Goal: Task Accomplishment & Management: Manage account settings

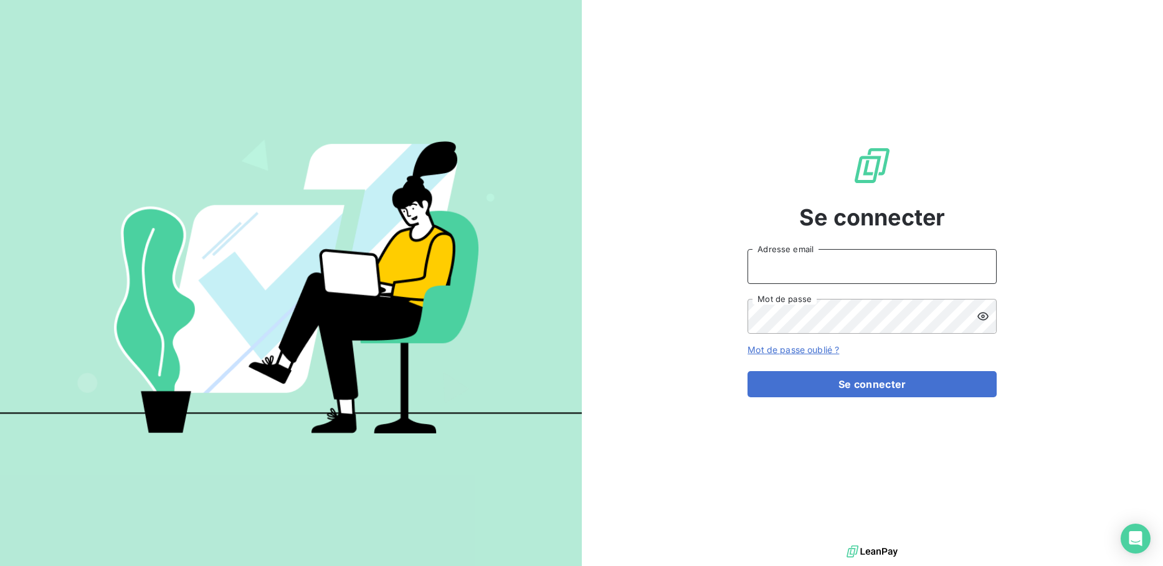
type input "compta@ece-inspection.fr"
click at [863, 384] on button "Se connecter" at bounding box center [872, 384] width 249 height 26
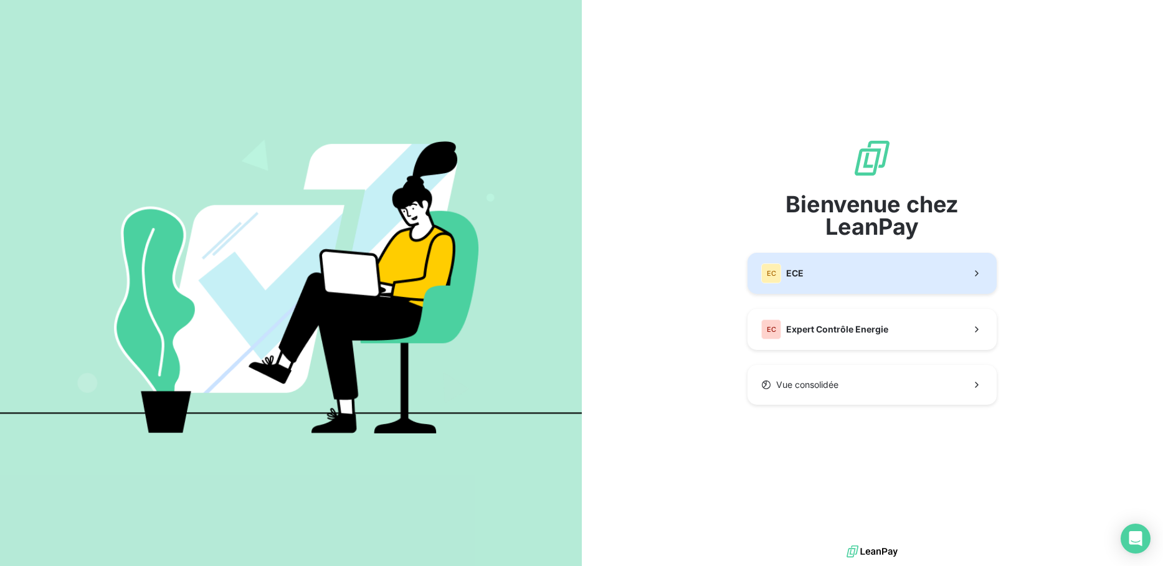
click at [843, 279] on button "EC ECE" at bounding box center [872, 273] width 249 height 41
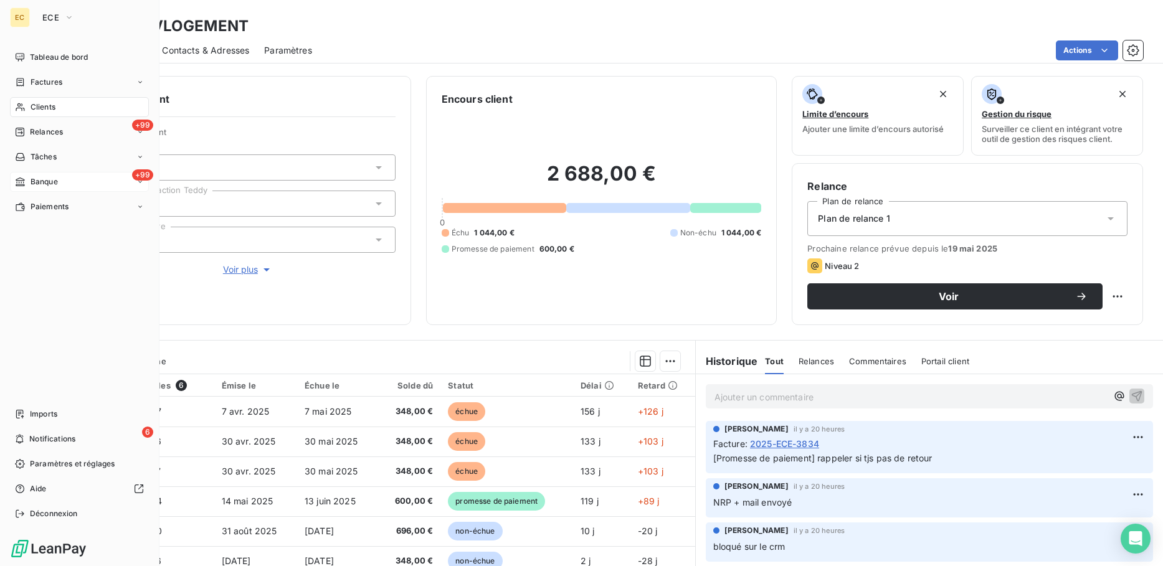
click at [67, 179] on div "+99 Banque" at bounding box center [79, 182] width 139 height 20
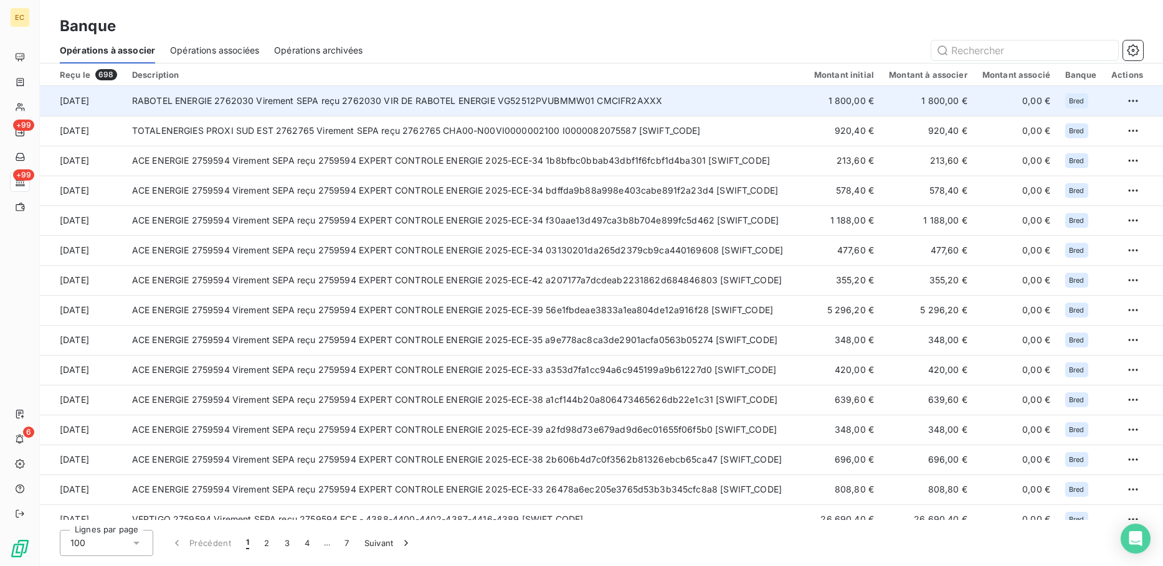
click at [355, 109] on td "RABOTEL ENERGIE 2762030 Virement SEPA reçu 2762030 VIR DE RABOTEL ENERGIE VG525…" at bounding box center [466, 101] width 682 height 30
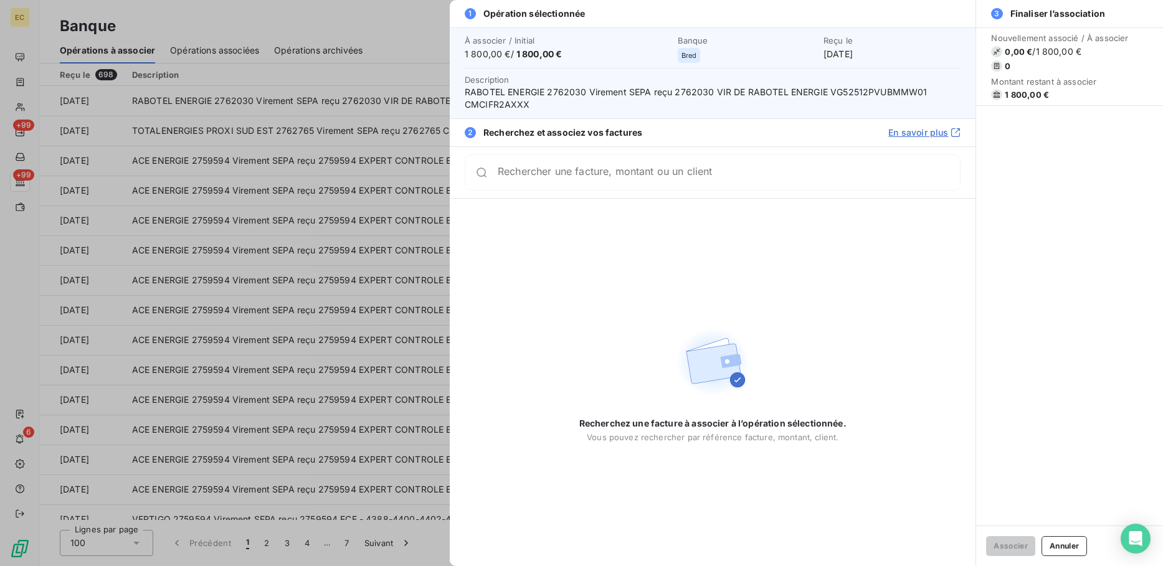
click at [598, 179] on input "Rechercher une facture, montant ou un client" at bounding box center [729, 172] width 462 height 12
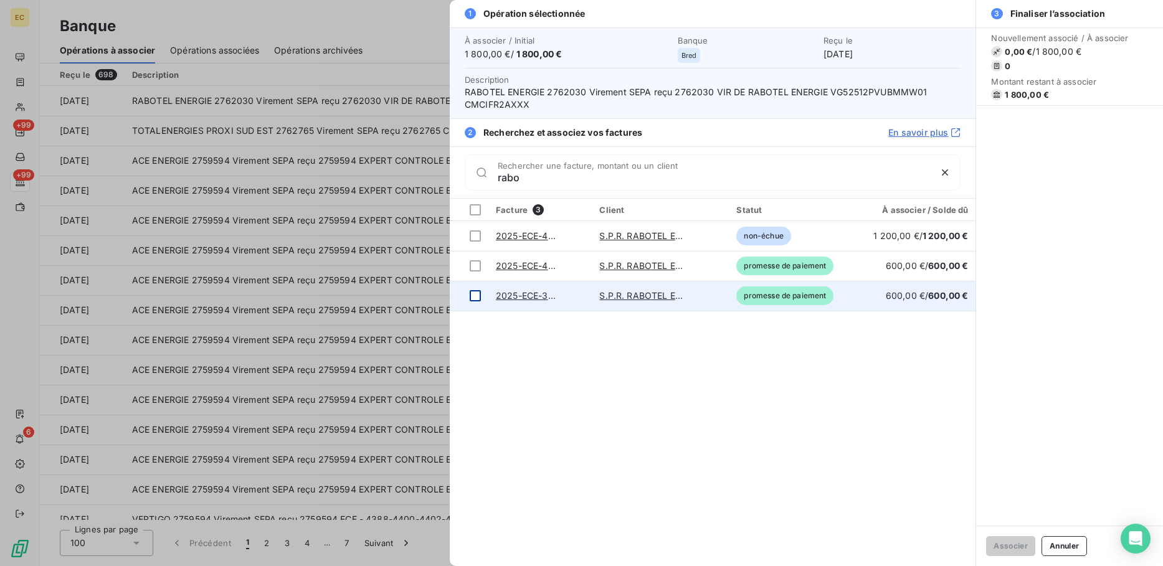
type input "rabo"
click at [479, 297] on div at bounding box center [475, 295] width 11 height 11
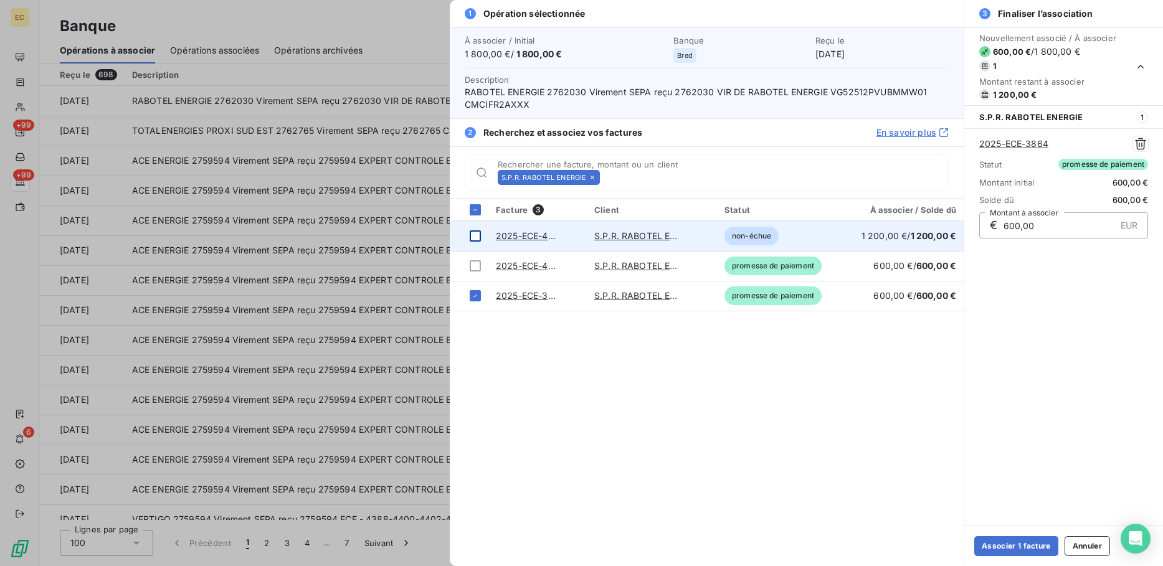
click at [474, 235] on div at bounding box center [475, 236] width 11 height 11
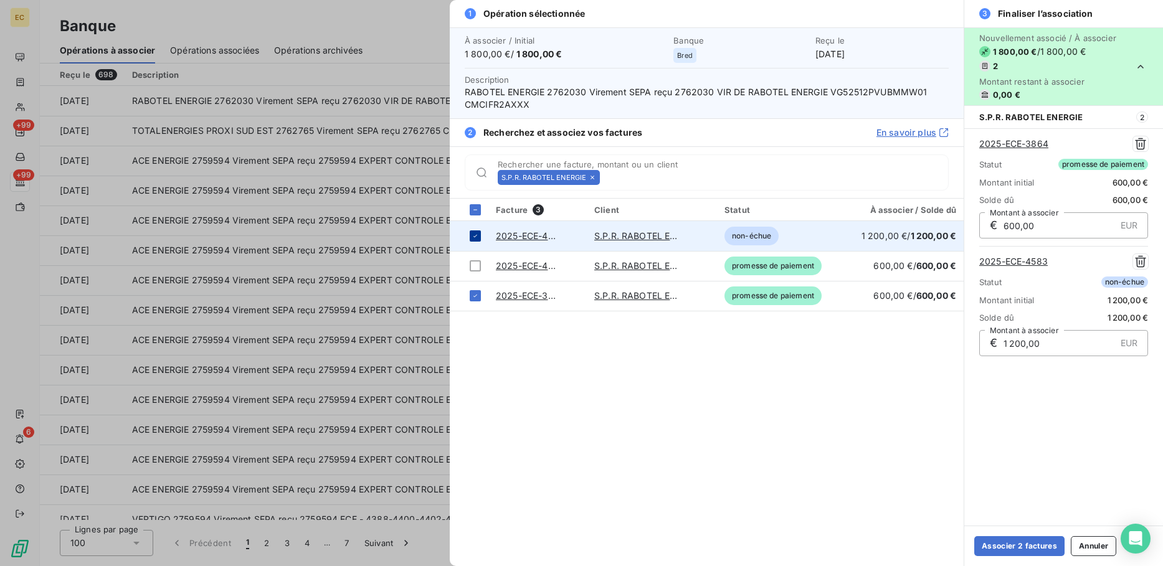
click at [473, 239] on icon at bounding box center [475, 235] width 7 height 7
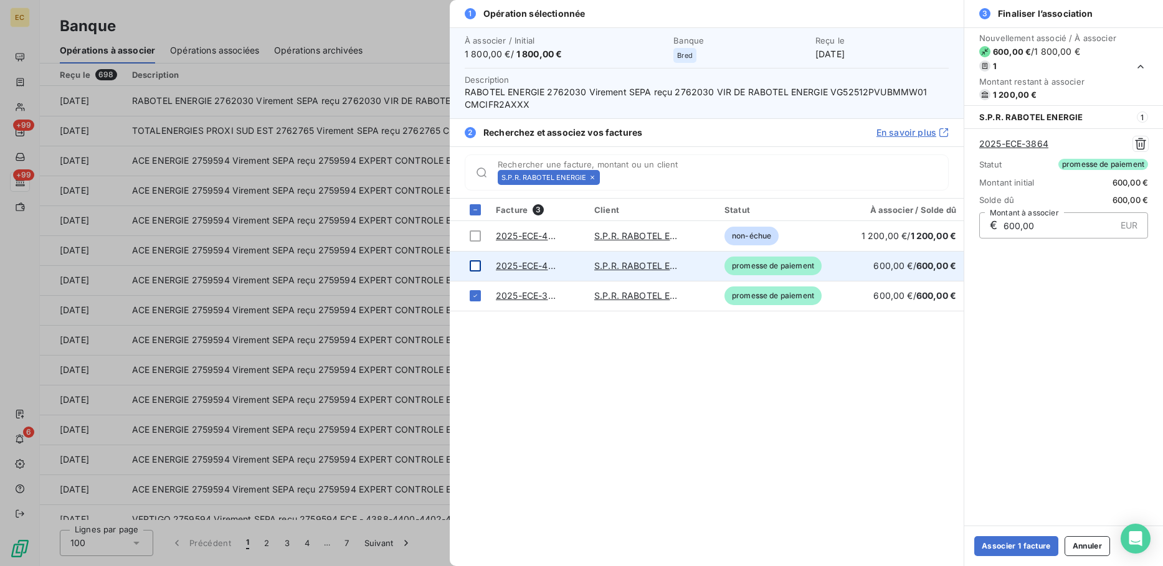
click at [475, 262] on div at bounding box center [475, 265] width 11 height 11
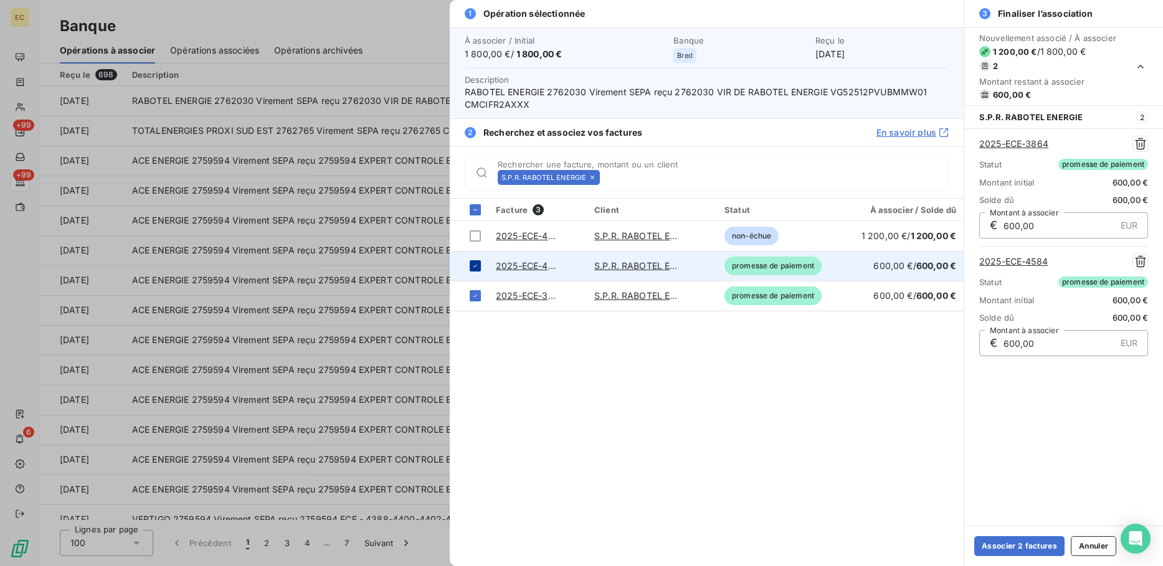
click at [475, 262] on div at bounding box center [475, 265] width 11 height 11
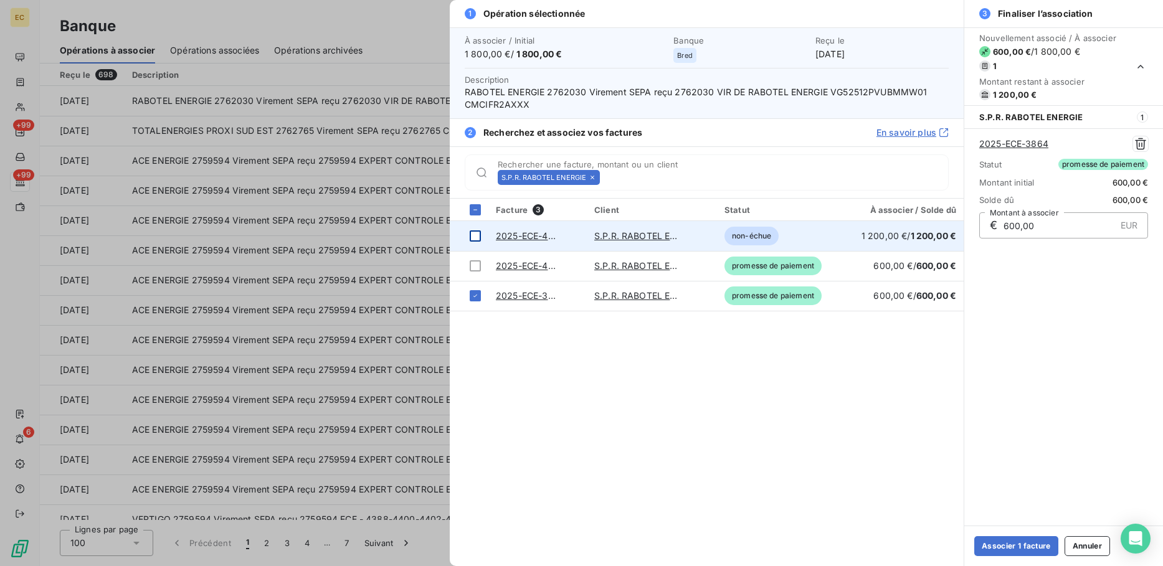
click at [476, 232] on div at bounding box center [475, 236] width 11 height 11
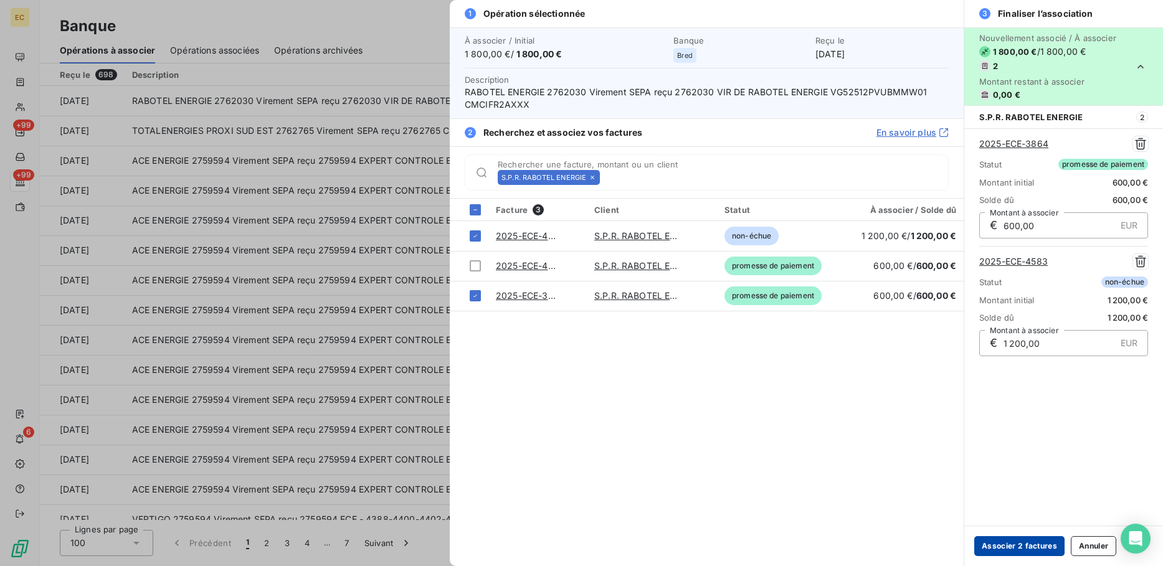
click at [1031, 541] on button "Associer 2 factures" at bounding box center [1019, 546] width 90 height 20
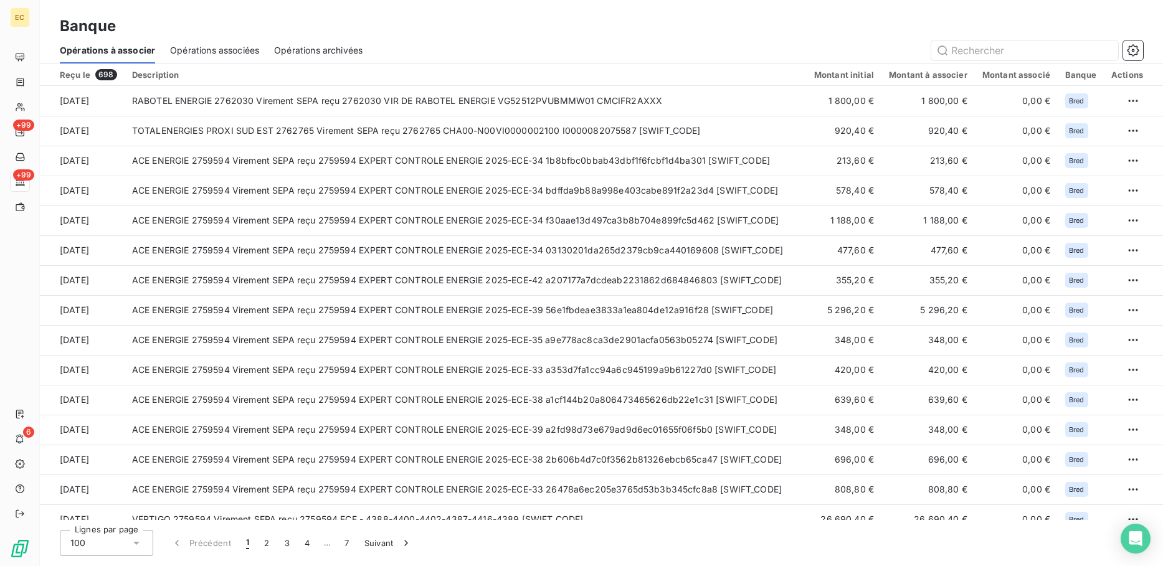
click at [186, 44] on span "Opérations associées" at bounding box center [214, 50] width 89 height 12
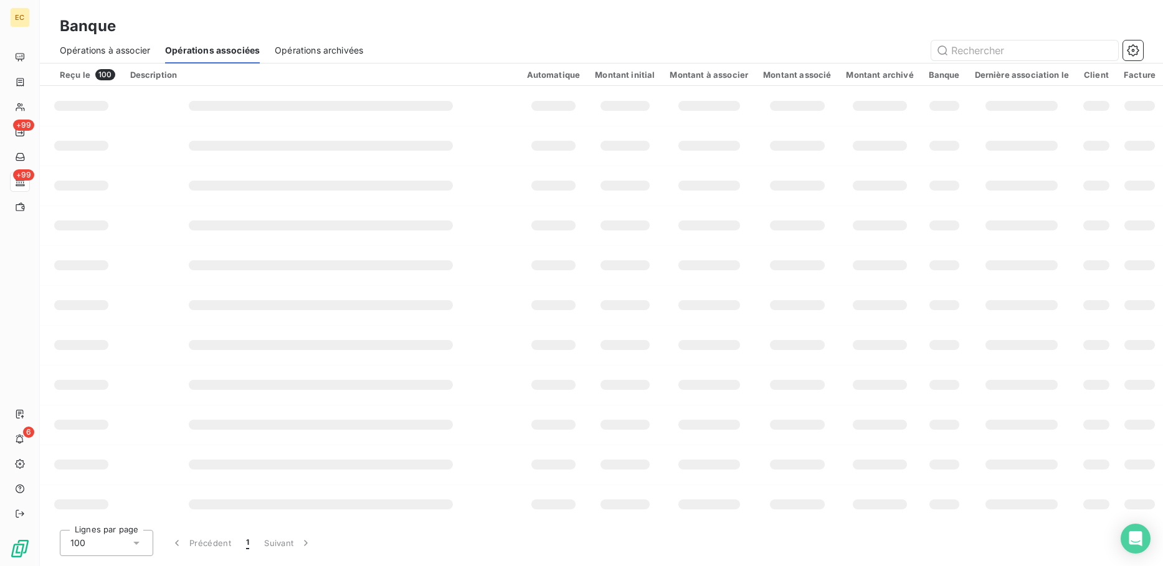
click at [118, 50] on span "Opérations à associer" at bounding box center [105, 50] width 90 height 12
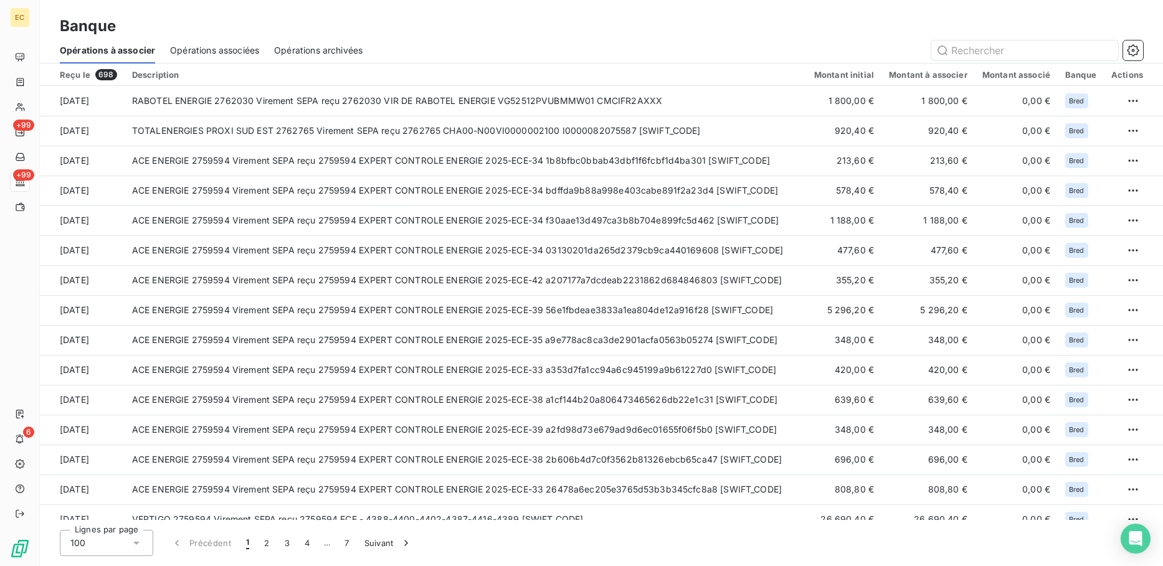
click at [233, 45] on span "Opérations associées" at bounding box center [214, 50] width 89 height 12
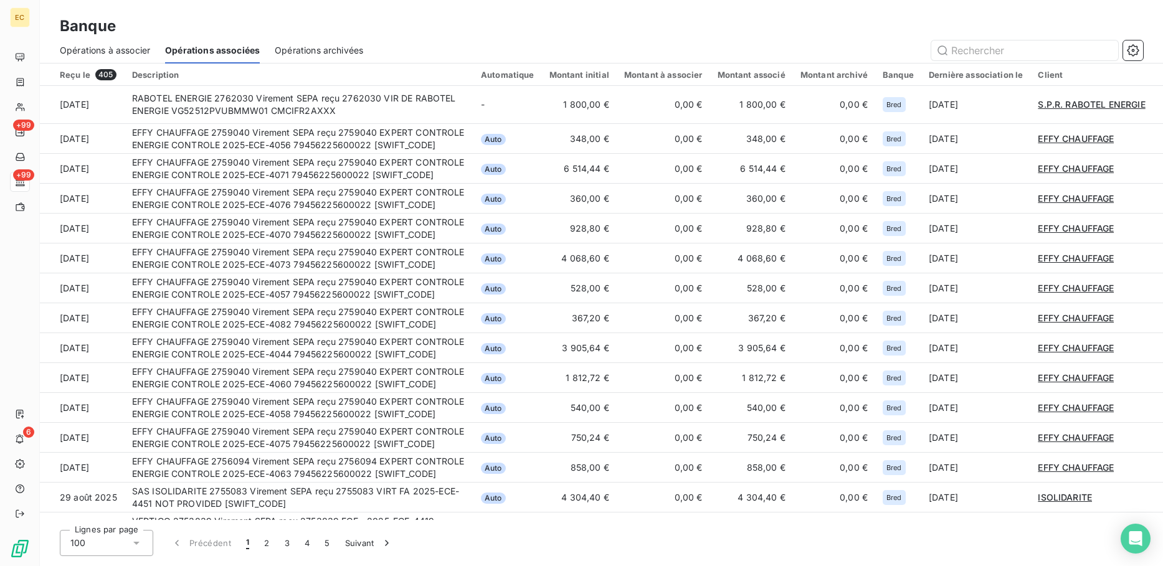
click at [118, 51] on span "Opérations à associer" at bounding box center [105, 50] width 90 height 12
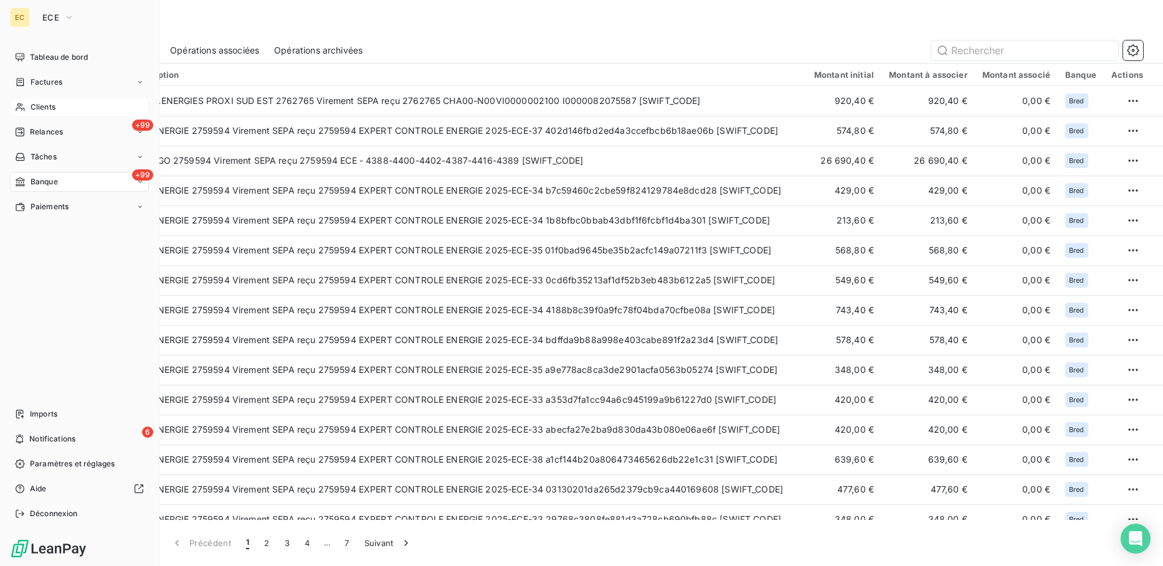
click at [45, 104] on span "Clients" at bounding box center [43, 107] width 25 height 11
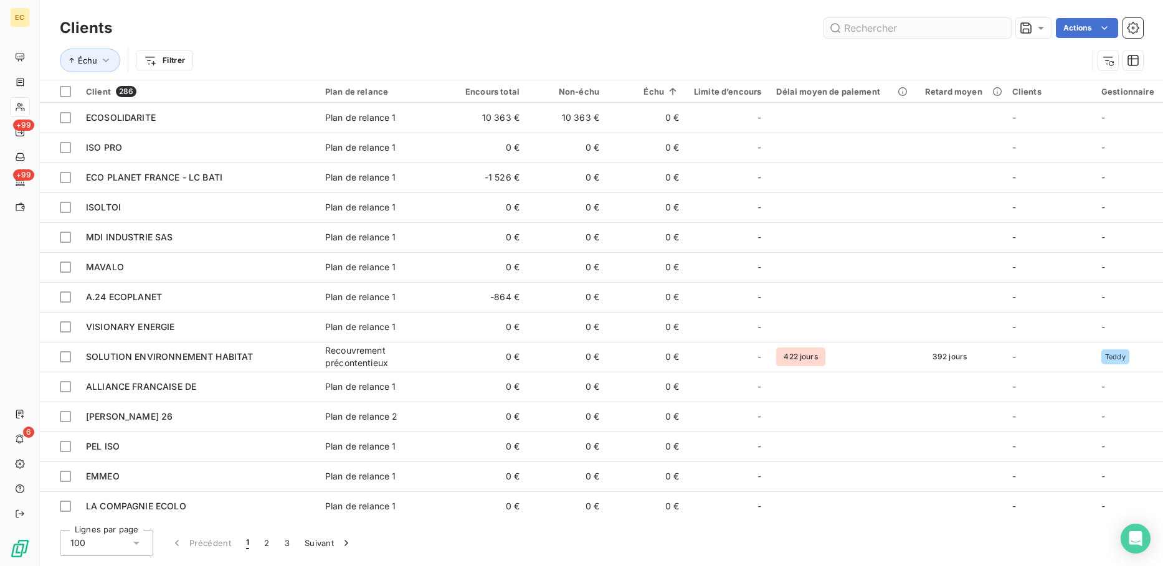
click at [874, 26] on input "text" at bounding box center [917, 28] width 187 height 20
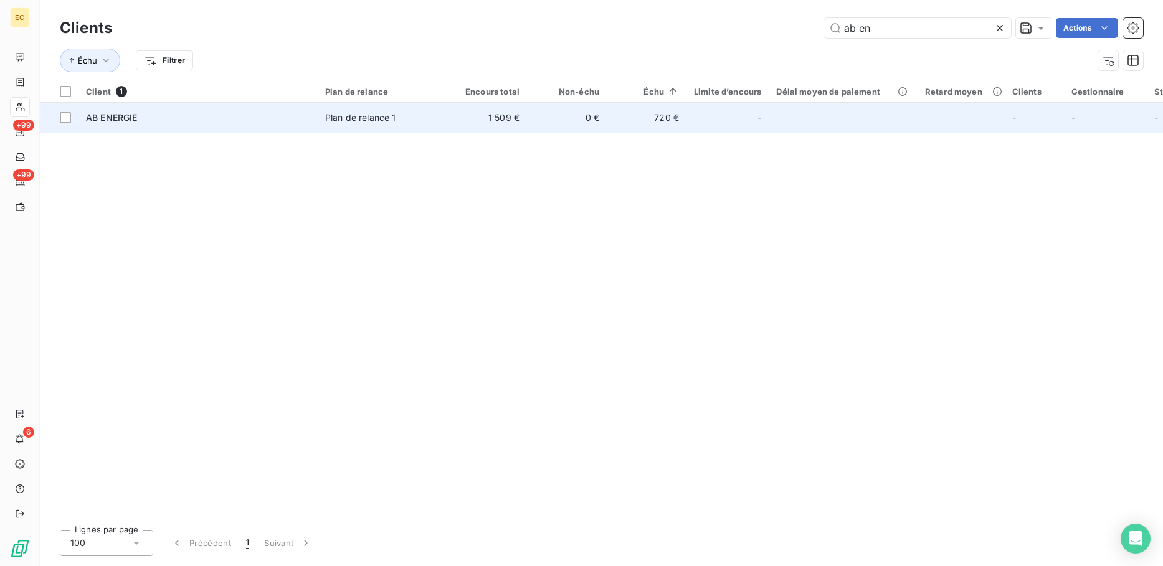
type input "ab en"
click at [338, 120] on div "Plan de relance 1" at bounding box center [360, 118] width 71 height 12
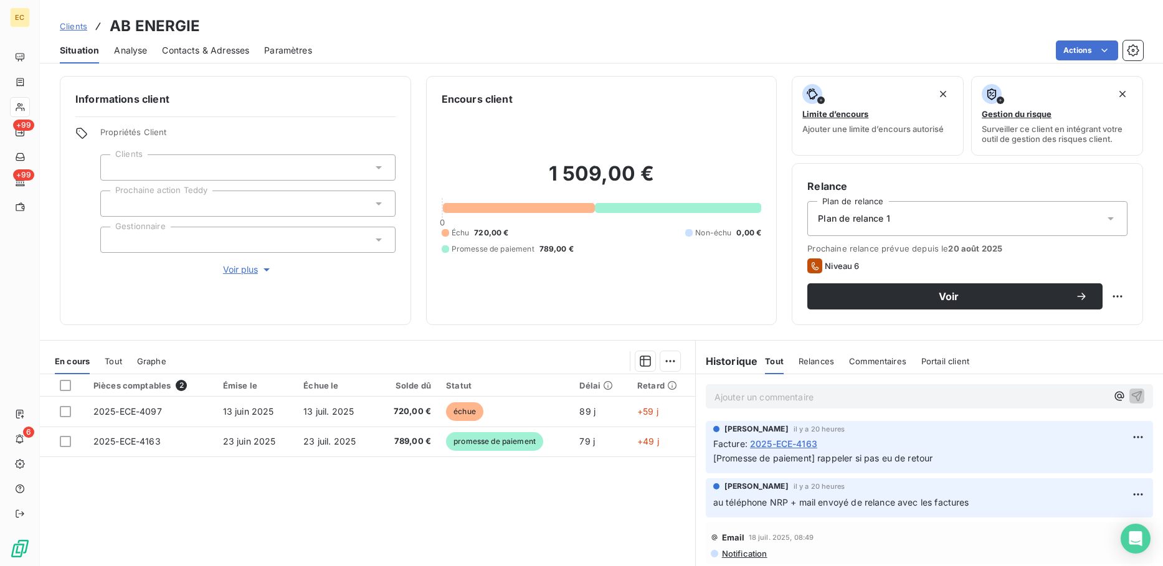
click at [807, 393] on p "Ajouter un commentaire ﻿" at bounding box center [911, 397] width 393 height 16
click at [778, 276] on div "Informations client Propriétés Client Clients Prochaine action Teddy Gestionnai…" at bounding box center [601, 200] width 1123 height 249
click at [827, 393] on p "j'ai eu Laurent Sitbon," at bounding box center [911, 396] width 393 height 14
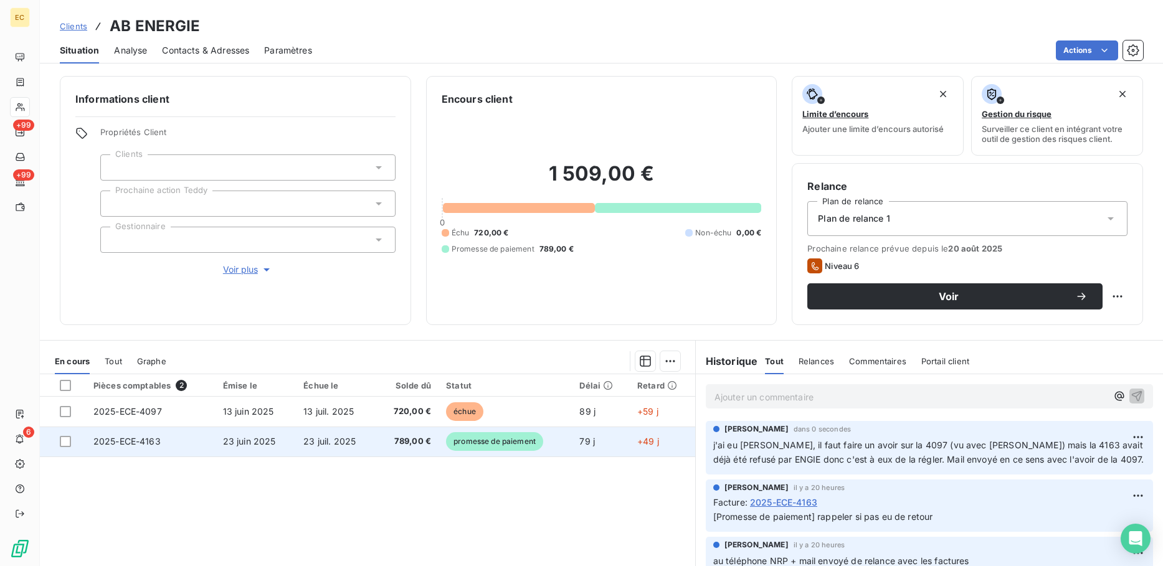
click at [468, 438] on span "promesse de paiement" at bounding box center [494, 441] width 97 height 19
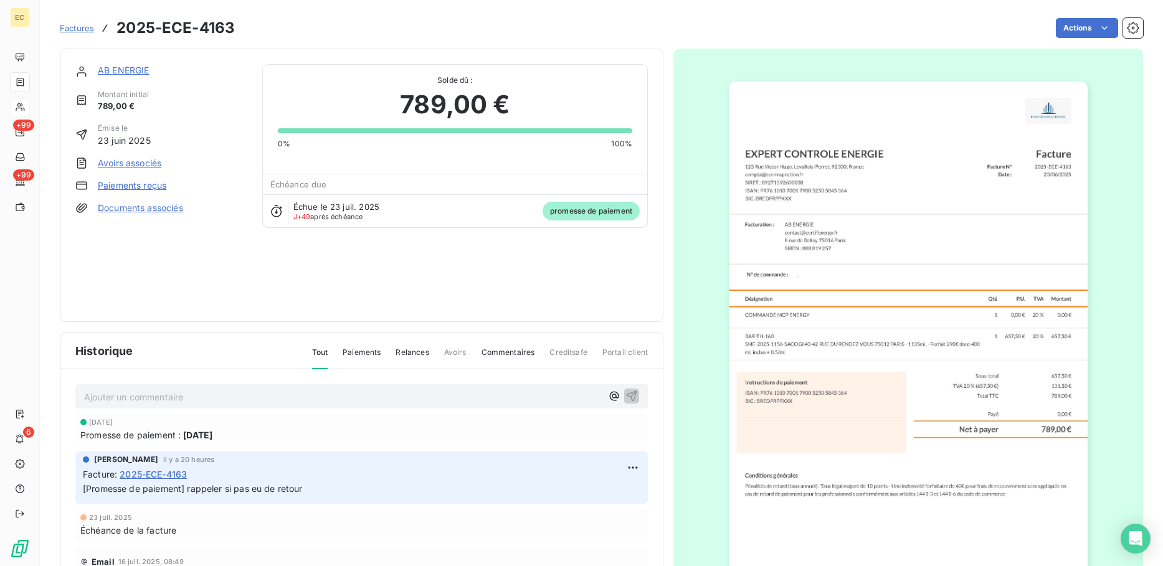
click at [138, 69] on link "AB ENERGIE" at bounding box center [124, 70] width 52 height 11
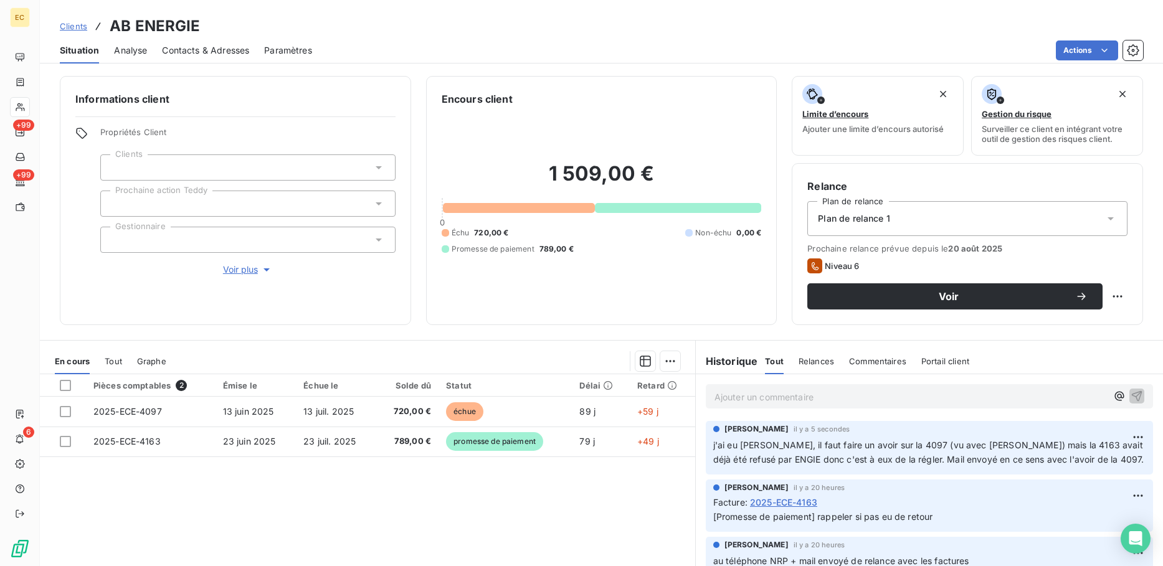
click at [73, 22] on span "Clients" at bounding box center [73, 26] width 27 height 10
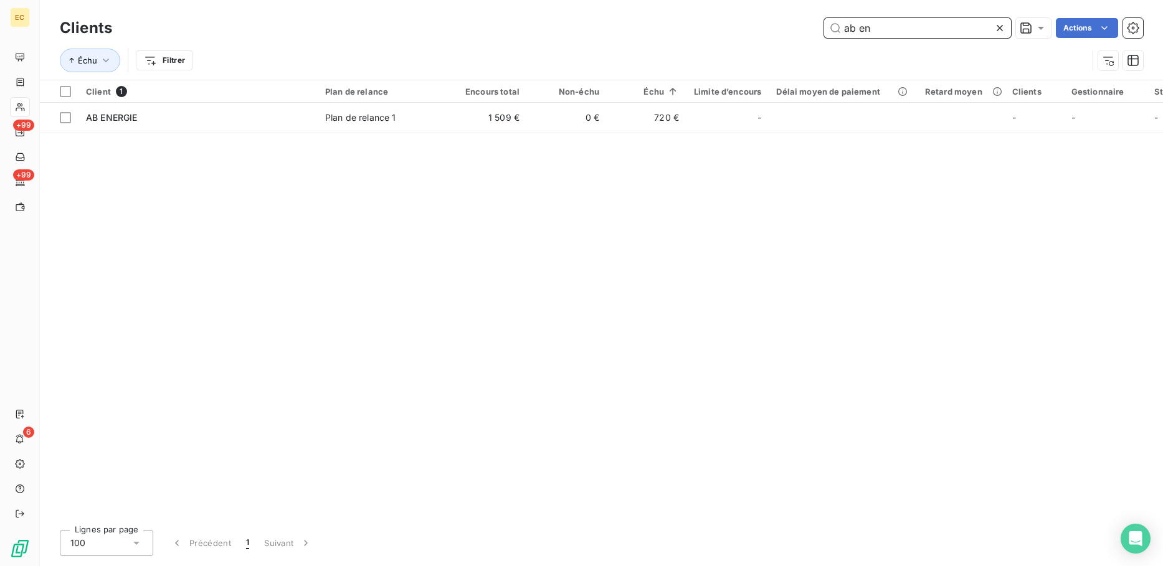
drag, startPoint x: 887, startPoint y: 29, endPoint x: 715, endPoint y: 10, distance: 173.7
click at [715, 10] on div "Clients ab en Actions Échu Filtrer" at bounding box center [601, 40] width 1123 height 80
drag, startPoint x: 887, startPoint y: 22, endPoint x: 905, endPoint y: 27, distance: 18.7
click at [888, 22] on input "ab en" at bounding box center [917, 28] width 187 height 20
click at [885, 27] on input "ab en" at bounding box center [917, 28] width 187 height 20
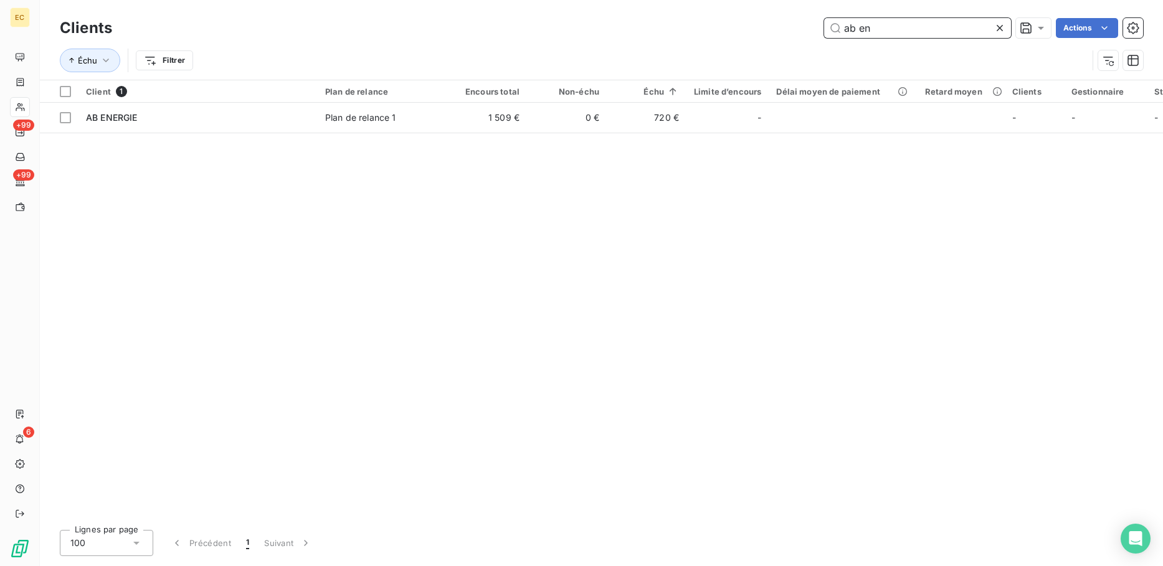
drag, startPoint x: 889, startPoint y: 26, endPoint x: 672, endPoint y: 11, distance: 218.0
click at [677, 13] on div "Clients ab en Actions Échu Filtrer" at bounding box center [601, 40] width 1123 height 80
type input "renovlo"
drag, startPoint x: 219, startPoint y: 102, endPoint x: 431, endPoint y: 156, distance: 219.4
click at [219, 103] on table "Client 1 Plan de relance Encours total Non-échu Échu Limite d’encours Délai moy…" at bounding box center [715, 106] width 1350 height 53
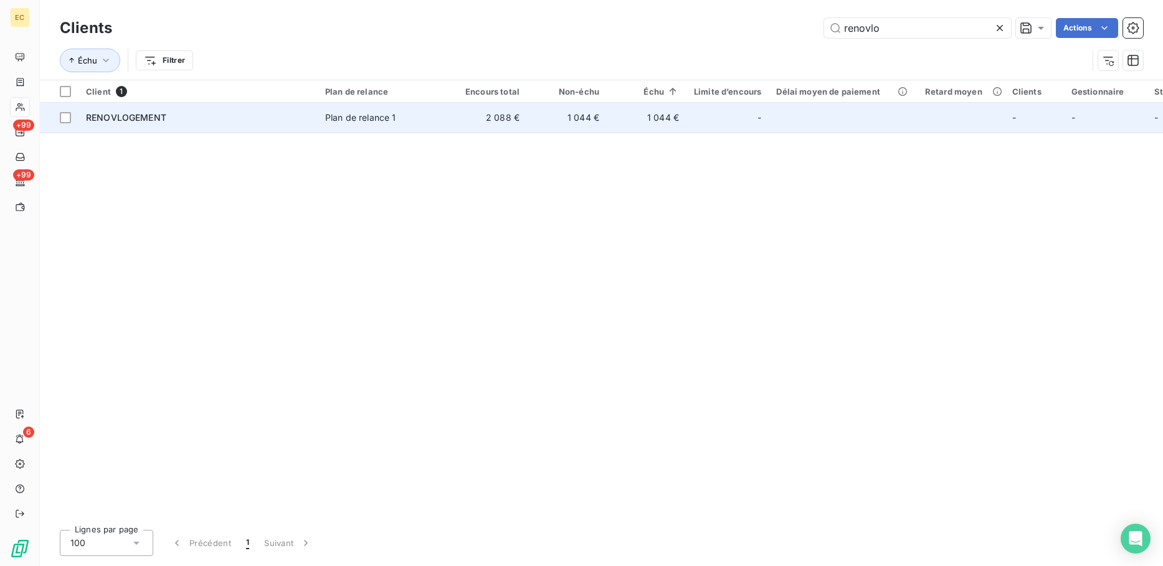
click at [604, 124] on td "1 044 €" at bounding box center [567, 118] width 80 height 30
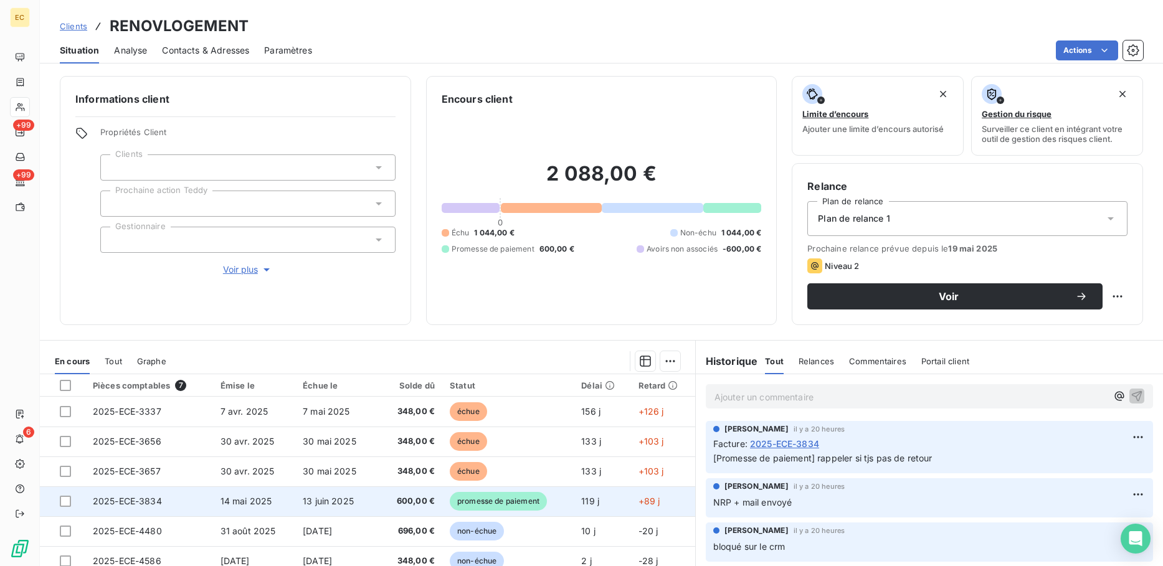
click at [491, 502] on span "promesse de paiement" at bounding box center [498, 501] width 97 height 19
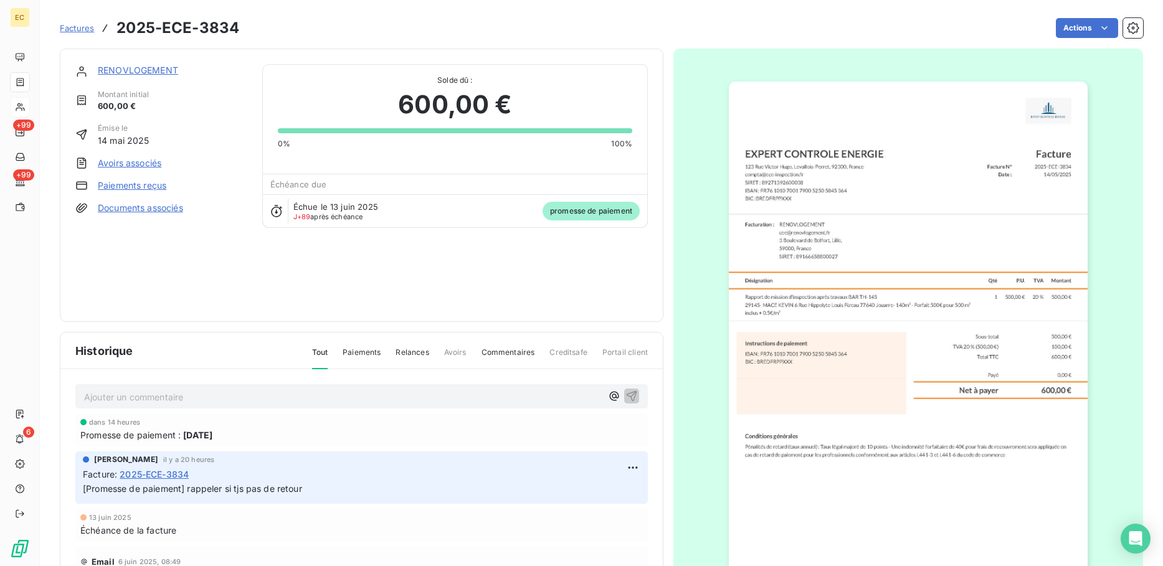
click at [119, 63] on div "RENOVLOGEMENT Montant initial 600,00 € Émise le 14 mai 2025 Avoirs associés Pai…" at bounding box center [362, 186] width 604 height 274
click at [126, 69] on link "RENOVLOGEMENT" at bounding box center [138, 70] width 80 height 11
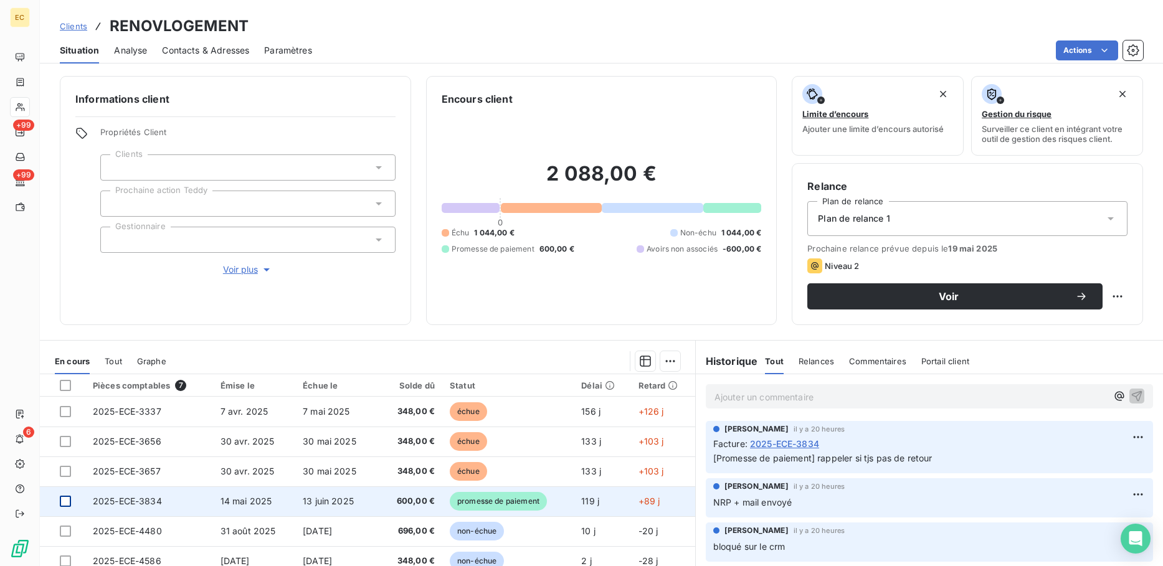
click at [69, 500] on div at bounding box center [65, 501] width 11 height 11
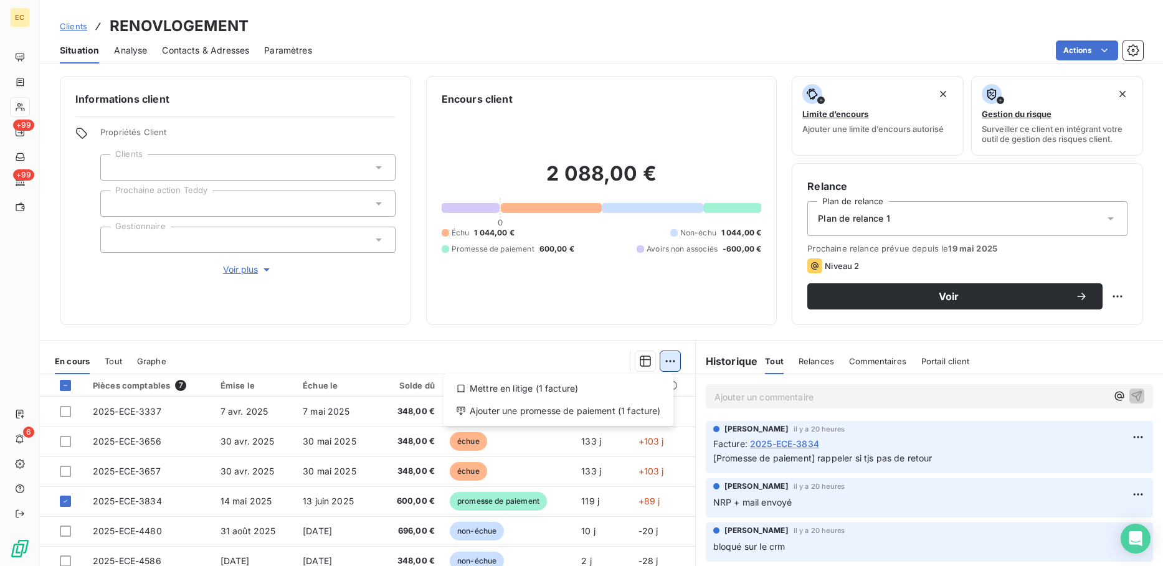
click at [659, 368] on html "EC +99 +99 6 Clients RENOVLOGEMENT Situation Analyse Contacts & Adresses Paramè…" at bounding box center [581, 283] width 1163 height 566
click at [620, 417] on div "Ajouter une promesse de paiement (1 facture)" at bounding box center [559, 411] width 220 height 20
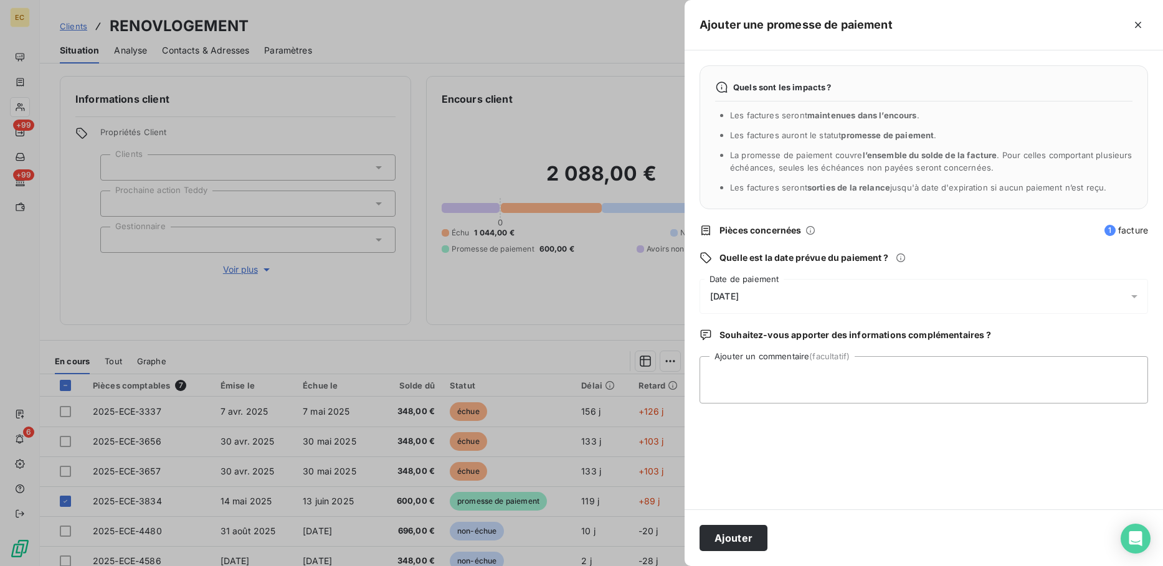
drag, startPoint x: 779, startPoint y: 294, endPoint x: 758, endPoint y: 309, distance: 25.9
click at [777, 295] on div "11/09/2025" at bounding box center [924, 296] width 449 height 35
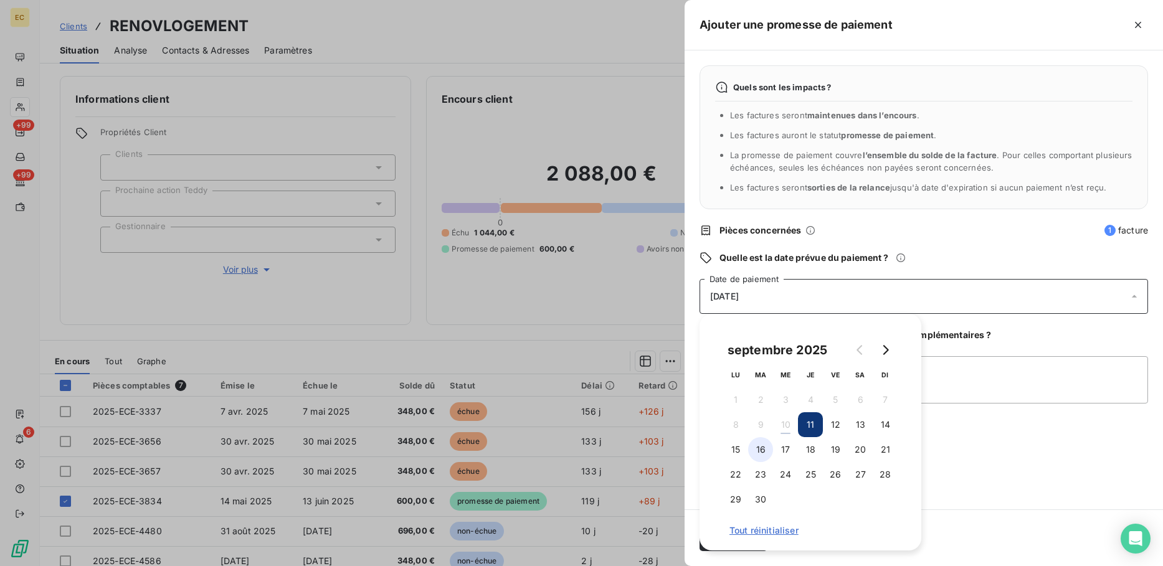
click at [761, 451] on button "16" at bounding box center [760, 449] width 25 height 25
drag, startPoint x: 779, startPoint y: 445, endPoint x: 771, endPoint y: 447, distance: 8.3
click at [776, 445] on button "17" at bounding box center [785, 449] width 25 height 25
click at [962, 373] on textarea "Ajouter un commentaire (facultatif)" at bounding box center [924, 379] width 449 height 47
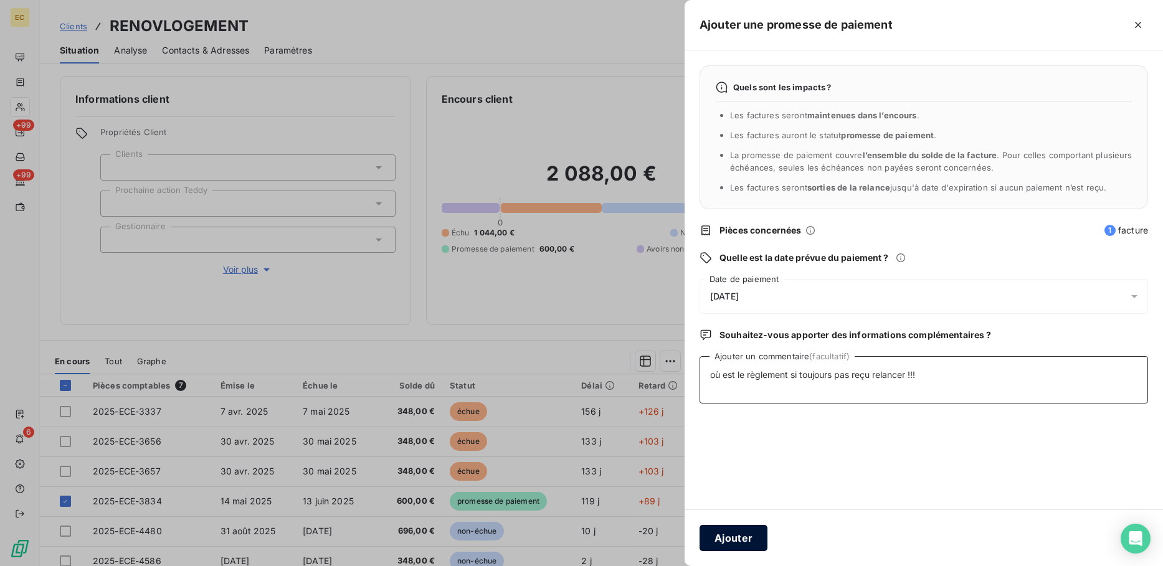
type textarea "où est le règlement si toujours pas reçu relancer !!!"
click at [735, 537] on button "Ajouter" at bounding box center [734, 538] width 68 height 26
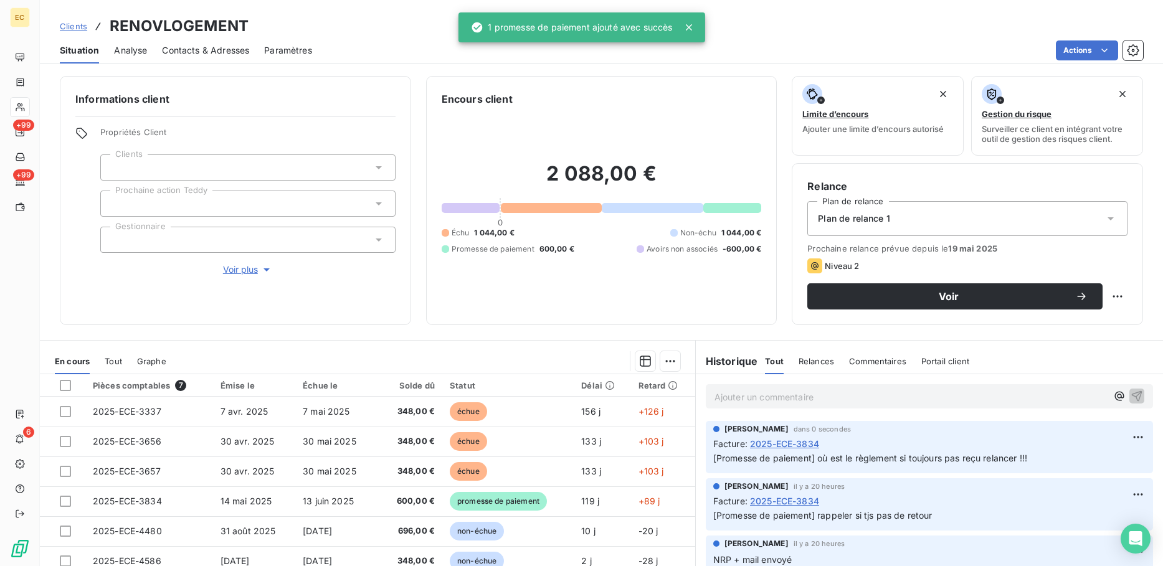
click at [836, 395] on p "Ajouter un commentaire ﻿" at bounding box center [911, 397] width 393 height 16
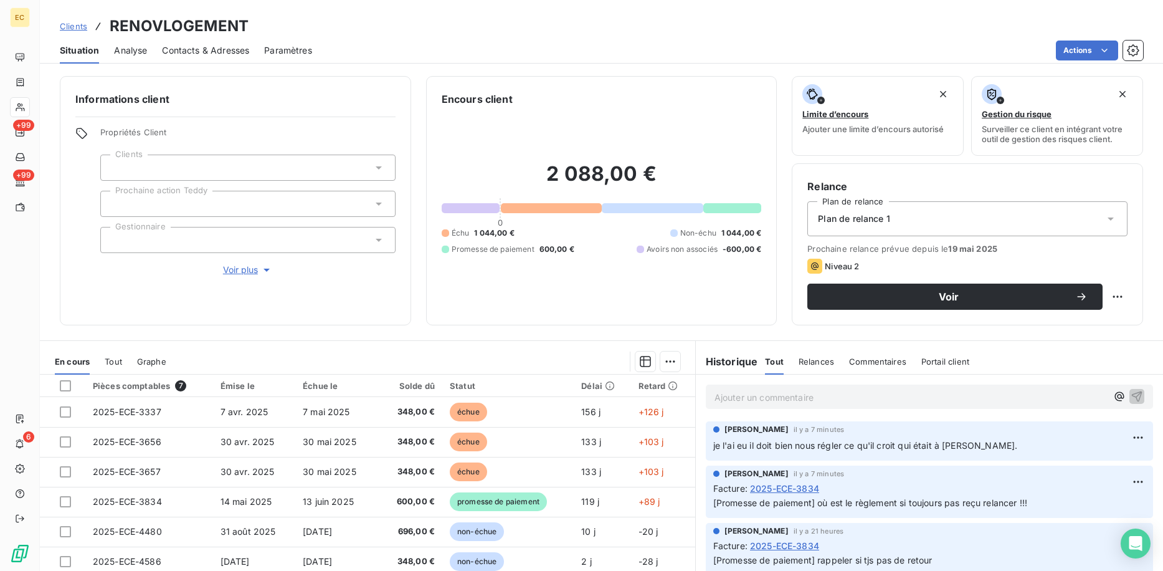
drag, startPoint x: 67, startPoint y: 24, endPoint x: 253, endPoint y: 23, distance: 186.3
click at [67, 24] on span "Clients" at bounding box center [73, 26] width 27 height 10
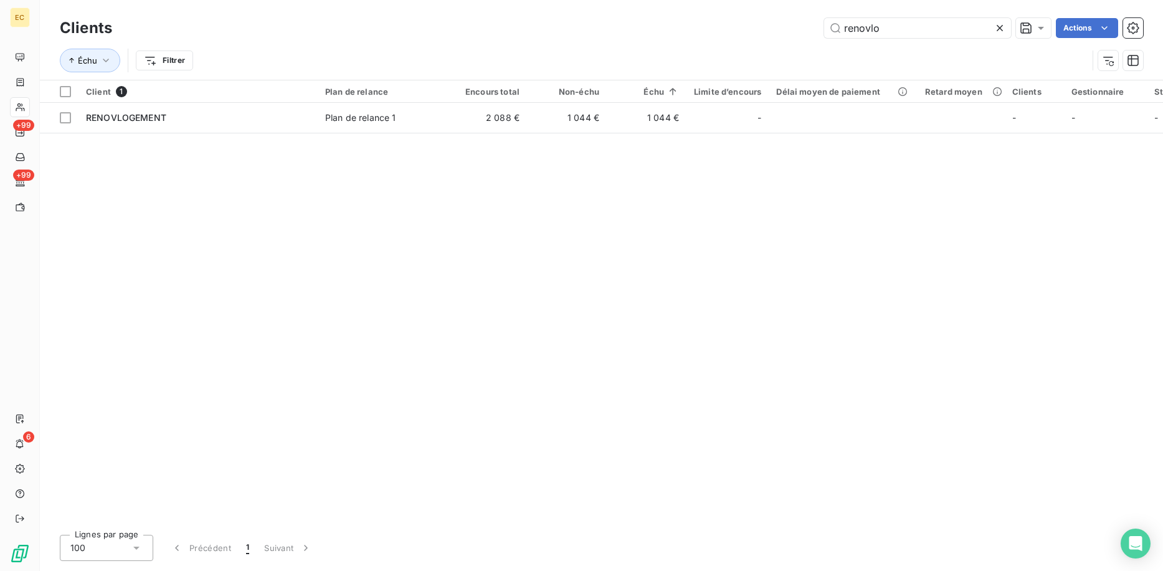
drag, startPoint x: 868, startPoint y: 32, endPoint x: 773, endPoint y: 32, distance: 95.3
click at [780, 32] on div "renovlo Actions" at bounding box center [635, 28] width 1016 height 20
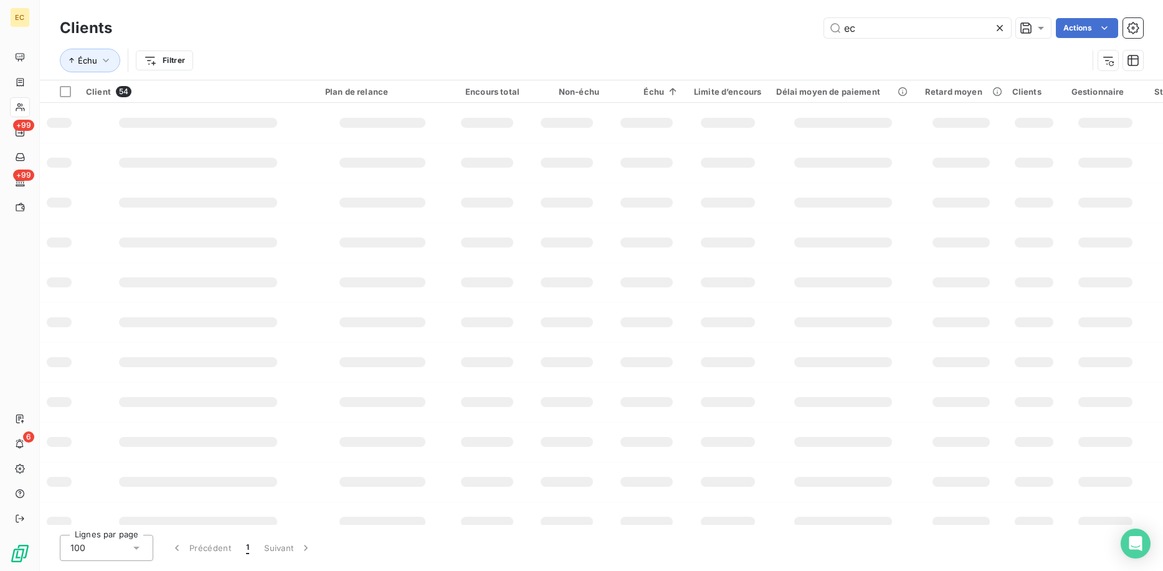
type input "e"
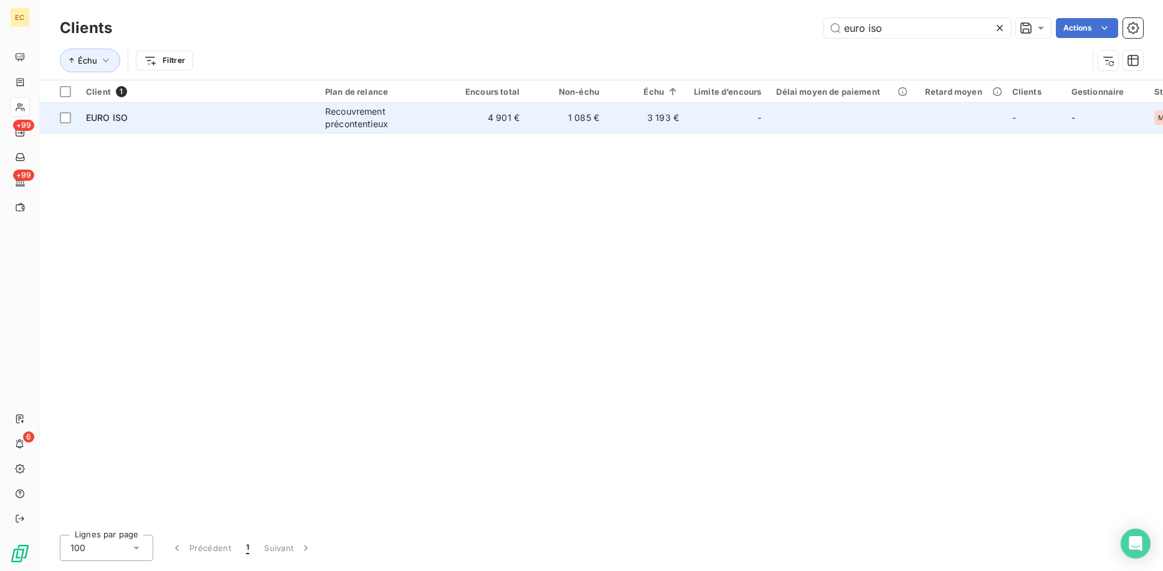
type input "euro iso"
click at [540, 131] on td "1 085 €" at bounding box center [567, 118] width 80 height 30
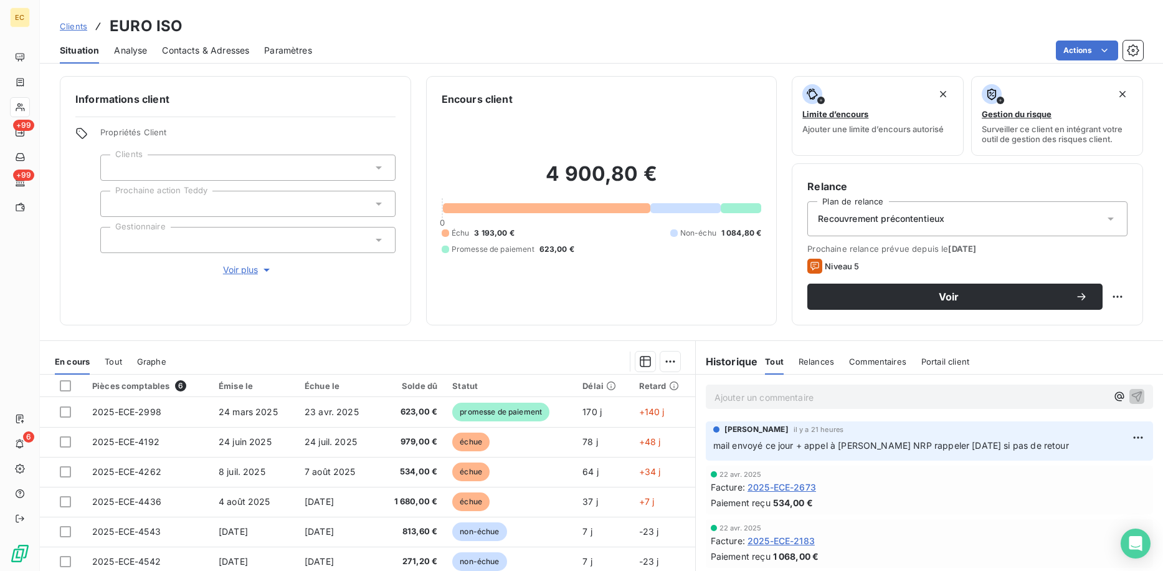
click at [788, 398] on p "Ajouter un commentaire ﻿" at bounding box center [911, 397] width 393 height 16
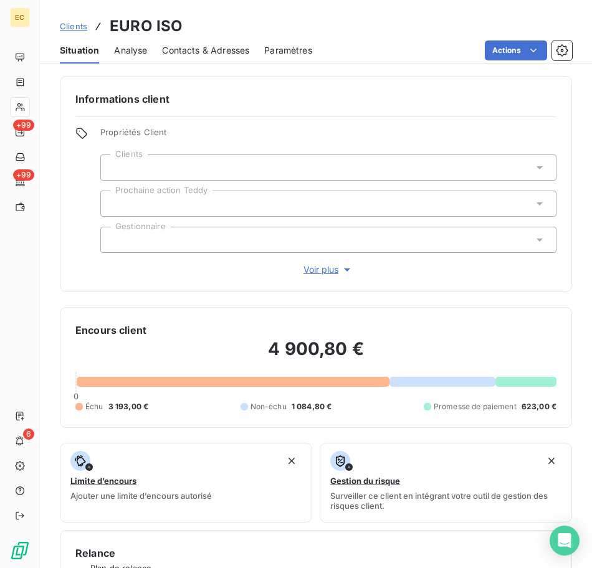
click at [295, 553] on h6 "Relance" at bounding box center [315, 553] width 481 height 15
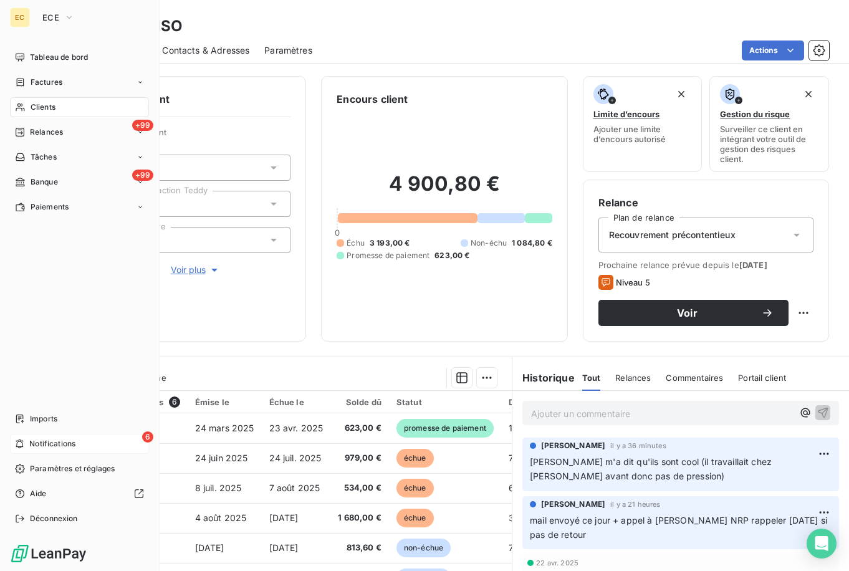
click at [75, 439] on span "Notifications" at bounding box center [52, 443] width 46 height 11
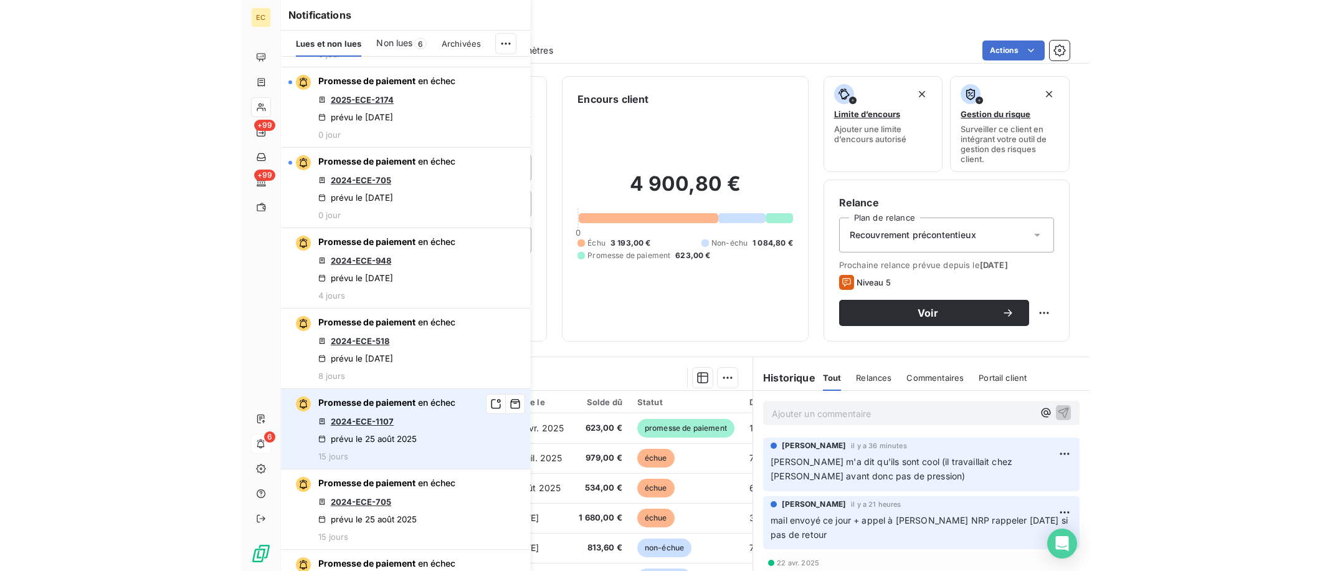
scroll to position [312, 0]
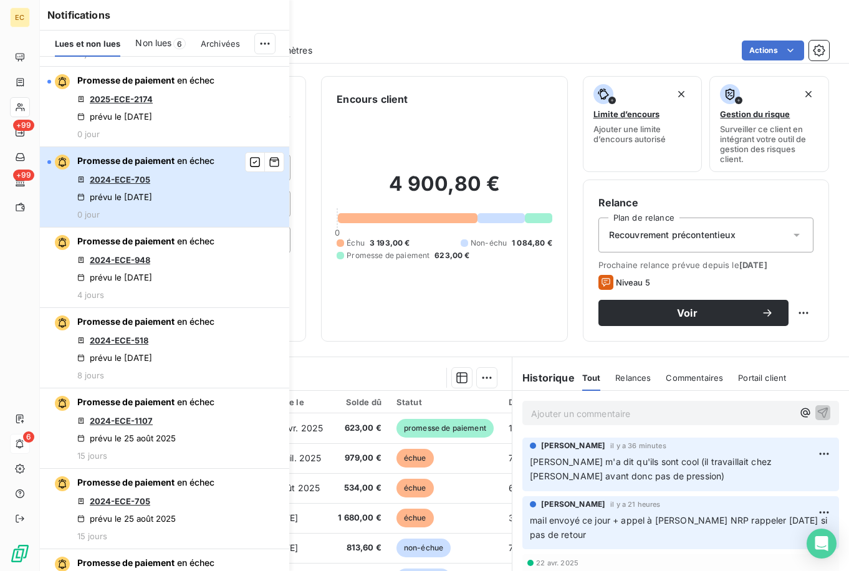
click at [183, 191] on div "Promesse de paiement en échec 2024-ECE-705 prévu le 9 sept. 2025 0 jour" at bounding box center [145, 187] width 137 height 65
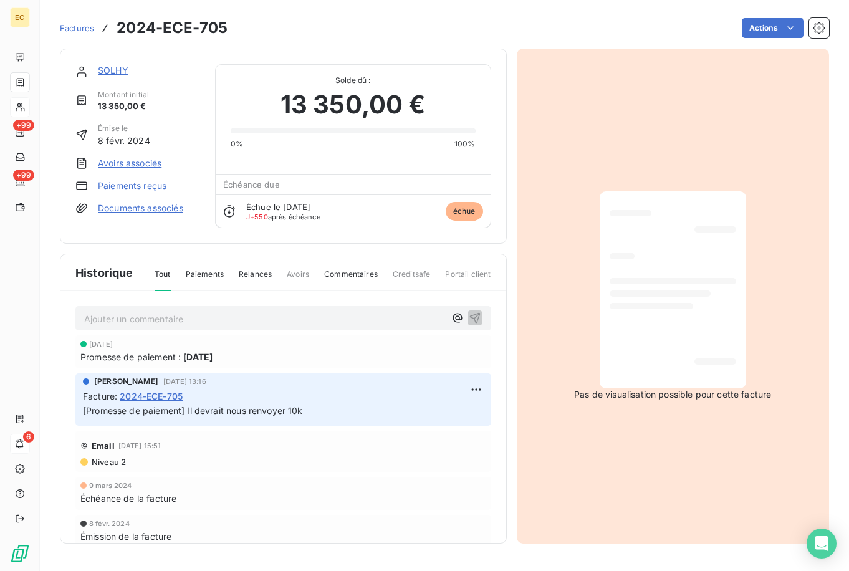
drag, startPoint x: 203, startPoint y: 311, endPoint x: 196, endPoint y: 311, distance: 6.9
click at [202, 311] on p "Ajouter un commentaire ﻿" at bounding box center [264, 319] width 361 height 16
click at [469, 316] on icon "button" at bounding box center [475, 317] width 12 height 12
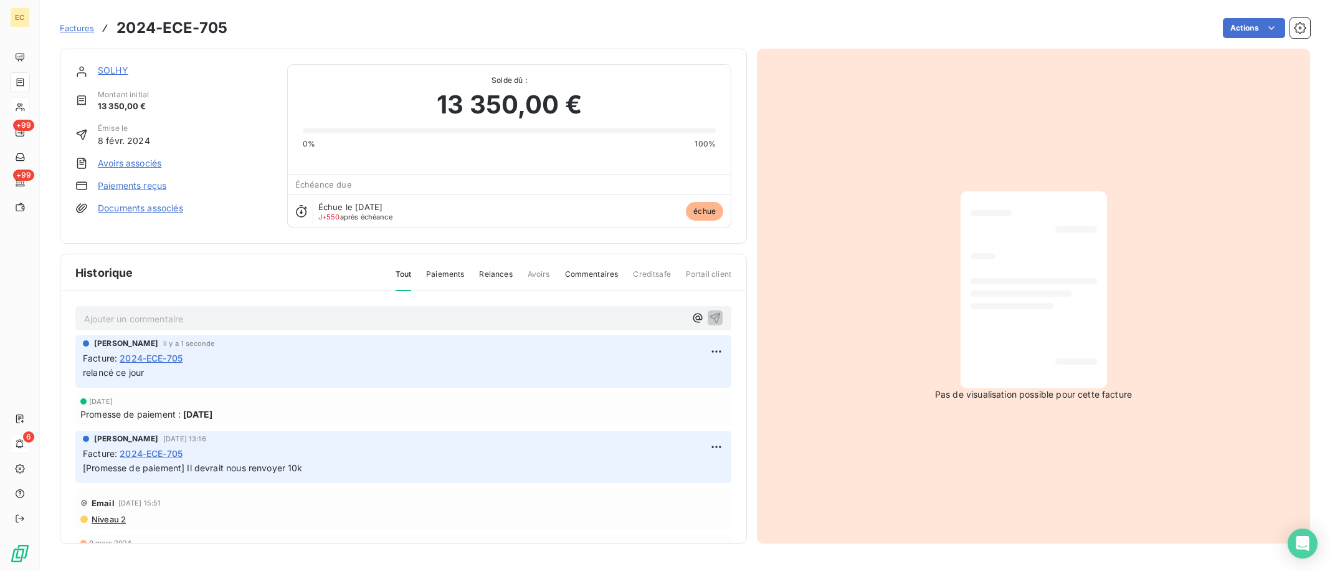
drag, startPoint x: 105, startPoint y: 69, endPoint x: 138, endPoint y: 94, distance: 42.2
click at [105, 69] on link "SOLHY" at bounding box center [113, 70] width 31 height 11
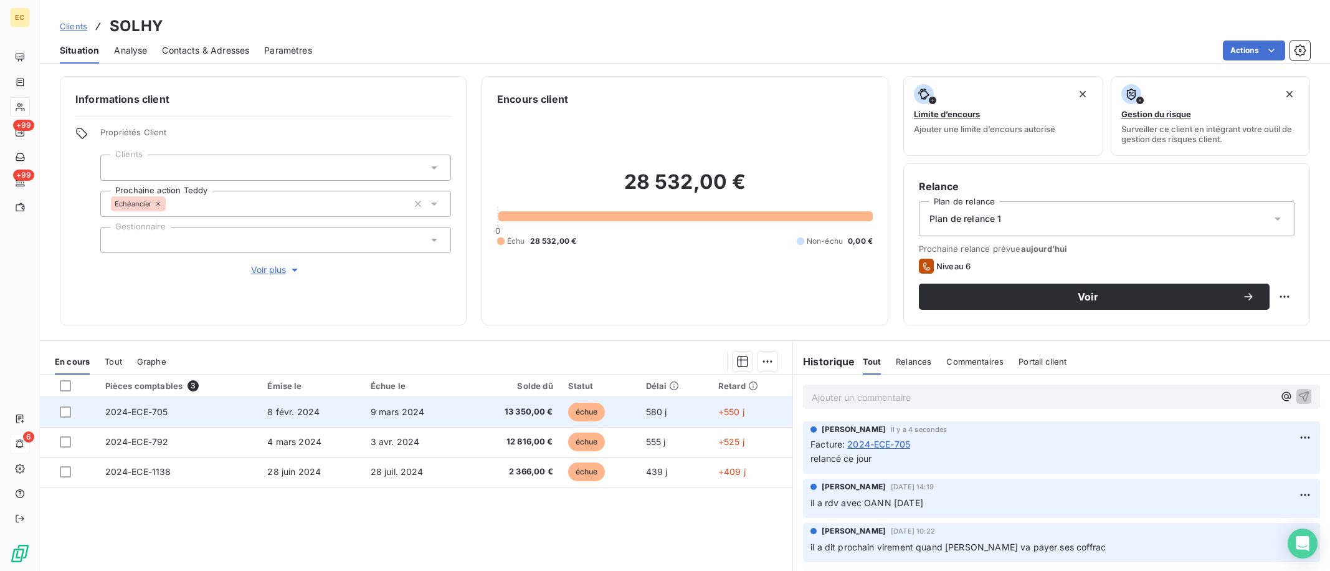
drag, startPoint x: 63, startPoint y: 416, endPoint x: 353, endPoint y: 408, distance: 289.8
click at [66, 415] on div at bounding box center [65, 411] width 11 height 11
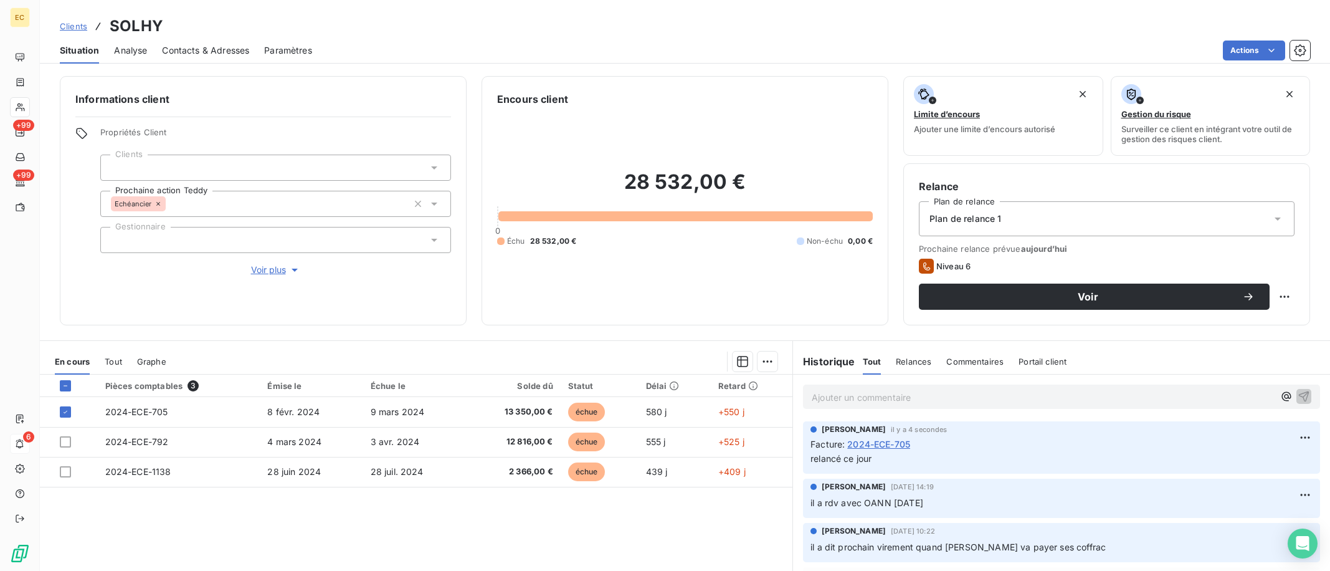
click at [772, 346] on section "En cours Tout Graphe Pièces comptables 3 Émise le Échue le Solde dû Statut Déla…" at bounding box center [416, 496] width 753 height 311
click at [764, 360] on html "EC +99 +99 6 Clients SOLHY Situation Analyse Contacts & Adresses Paramètres Act…" at bounding box center [665, 285] width 1330 height 571
click at [733, 416] on div "Ajouter une promesse de paiement (1 facture)" at bounding box center [656, 411] width 220 height 20
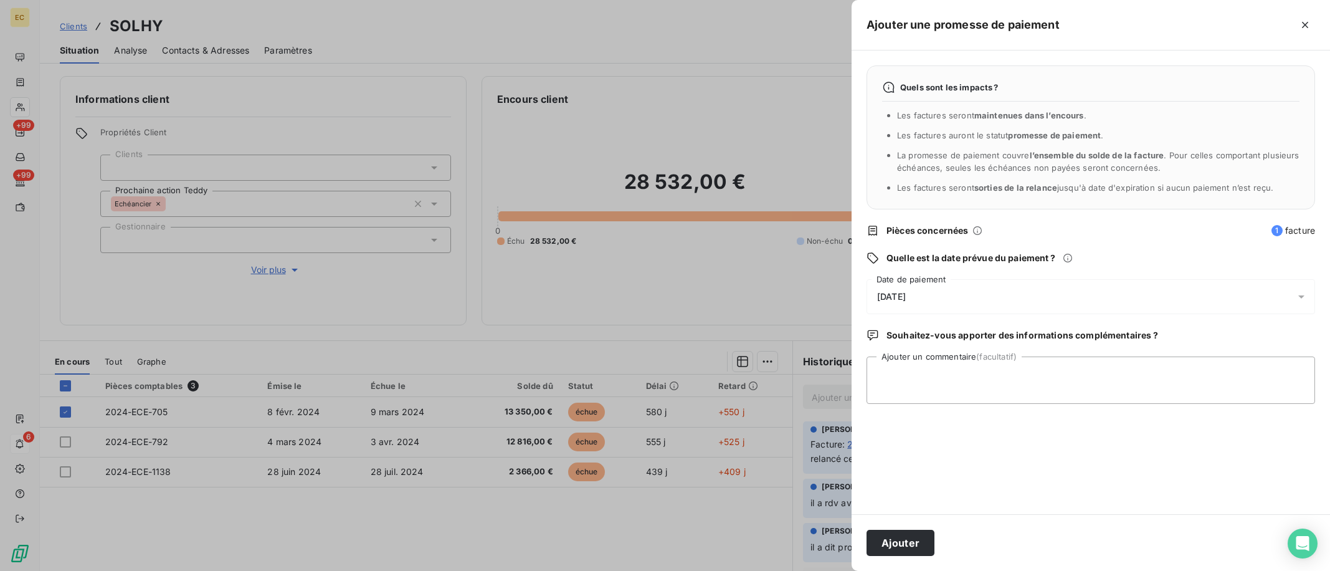
drag, startPoint x: 936, startPoint y: 294, endPoint x: 806, endPoint y: 326, distance: 134.2
click at [936, 296] on div "11/09/2025" at bounding box center [1091, 296] width 449 height 35
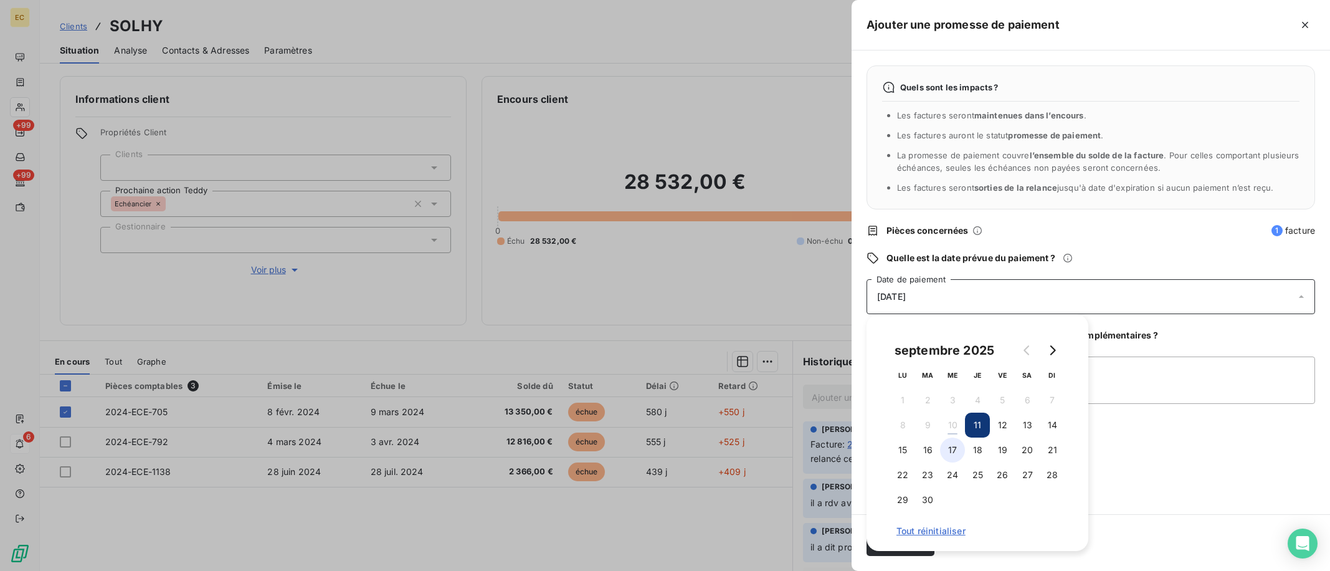
click at [955, 447] on button "17" at bounding box center [952, 449] width 25 height 25
click at [984, 445] on button "18" at bounding box center [977, 449] width 25 height 25
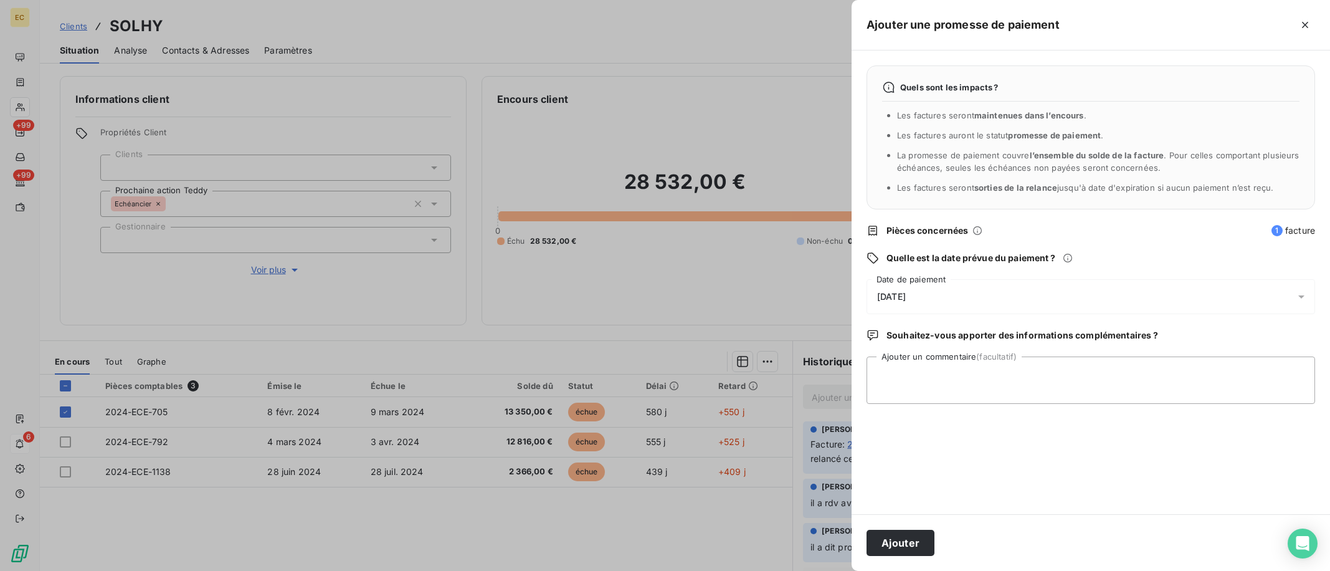
click at [1118, 434] on div "Quels sont les impacts ? Les factures seront maintenues dans l’encours . Les fa…" at bounding box center [1091, 282] width 479 height 464
drag, startPoint x: 899, startPoint y: 558, endPoint x: 899, endPoint y: 550, distance: 8.1
click at [899, 557] on div "Ajouter" at bounding box center [1091, 542] width 479 height 57
click at [898, 541] on button "Ajouter" at bounding box center [901, 543] width 68 height 26
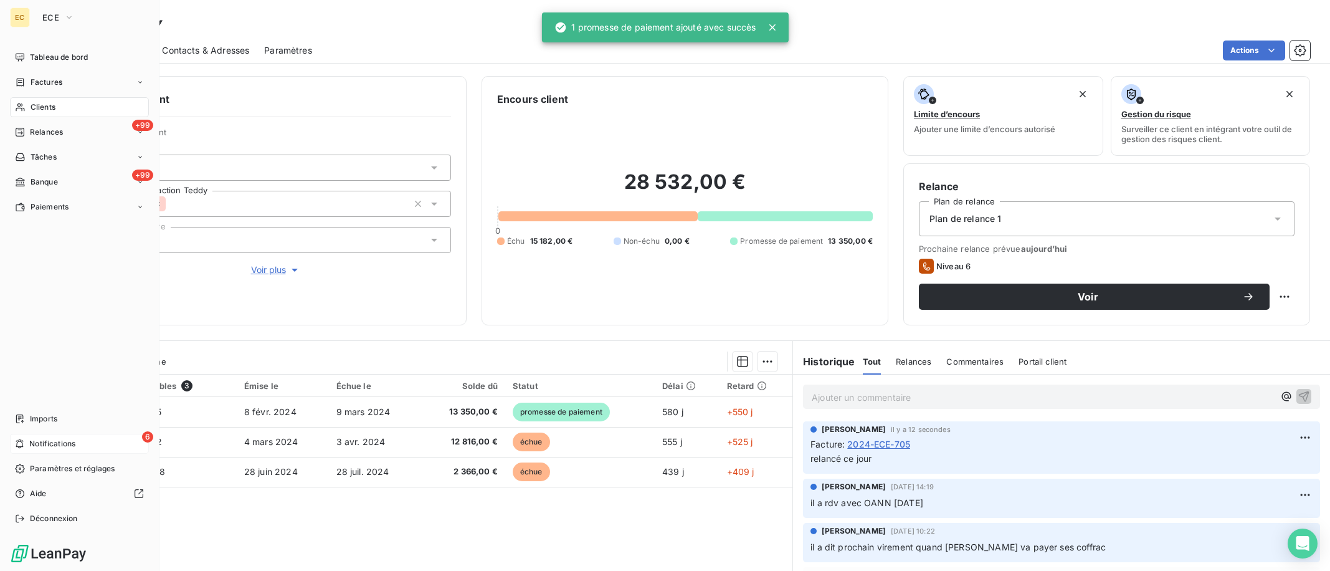
click at [80, 452] on div "6 Notifications" at bounding box center [79, 444] width 139 height 20
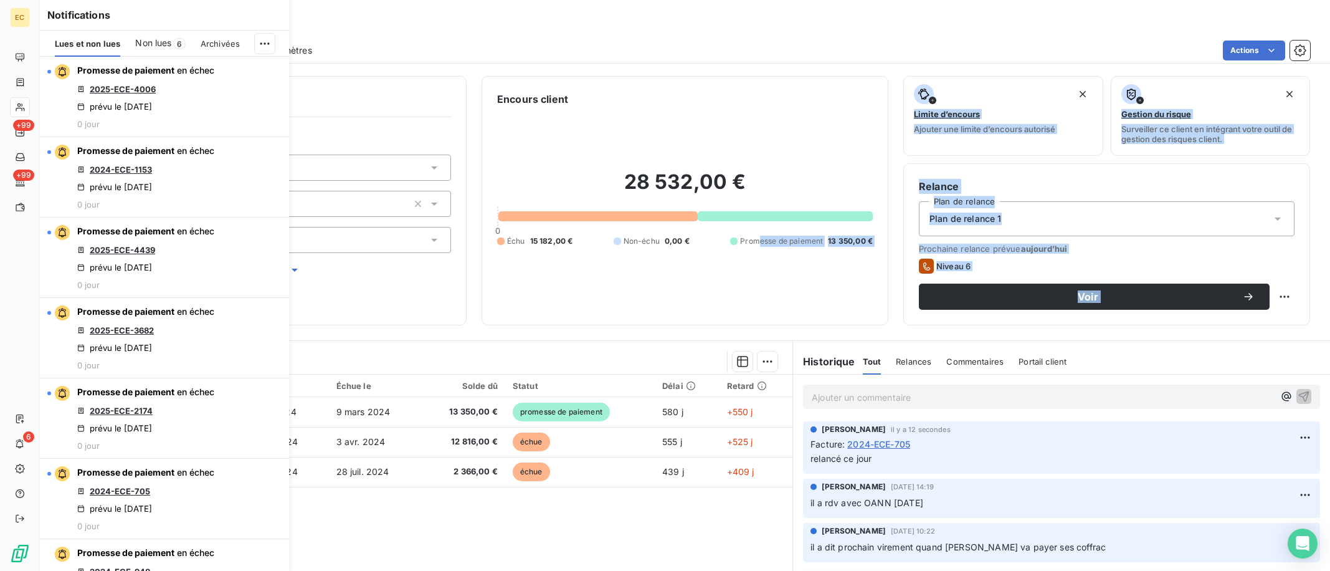
click at [521, 333] on div "Informations client Propriétés Client Clients Prochaine action Teddy Echéancier…" at bounding box center [685, 320] width 1290 height 502
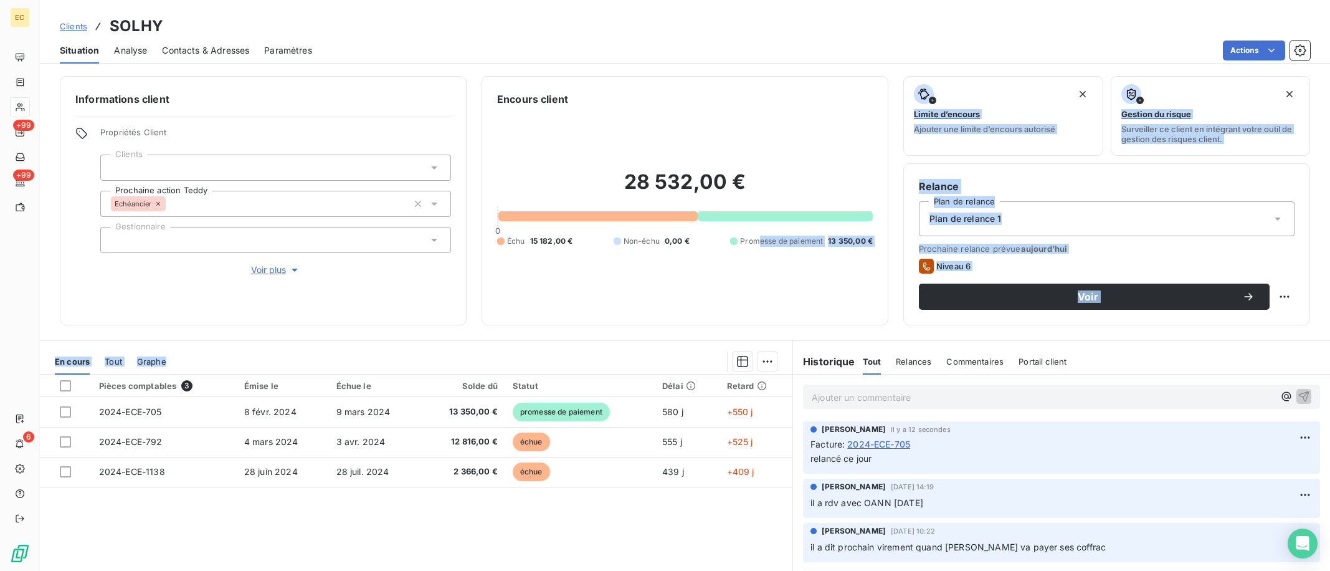
click at [406, 348] on section "En cours Tout Graphe Pièces comptables 3 Émise le Échue le Solde dû Statut Déla…" at bounding box center [416, 496] width 753 height 311
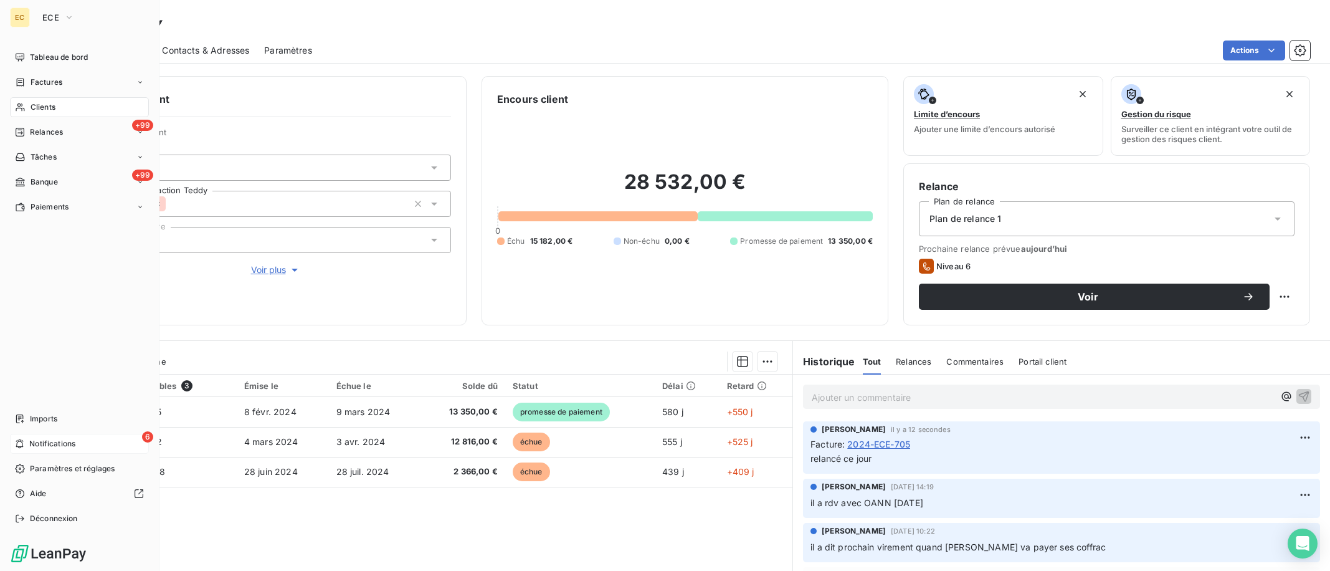
click at [20, 447] on div "6 Notifications" at bounding box center [79, 444] width 139 height 20
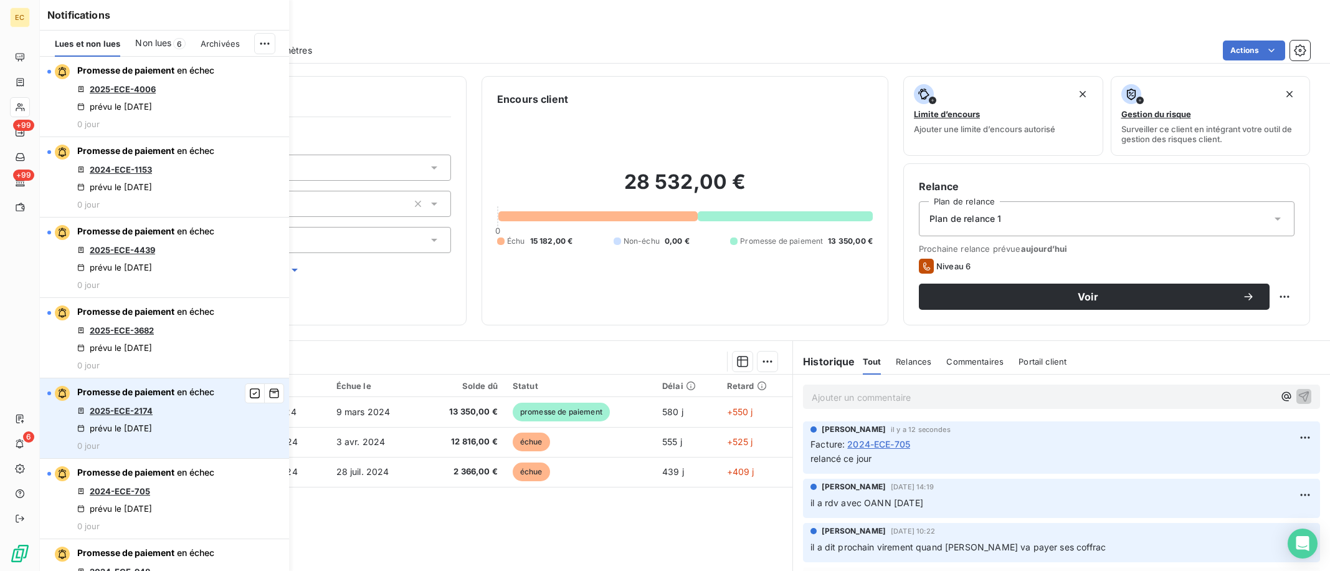
click at [126, 413] on link "2025-ECE-2174" at bounding box center [121, 411] width 63 height 10
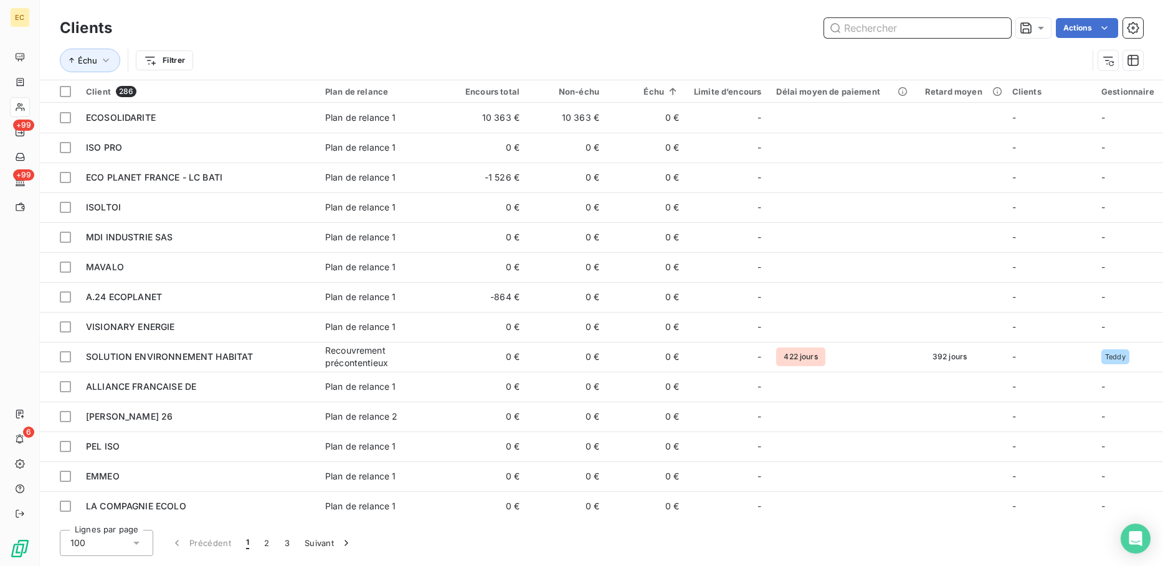
click at [905, 26] on input "text" at bounding box center [917, 28] width 187 height 20
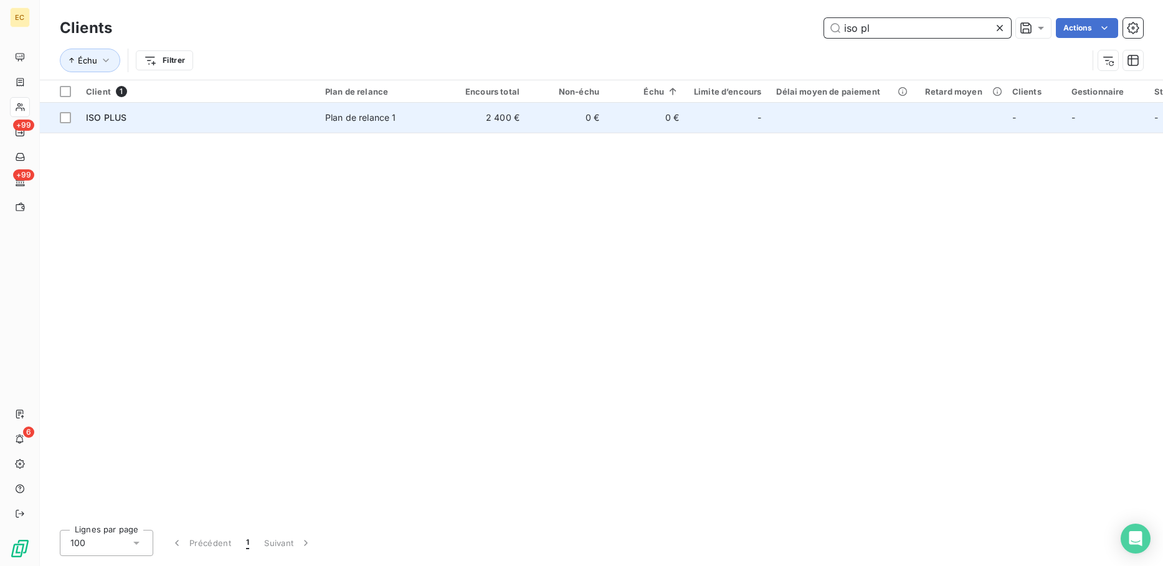
type input "iso pl"
click at [398, 121] on span "Plan de relance 1" at bounding box center [382, 118] width 115 height 12
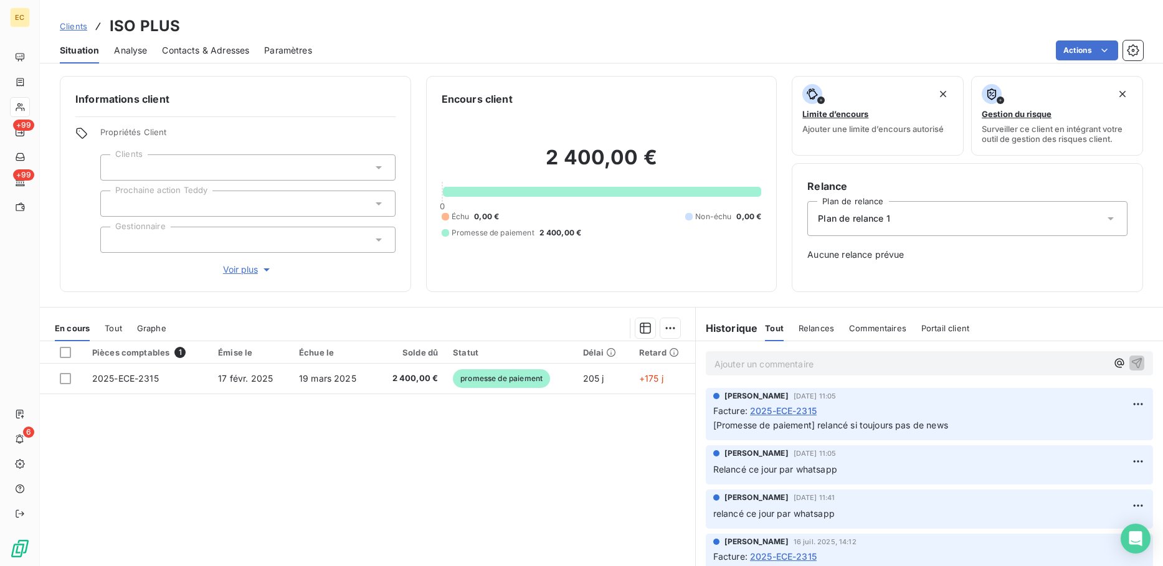
drag, startPoint x: 229, startPoint y: 54, endPoint x: 216, endPoint y: 56, distance: 13.2
click at [228, 54] on span "Contacts & Adresses" at bounding box center [205, 50] width 87 height 12
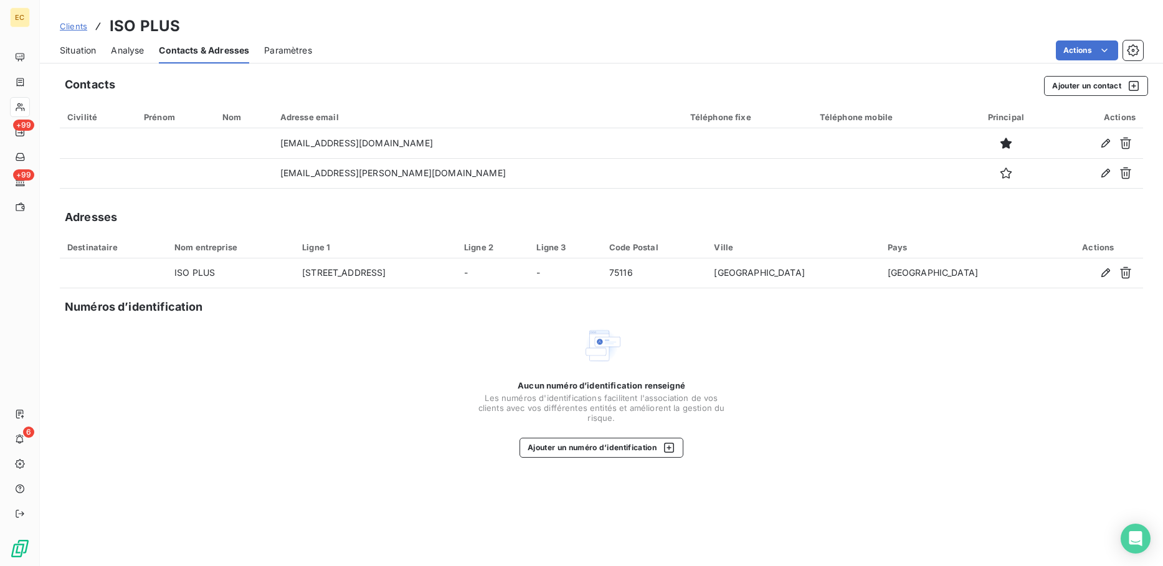
click at [89, 45] on span "Situation" at bounding box center [78, 50] width 36 height 12
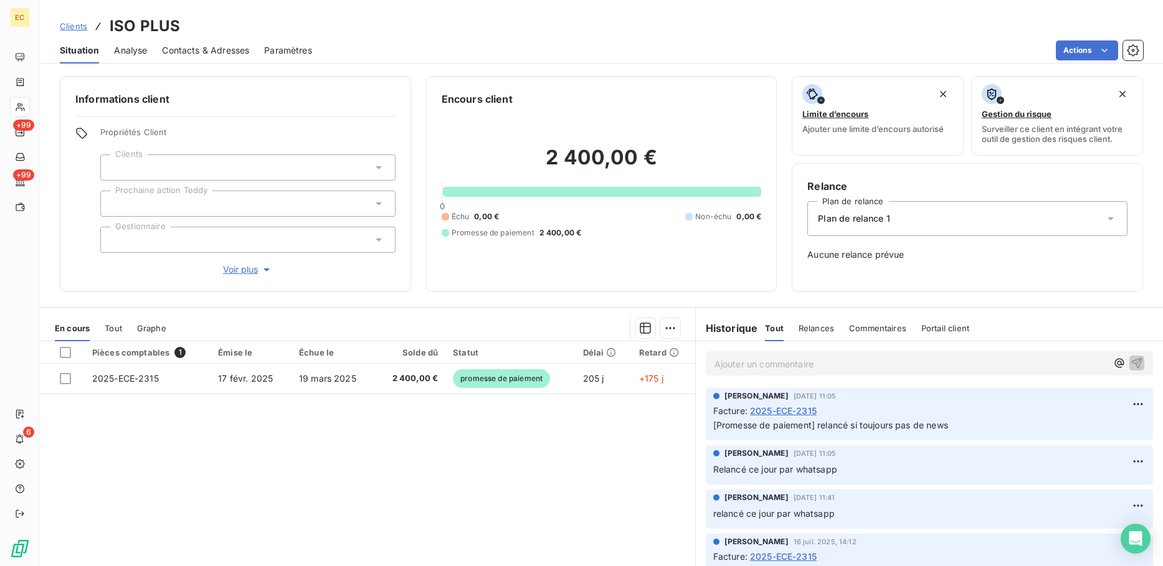
click at [752, 367] on p "Ajouter un commentaire ﻿" at bounding box center [911, 364] width 393 height 16
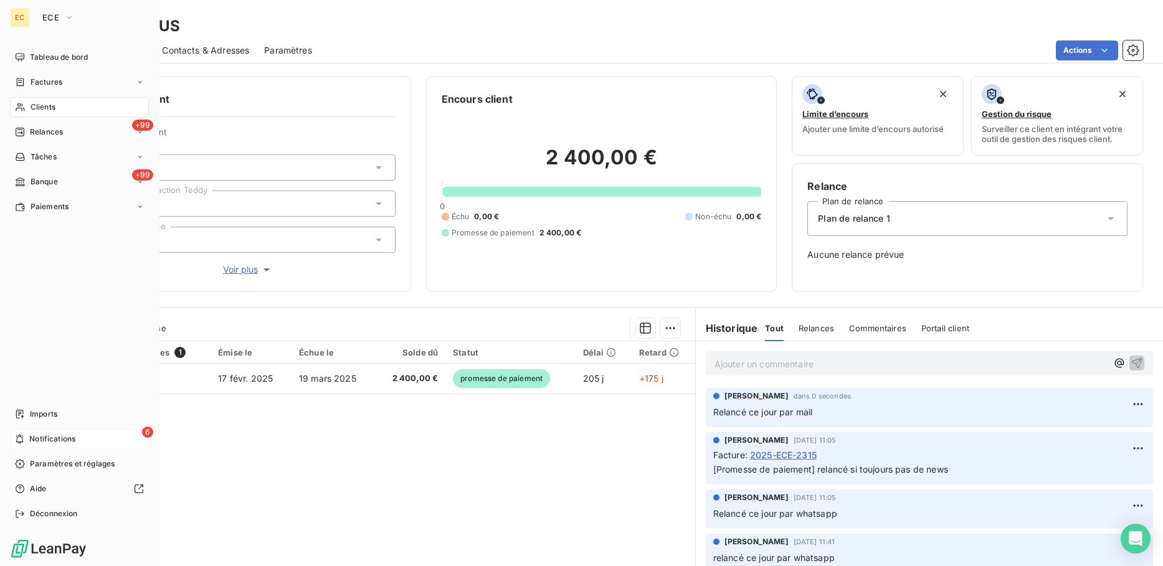
click at [47, 436] on span "Notifications" at bounding box center [52, 439] width 46 height 11
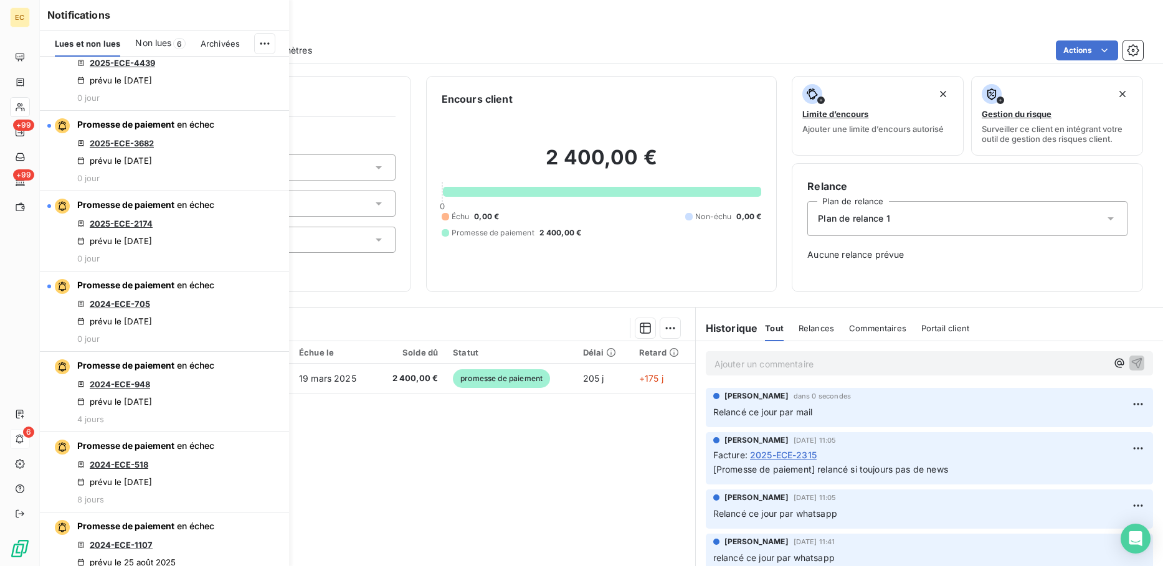
scroll to position [265, 0]
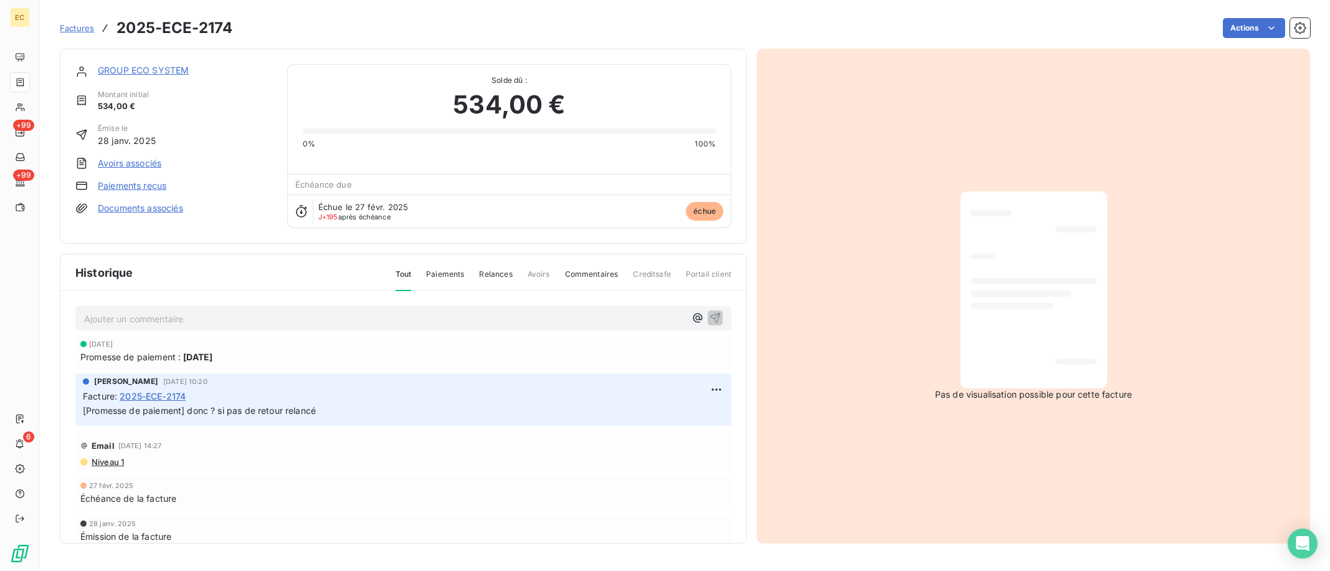
click at [233, 318] on p "Ajouter un commentaire ﻿" at bounding box center [384, 319] width 601 height 16
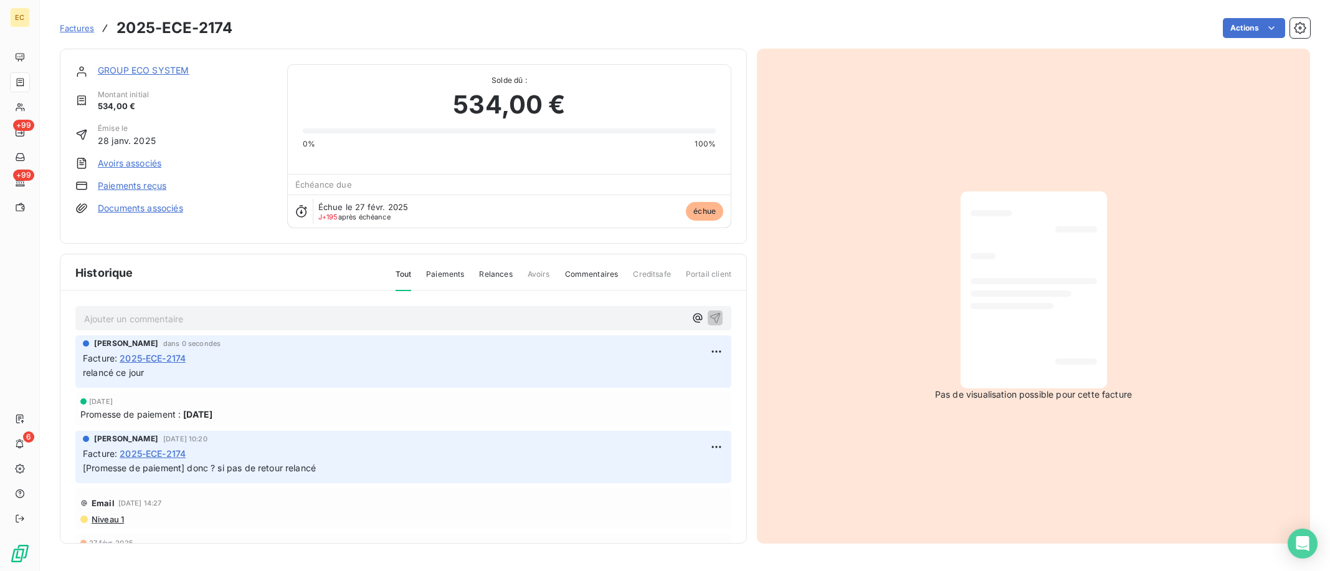
click at [171, 69] on link "GROUP ECO SYSTEM" at bounding box center [143, 70] width 91 height 11
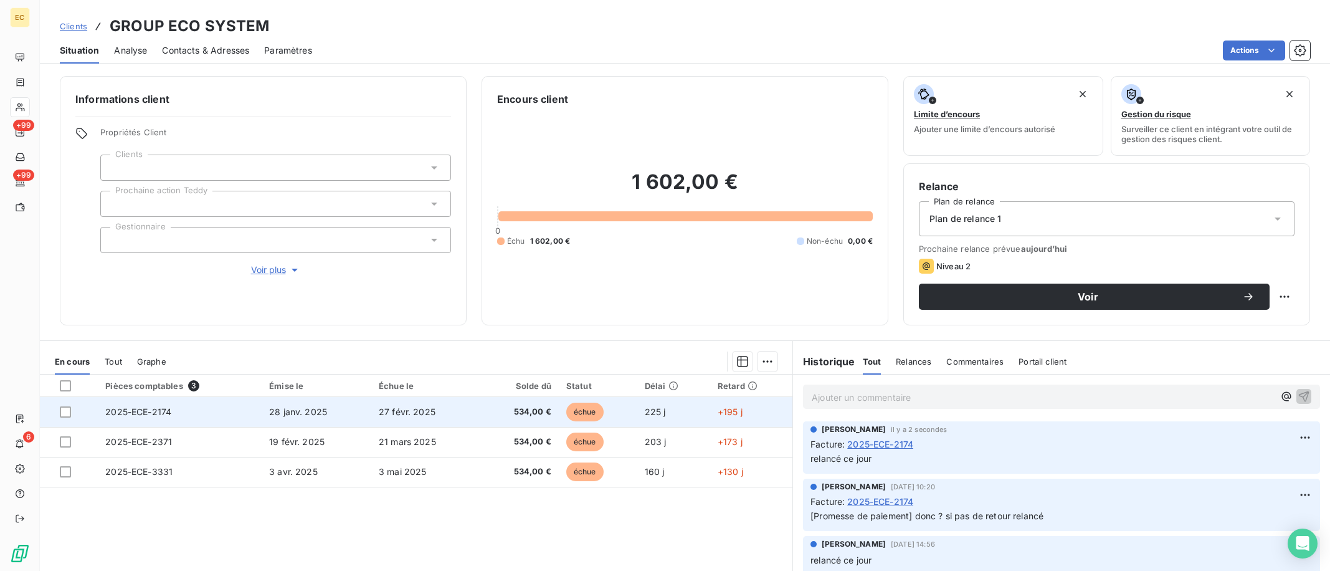
drag, startPoint x: 62, startPoint y: 414, endPoint x: 247, endPoint y: 412, distance: 184.4
click at [64, 412] on div at bounding box center [65, 411] width 11 height 11
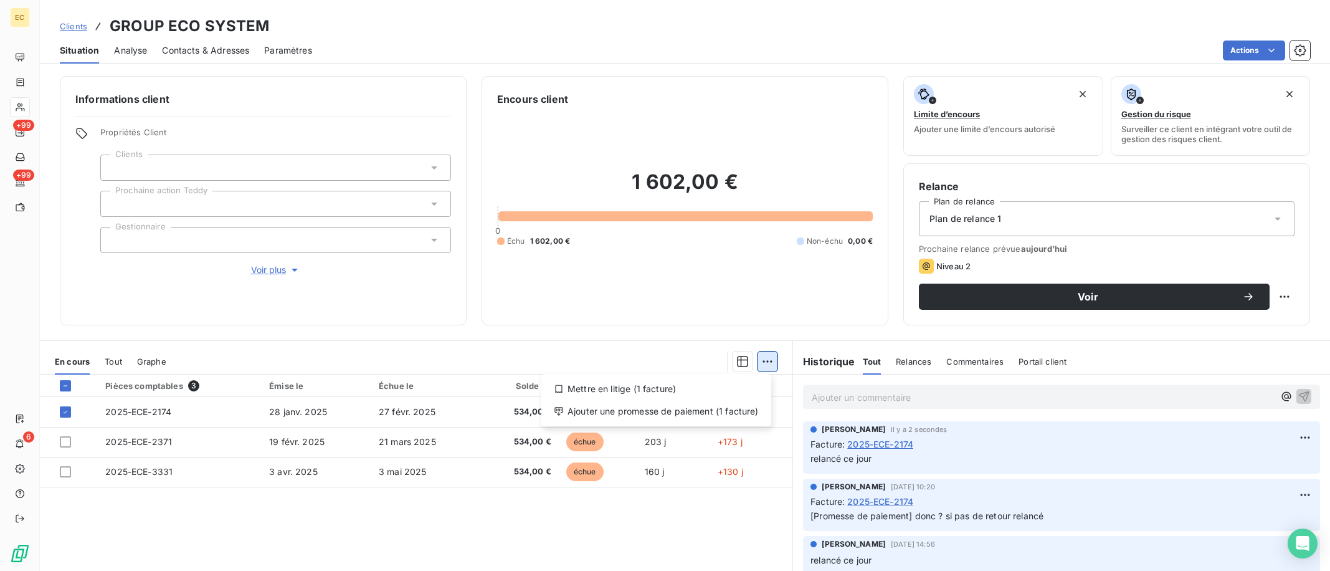
click at [768, 363] on html "EC +99 +99 6 Clients GROUP ECO SYSTEM Situation Analyse Contacts & Adresses Par…" at bounding box center [665, 285] width 1330 height 571
drag, startPoint x: 732, startPoint y: 408, endPoint x: 683, endPoint y: 406, distance: 49.3
click at [729, 409] on div "Ajouter une promesse de paiement (1 facture)" at bounding box center [656, 411] width 220 height 20
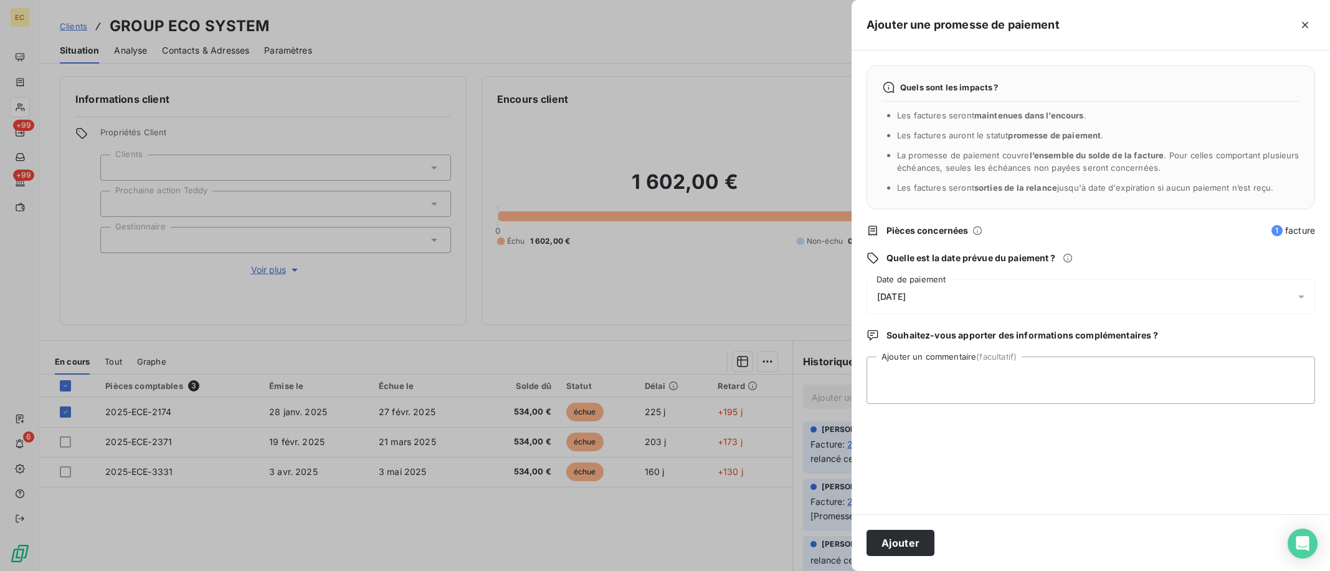
click at [906, 299] on span "[DATE]" at bounding box center [891, 297] width 29 height 10
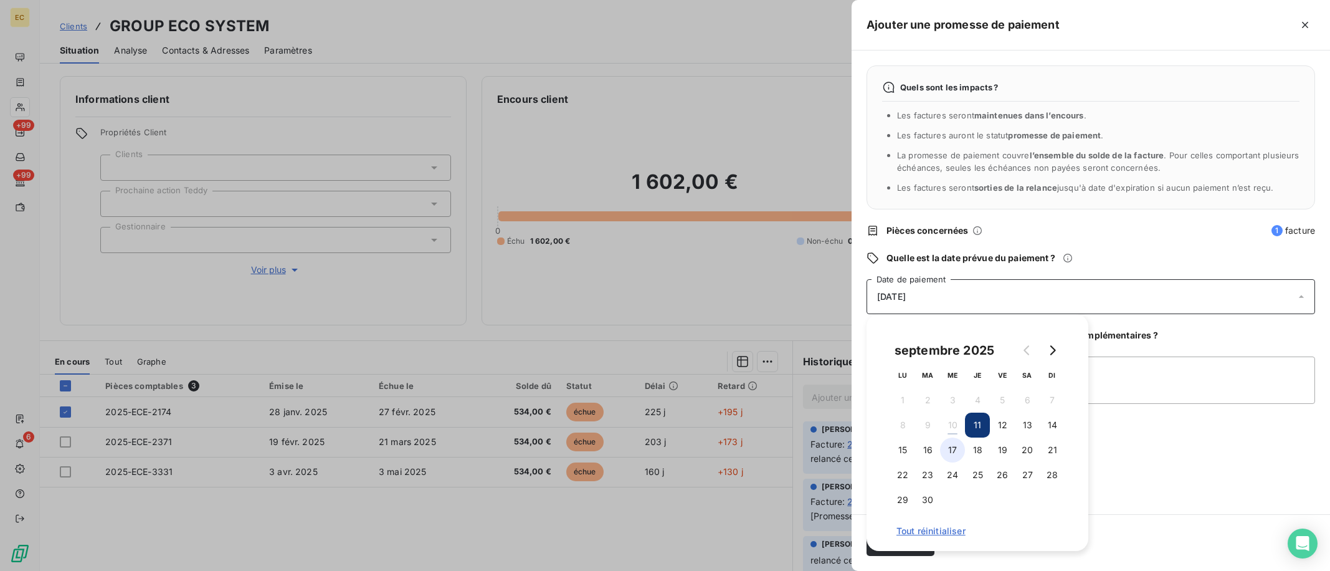
click at [955, 448] on button "17" at bounding box center [952, 449] width 25 height 25
click at [1132, 490] on div "Quels sont les impacts ? Les factures seront maintenues dans l’encours . Les fa…" at bounding box center [1091, 282] width 479 height 464
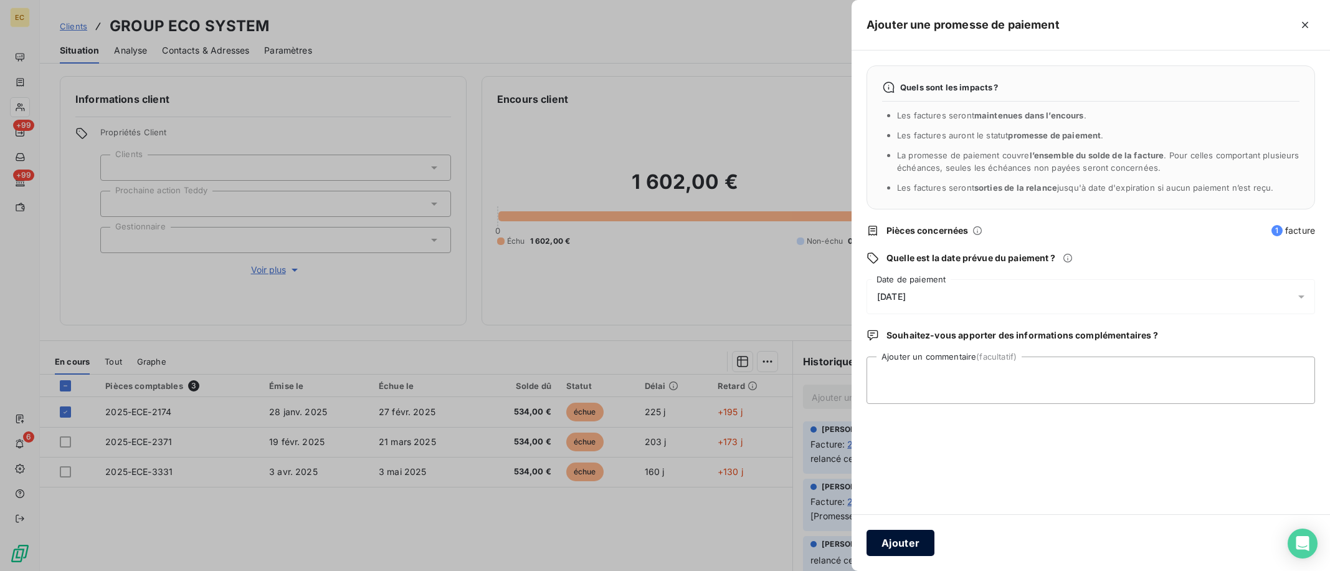
click at [890, 538] on button "Ajouter" at bounding box center [901, 543] width 68 height 26
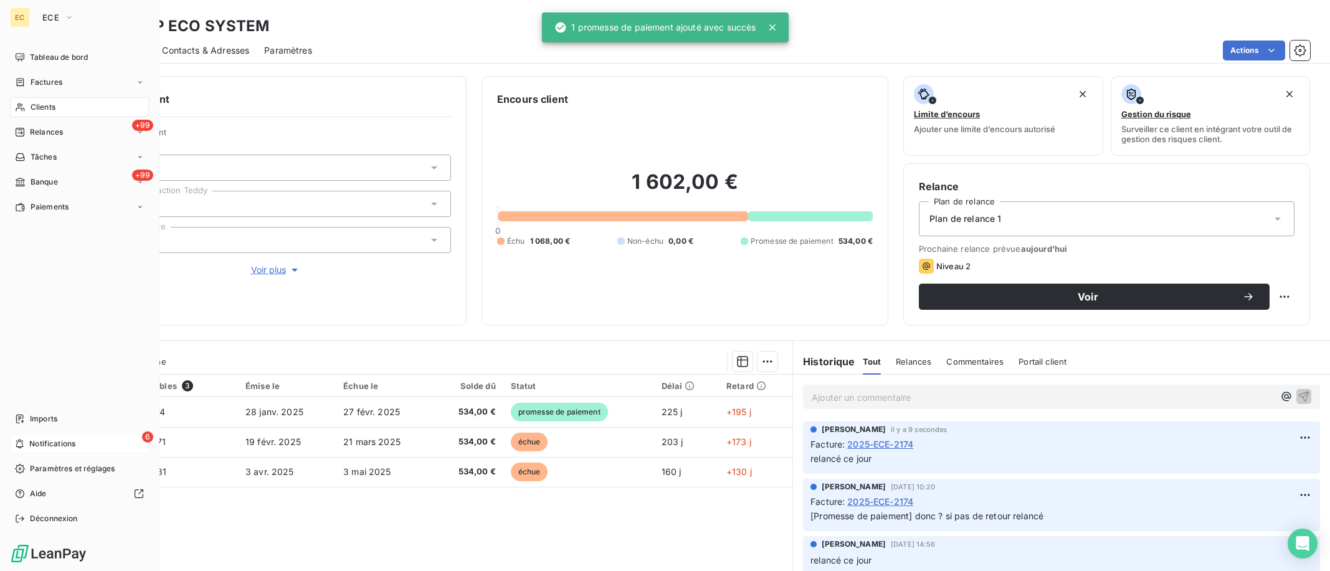
drag, startPoint x: 24, startPoint y: 437, endPoint x: 69, endPoint y: 439, distance: 45.5
click at [24, 437] on div "6 Notifications" at bounding box center [79, 444] width 139 height 20
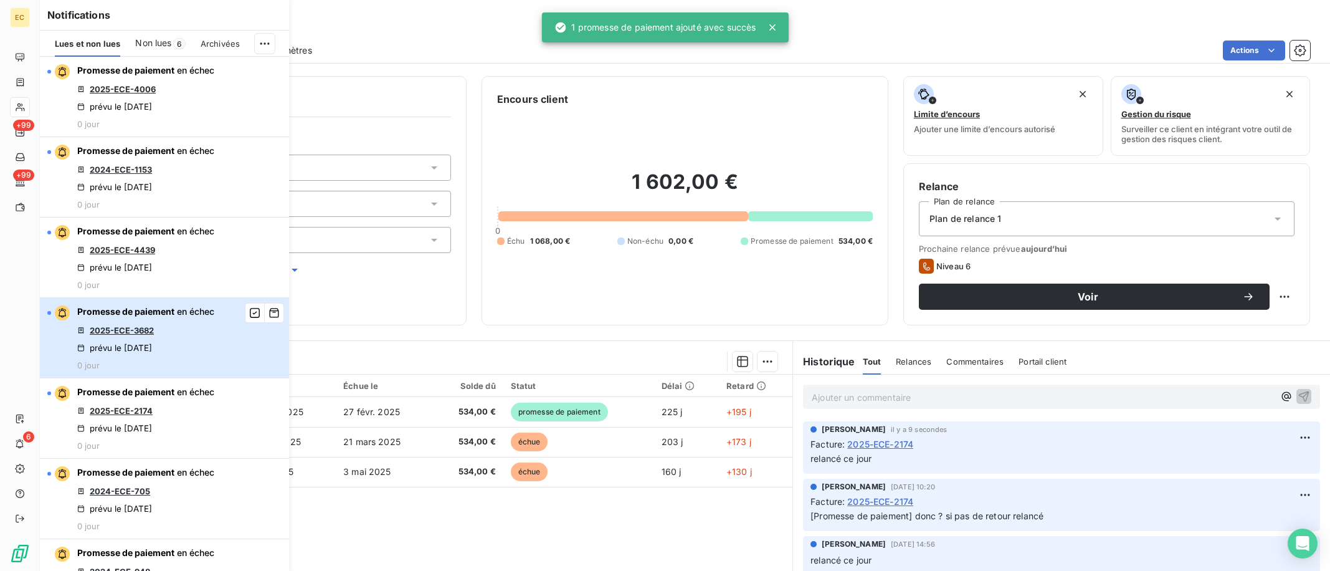
click at [137, 335] on div "Promesse de paiement en échec 2025-ECE-3682 prévu le 9 sept. 2025 0 jour" at bounding box center [145, 337] width 137 height 65
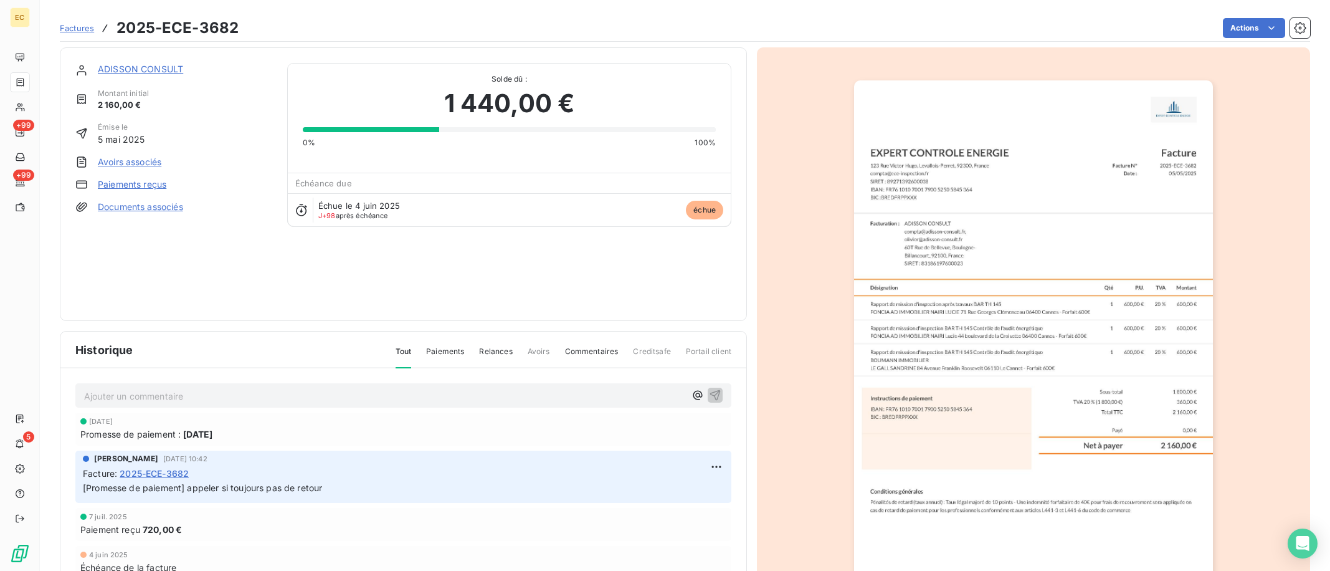
click at [123, 70] on link "ADISSON CONSULT" at bounding box center [140, 69] width 85 height 11
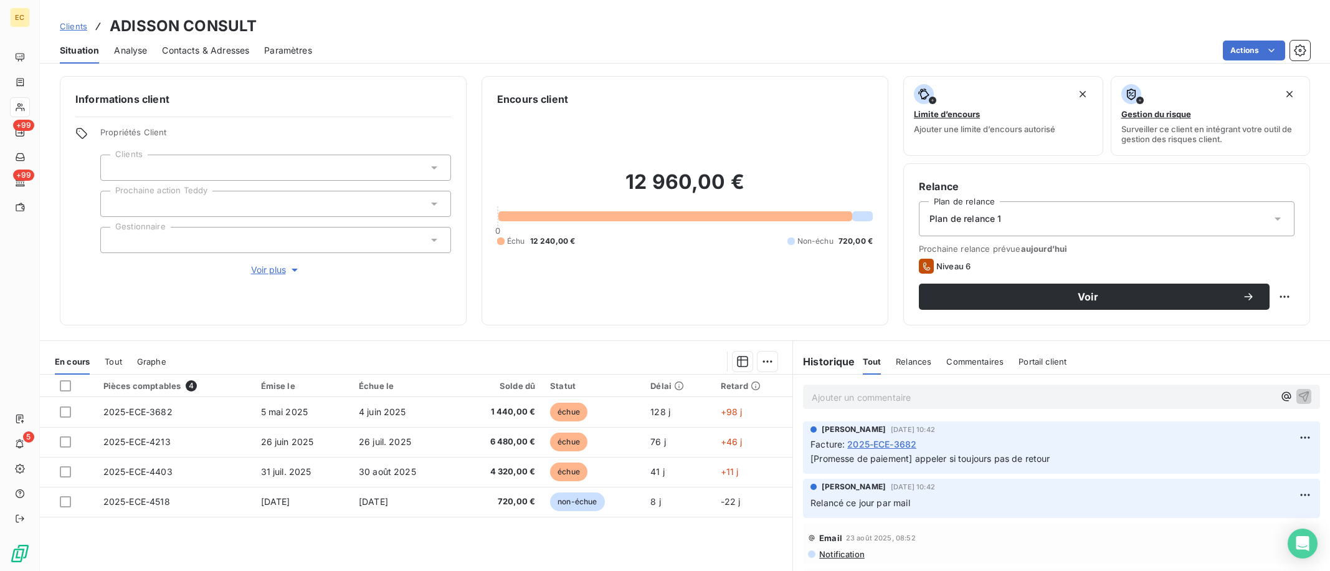
click at [852, 396] on p "Ajouter un commentaire ﻿" at bounding box center [1043, 397] width 462 height 16
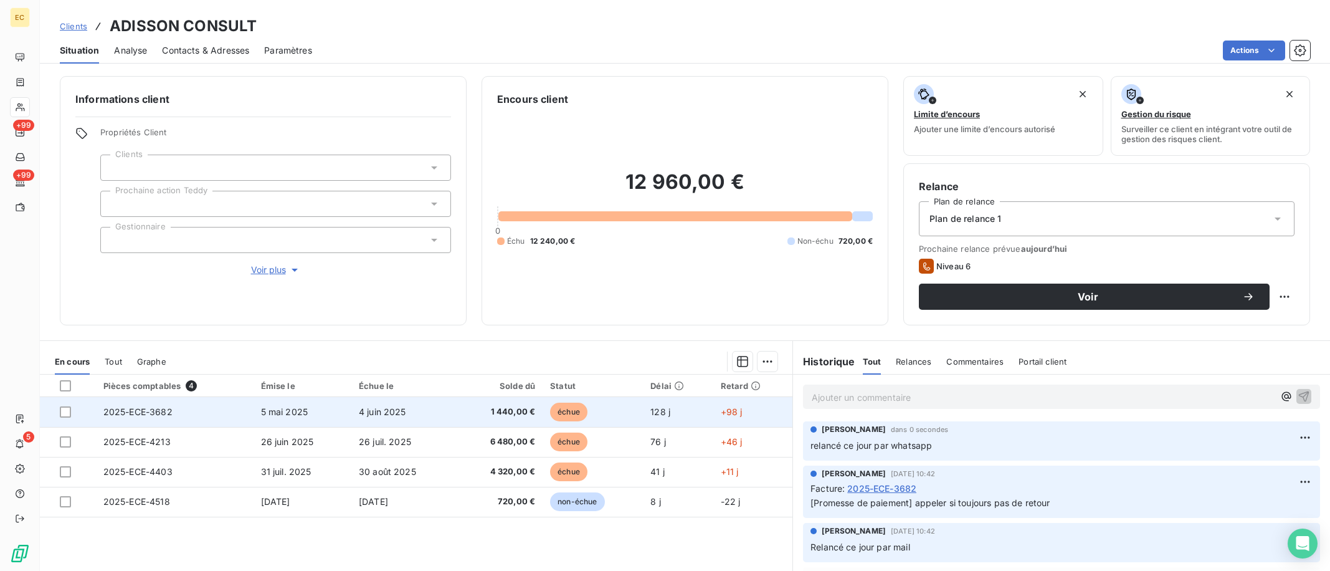
drag, startPoint x: 70, startPoint y: 410, endPoint x: 117, endPoint y: 411, distance: 46.1
click at [69, 410] on div at bounding box center [65, 411] width 11 height 11
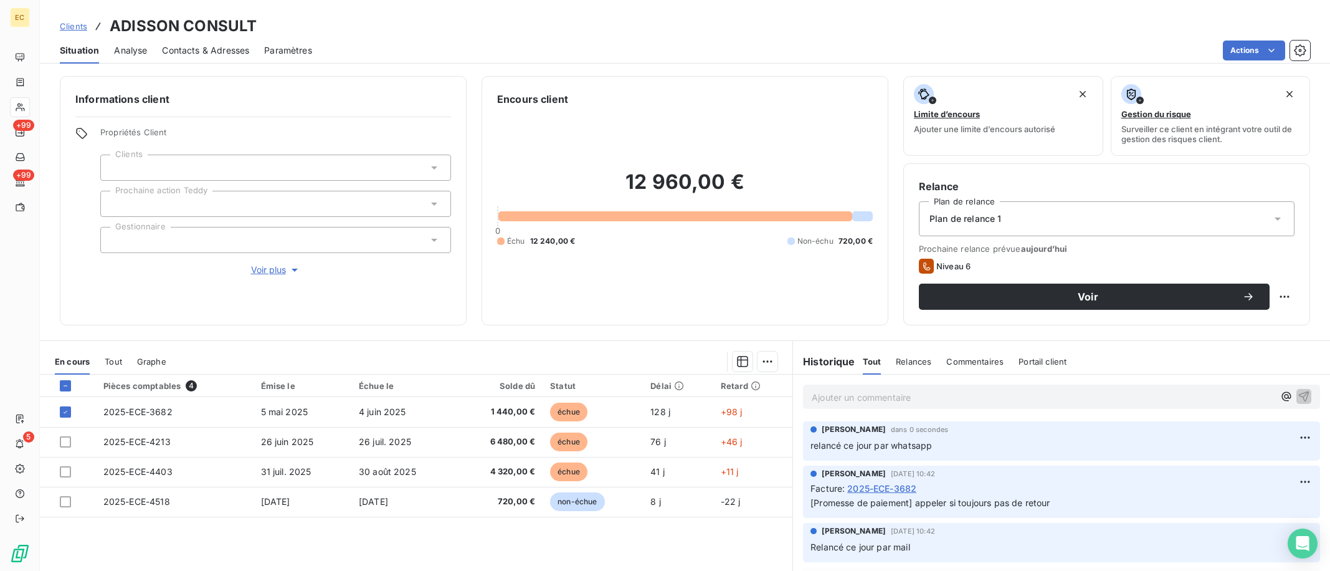
click at [778, 367] on div "En cours Tout Graphe" at bounding box center [416, 361] width 753 height 26
click at [766, 364] on html "EC +99 +99 5 Clients ADISSON CONSULT Situation Analyse Contacts & Adresses Para…" at bounding box center [665, 285] width 1330 height 571
click at [740, 405] on div "Ajouter une promesse de paiement (1 facture)" at bounding box center [656, 411] width 220 height 20
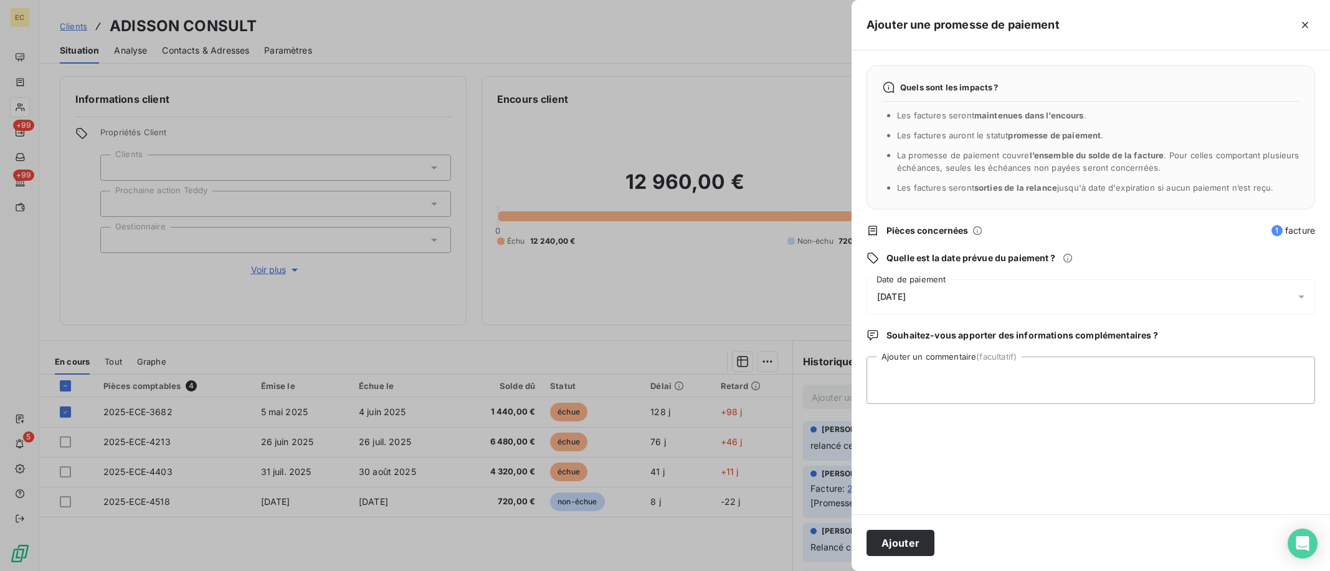
drag, startPoint x: 935, startPoint y: 300, endPoint x: 923, endPoint y: 308, distance: 14.3
click at [934, 300] on div "[DATE]" at bounding box center [1091, 296] width 449 height 35
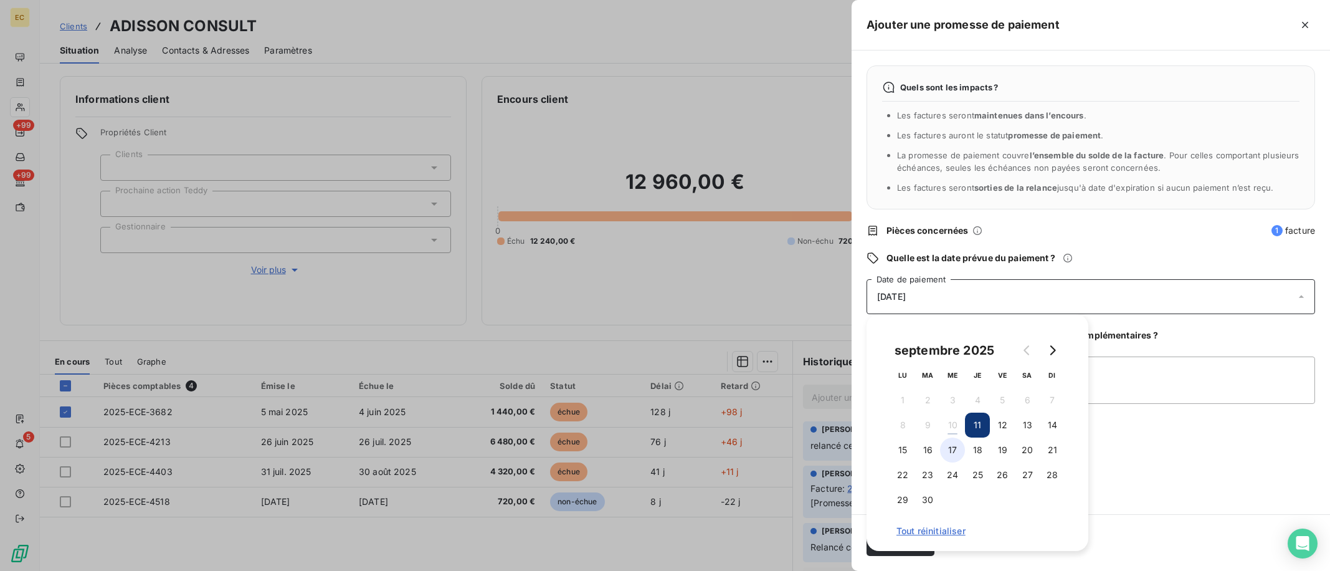
click at [951, 447] on button "17" at bounding box center [952, 449] width 25 height 25
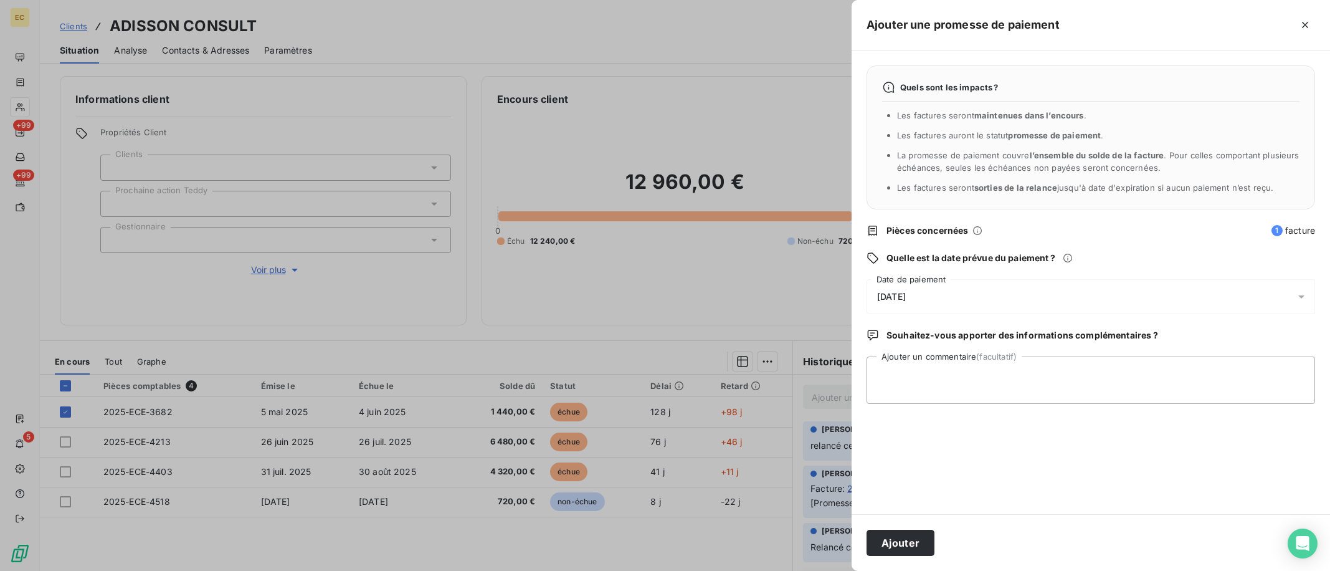
click at [1145, 517] on div "Ajouter" at bounding box center [1091, 542] width 479 height 57
click at [918, 545] on button "Ajouter" at bounding box center [901, 543] width 68 height 26
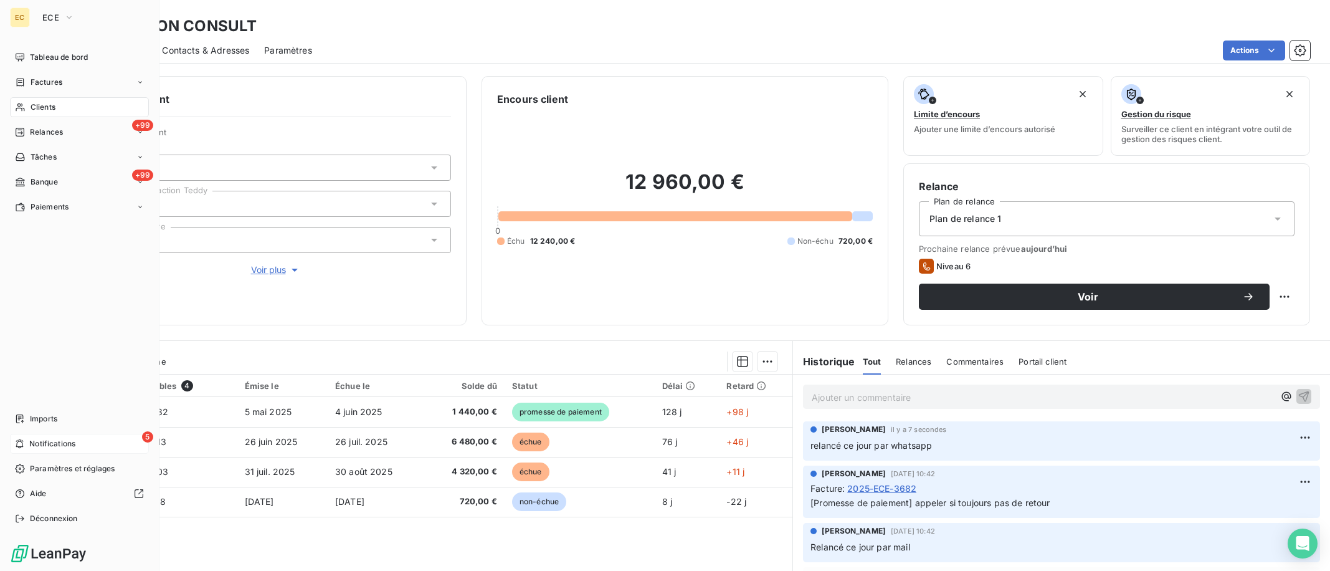
click at [22, 443] on icon at bounding box center [19, 444] width 9 height 10
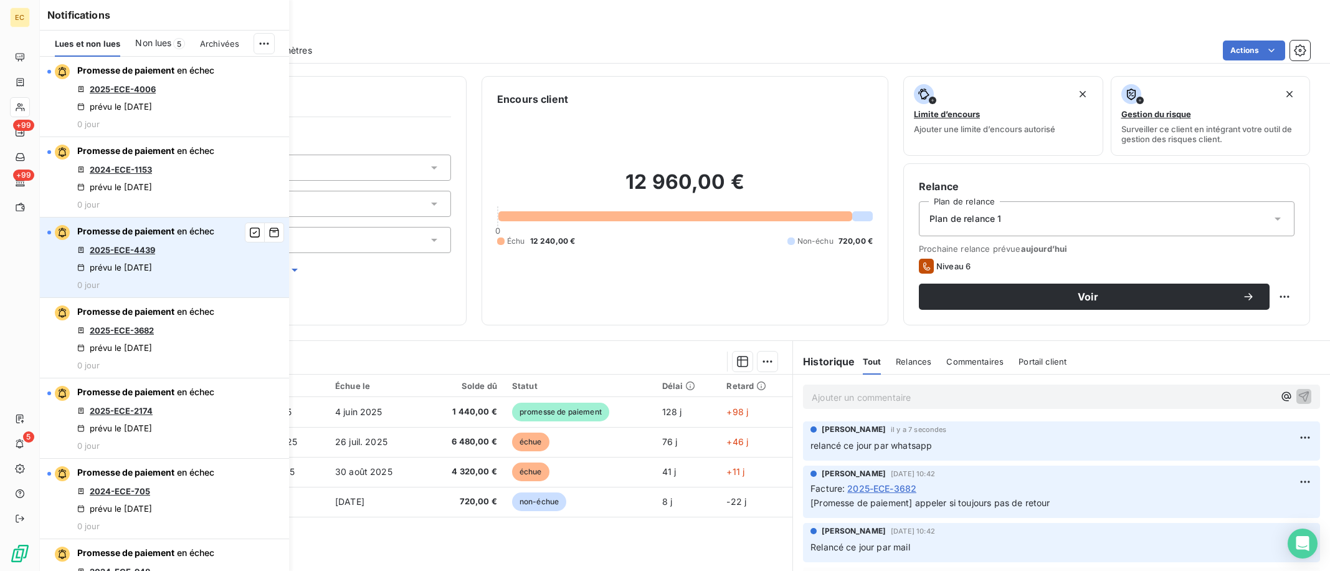
click at [140, 247] on link "2025-ECE-4439" at bounding box center [122, 250] width 65 height 10
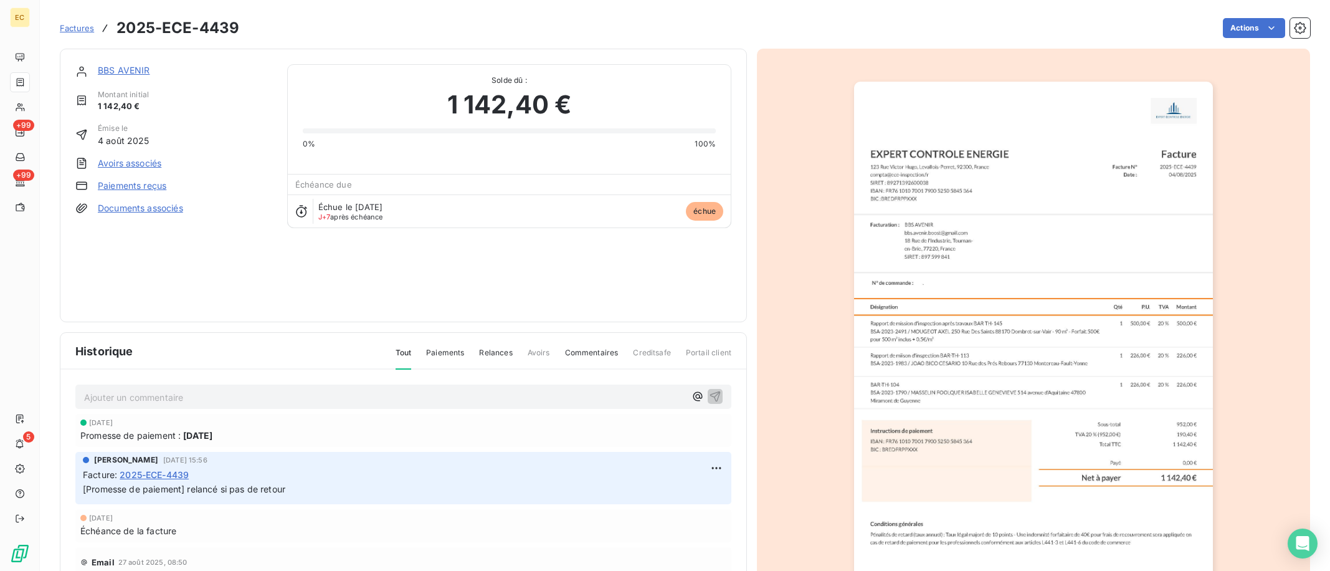
click at [124, 67] on link "BBS AVENIR" at bounding box center [124, 70] width 52 height 11
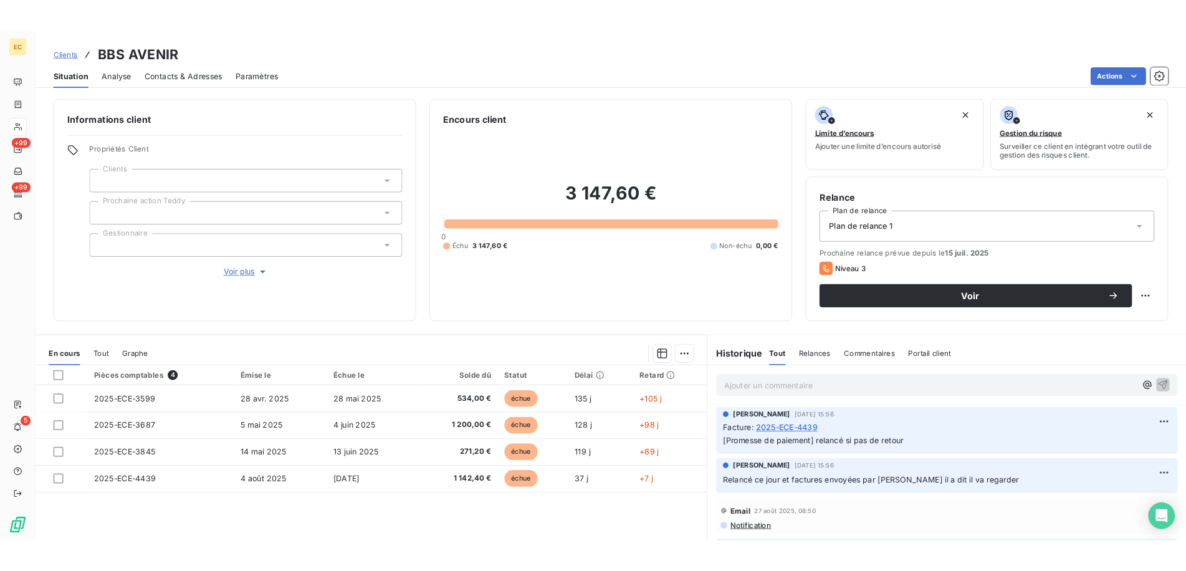
scroll to position [62, 0]
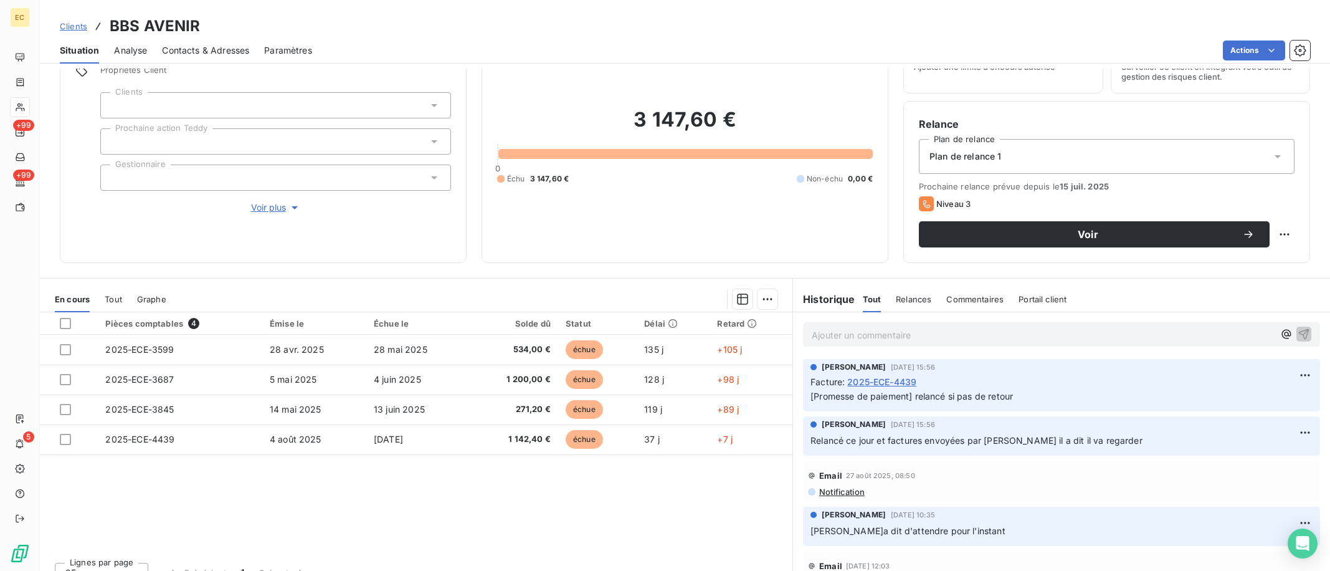
click at [394, 279] on section "En cours Tout Graphe Pièces comptables 4 Émise le Échue le Solde dû Statut Déla…" at bounding box center [416, 434] width 753 height 311
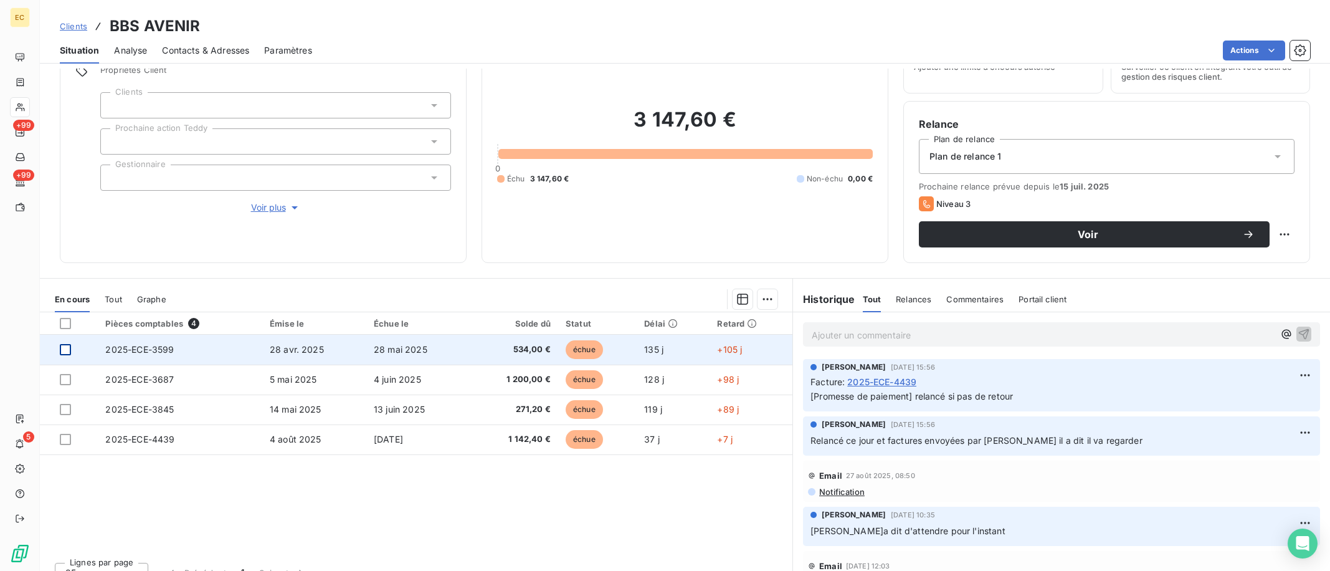
click at [69, 348] on div at bounding box center [65, 349] width 11 height 11
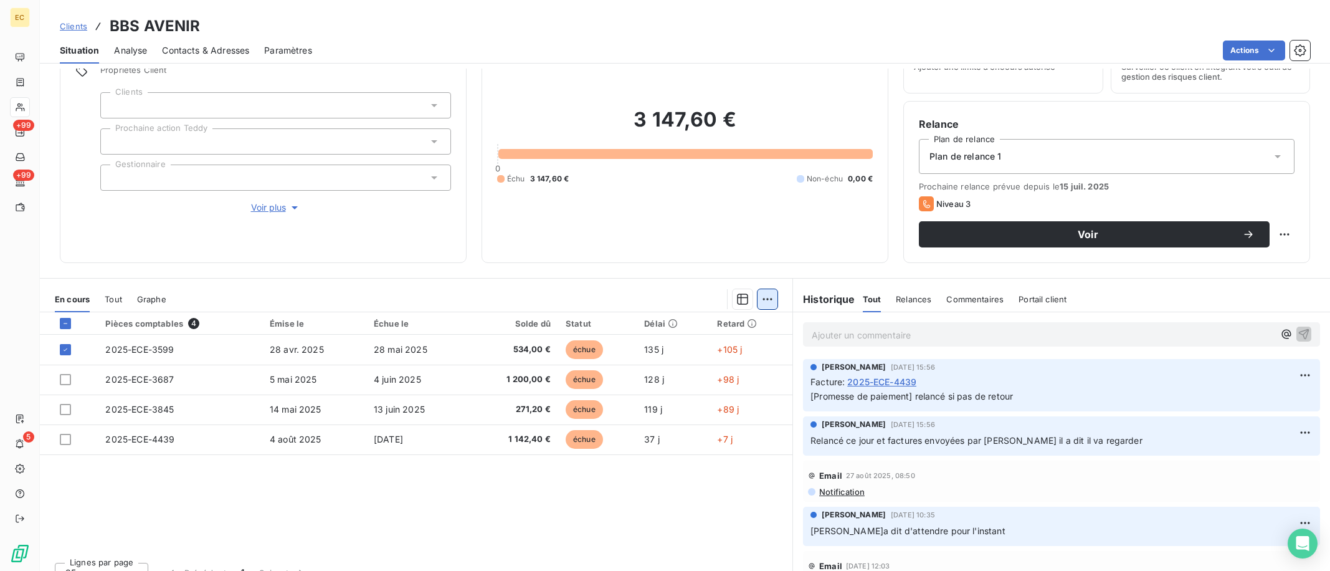
click at [773, 304] on div "En cours Tout Graphe" at bounding box center [416, 299] width 753 height 26
click at [765, 305] on html "EC +99 +99 5 Clients BBS AVENIR Situation Analyse Contacts & Adresses Paramètre…" at bounding box center [665, 285] width 1330 height 571
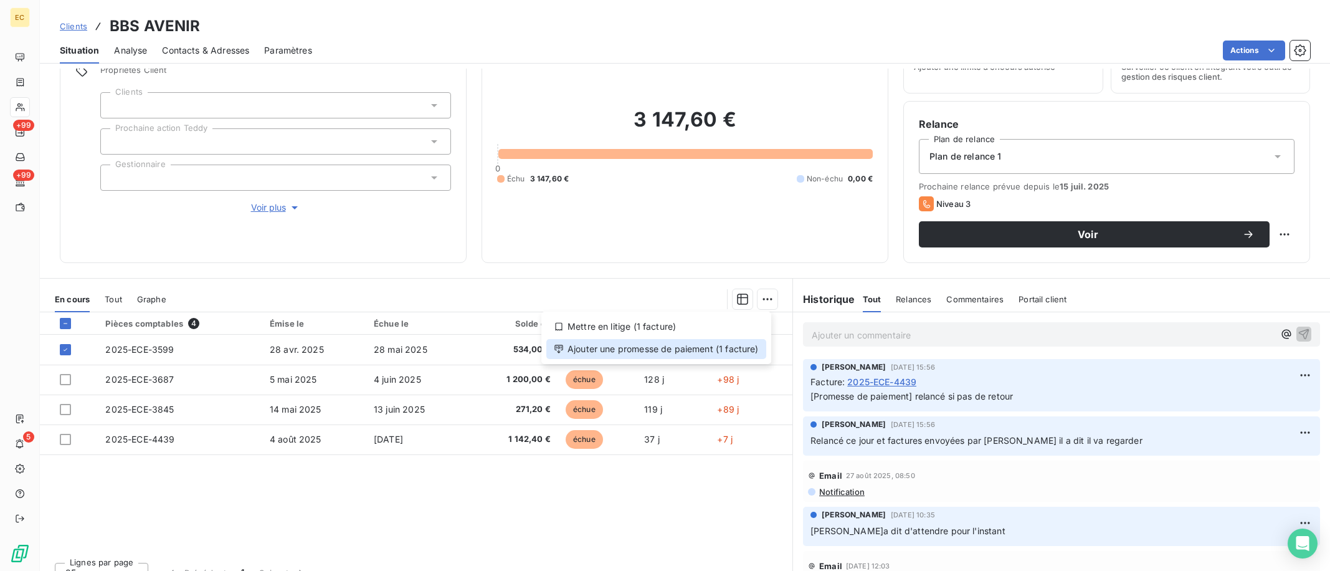
click at [748, 350] on div "Ajouter une promesse de paiement (1 facture)" at bounding box center [656, 349] width 220 height 20
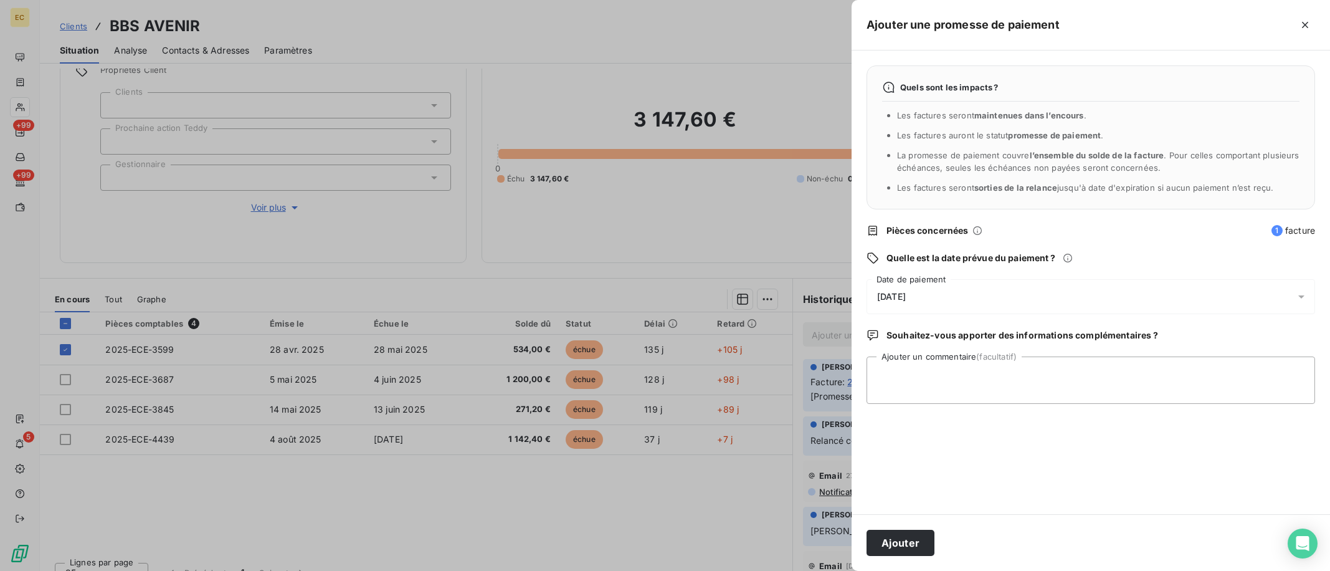
click at [939, 292] on div "[DATE]" at bounding box center [1091, 296] width 449 height 35
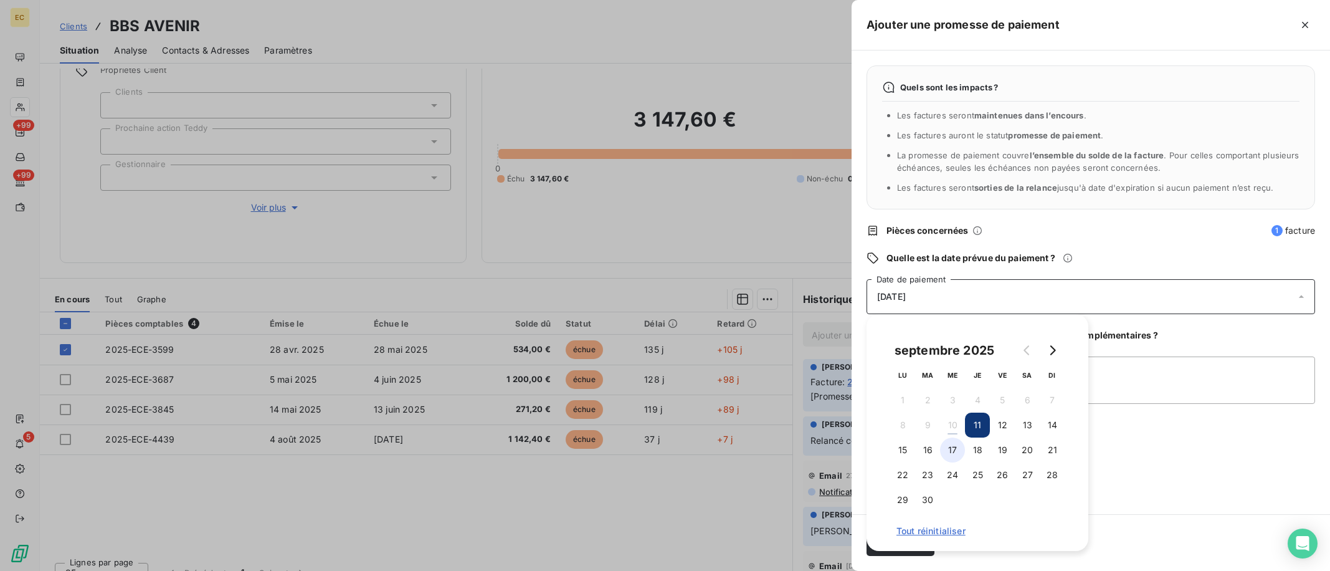
click at [950, 444] on button "17" at bounding box center [952, 449] width 25 height 25
click at [1198, 483] on div "Quels sont les impacts ? Les factures seront maintenues dans l’encours . Les fa…" at bounding box center [1091, 282] width 479 height 464
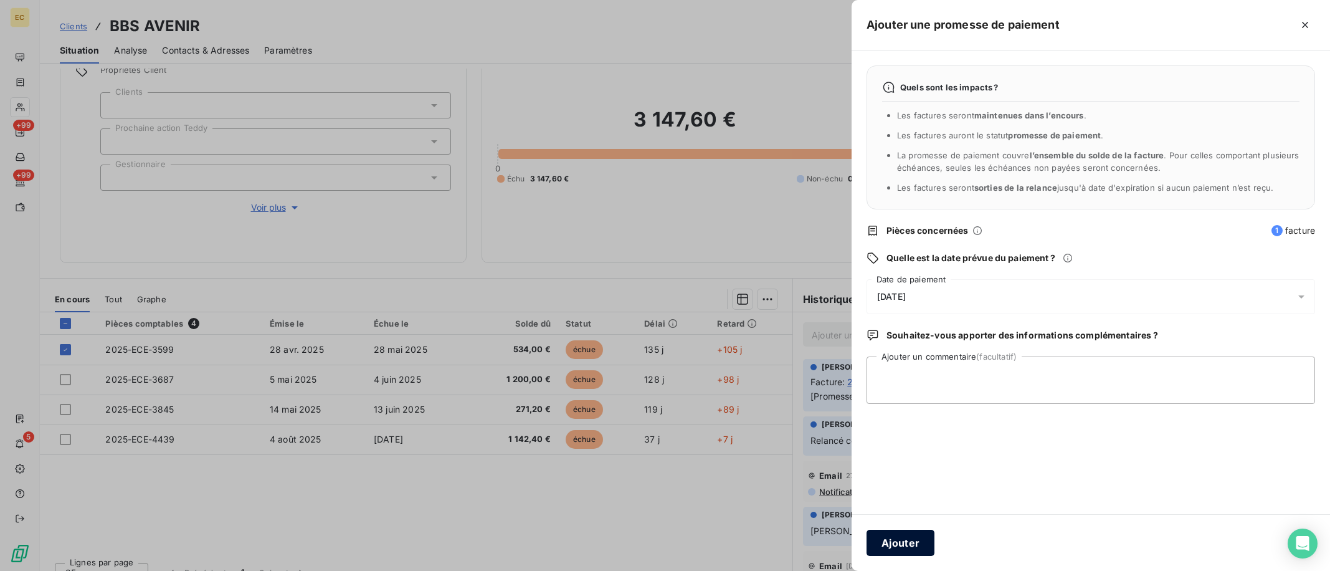
click at [900, 541] on button "Ajouter" at bounding box center [901, 543] width 68 height 26
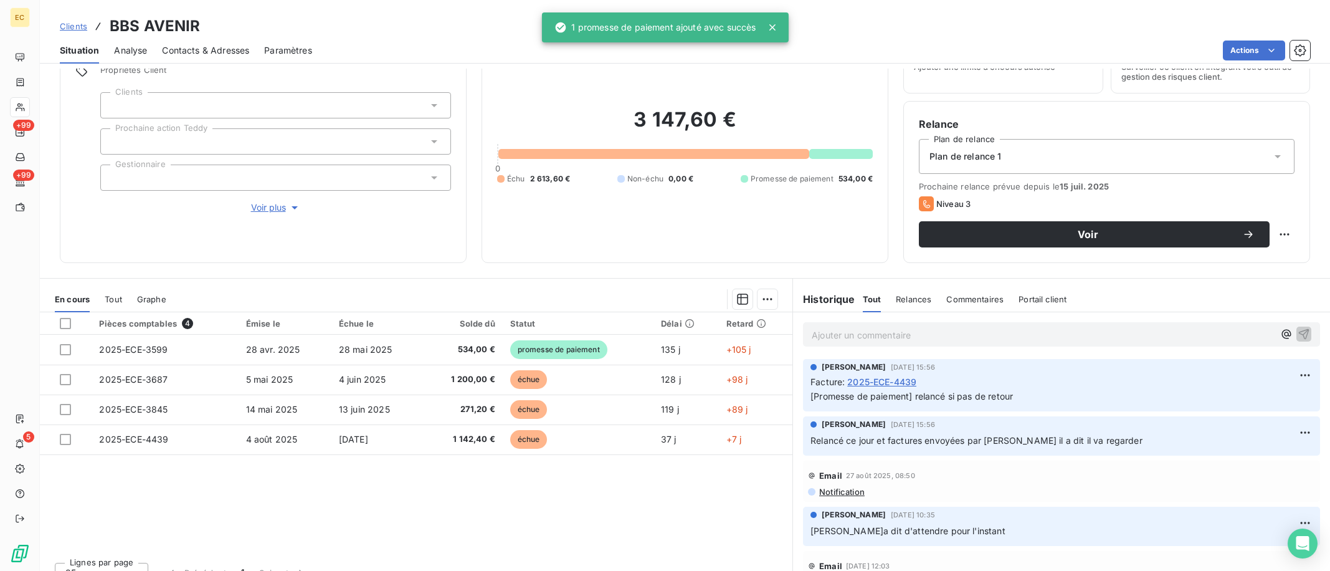
click at [72, 24] on span "Clients" at bounding box center [73, 26] width 27 height 10
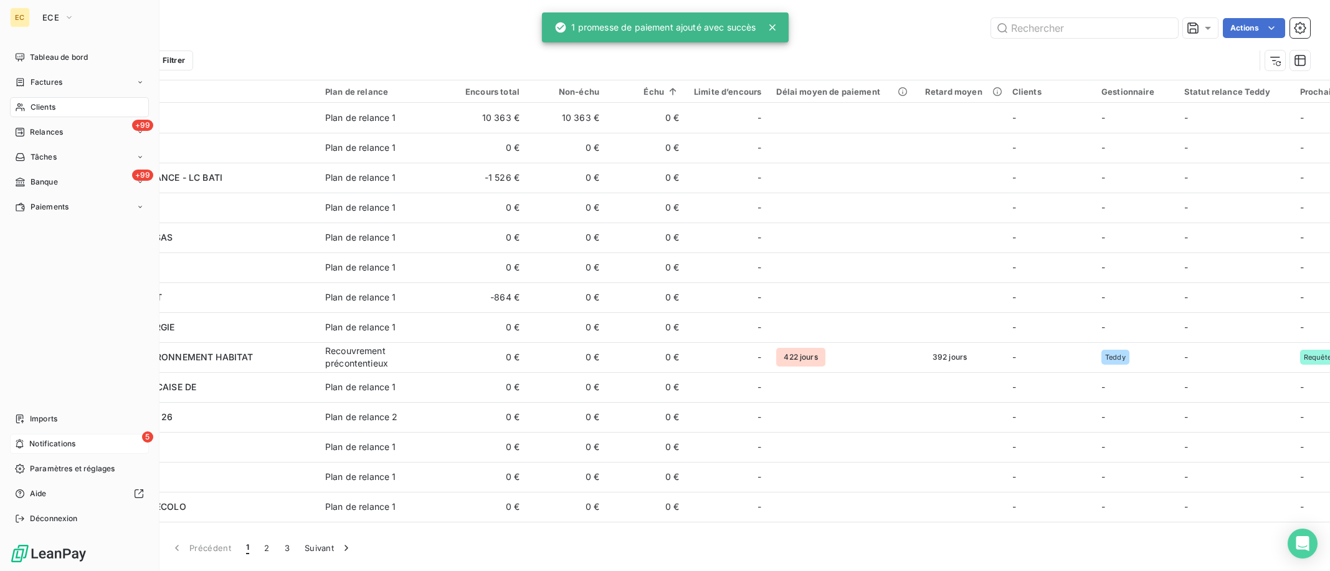
click at [33, 442] on span "Notifications" at bounding box center [52, 443] width 46 height 11
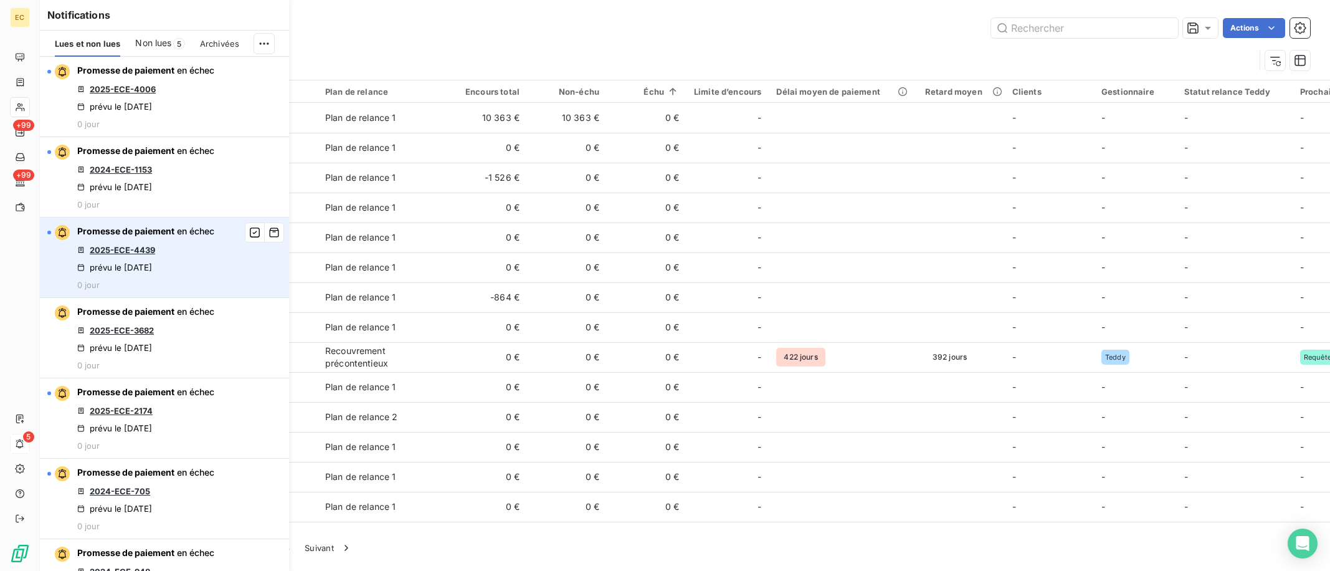
click at [150, 247] on link "2025-ECE-4439" at bounding box center [122, 250] width 65 height 10
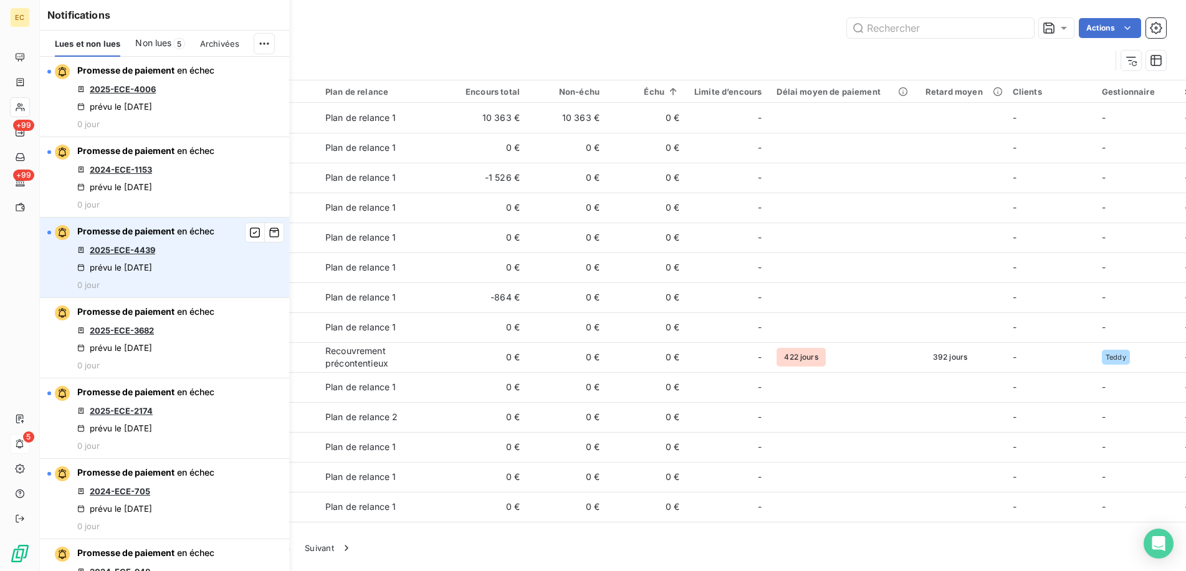
type input "bbs"
type input "iso pl"
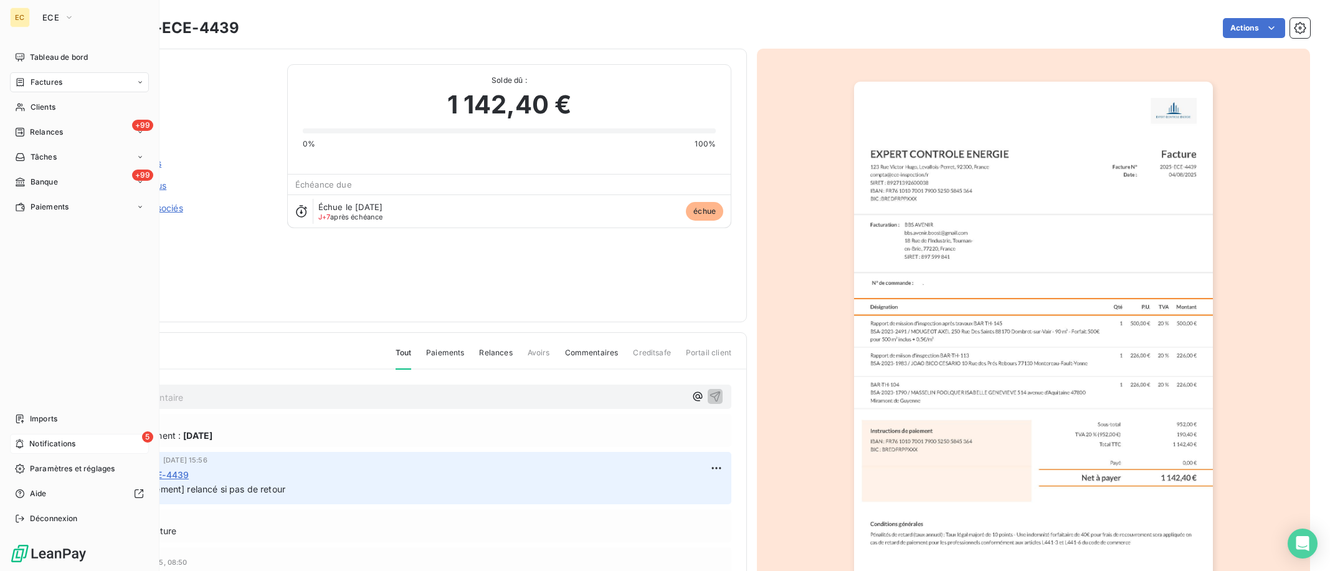
click at [31, 439] on span "Notifications" at bounding box center [52, 443] width 46 height 11
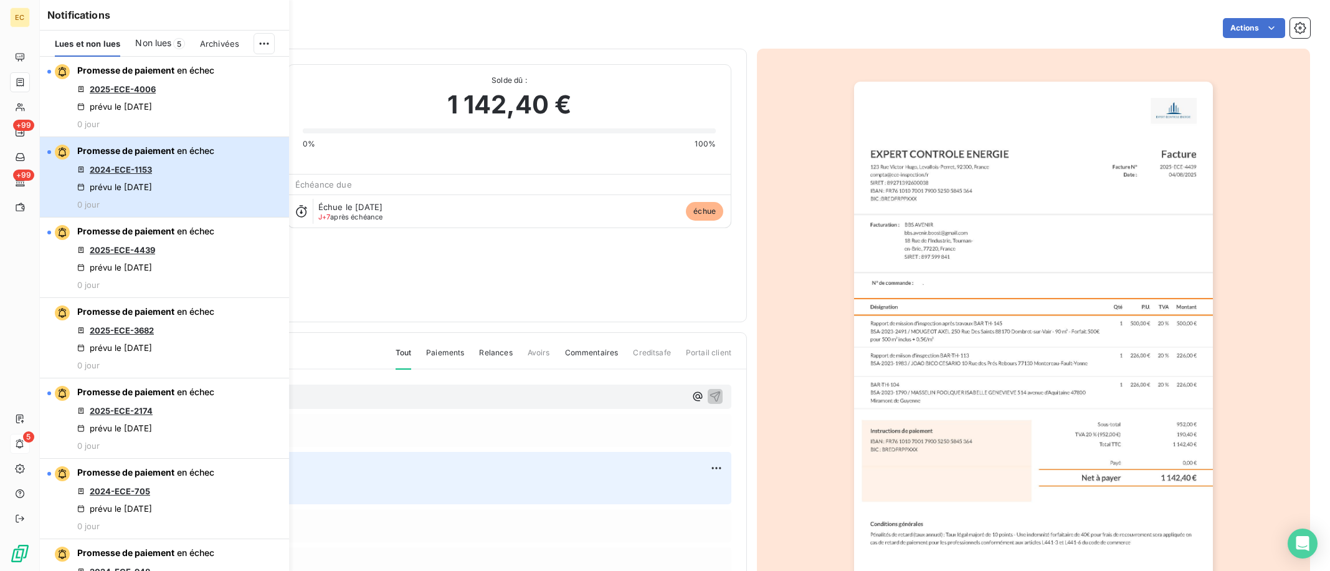
click at [161, 171] on div "Promesse de paiement en échec 2024-ECE-1153 prévu le [DATE] 0 jour" at bounding box center [145, 177] width 137 height 65
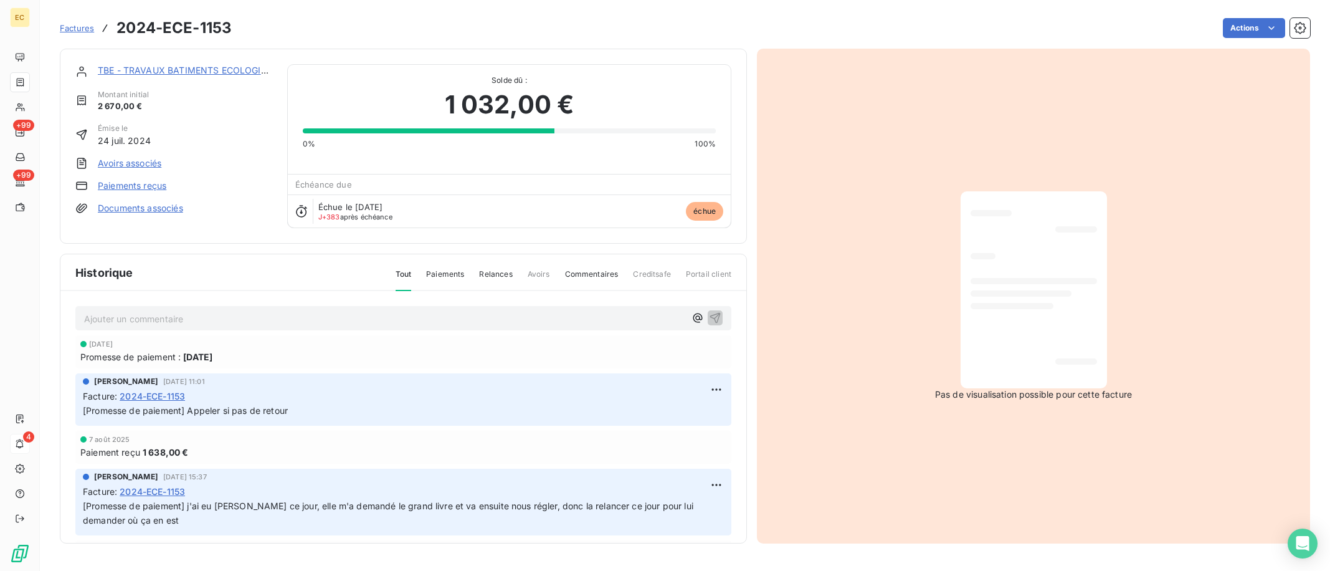
click at [186, 64] on div "TBE - TRAVAUX BATIMENTS ECOLOGIQUES" at bounding box center [185, 70] width 174 height 12
click at [193, 69] on link "TBE - TRAVAUX BATIMENTS ECOLOGIQUES" at bounding box center [191, 70] width 187 height 11
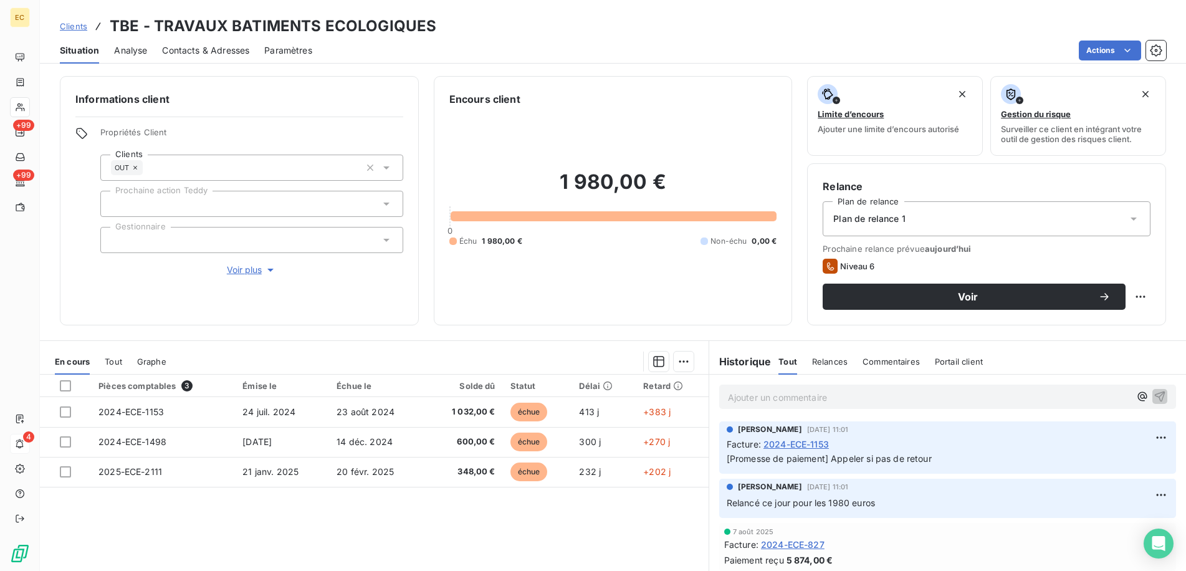
scroll to position [62, 0]
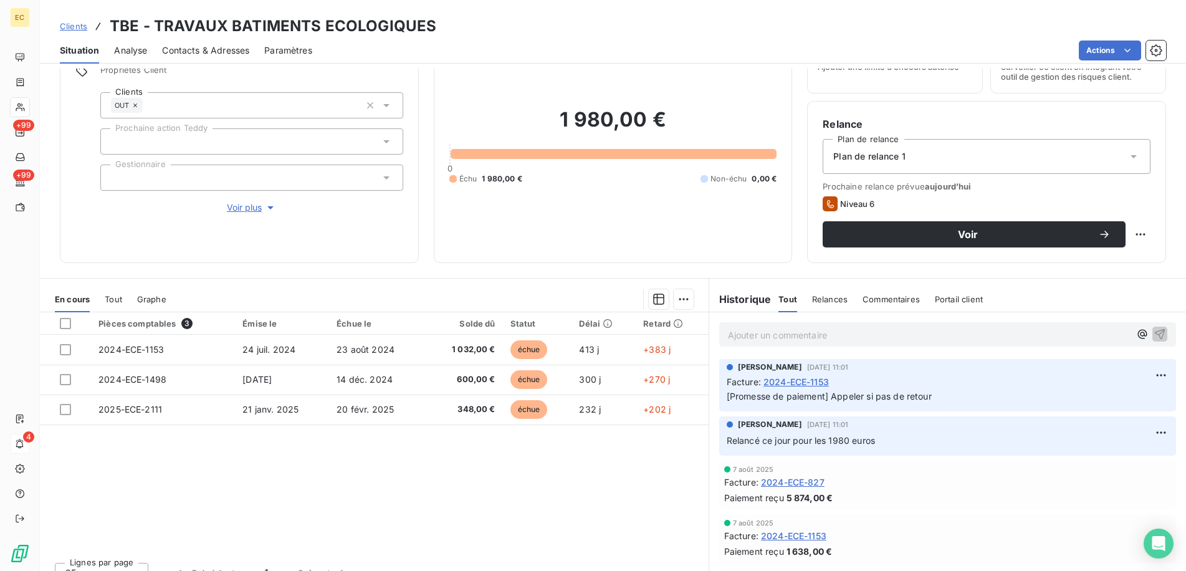
click at [837, 334] on p "Ajouter un commentaire ﻿" at bounding box center [929, 335] width 402 height 16
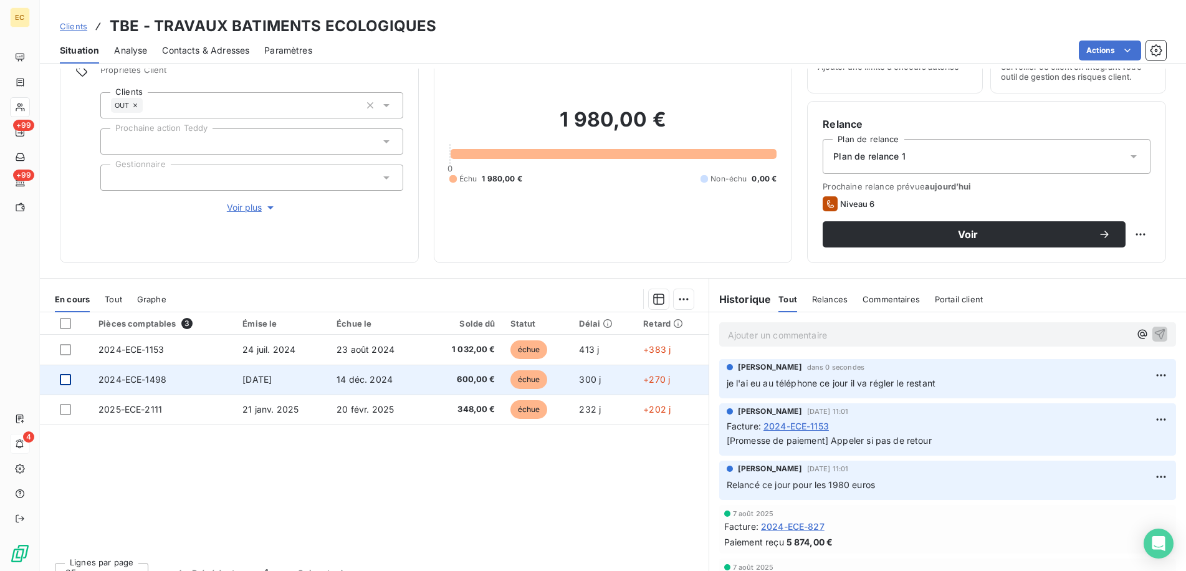
click at [64, 376] on div at bounding box center [65, 379] width 11 height 11
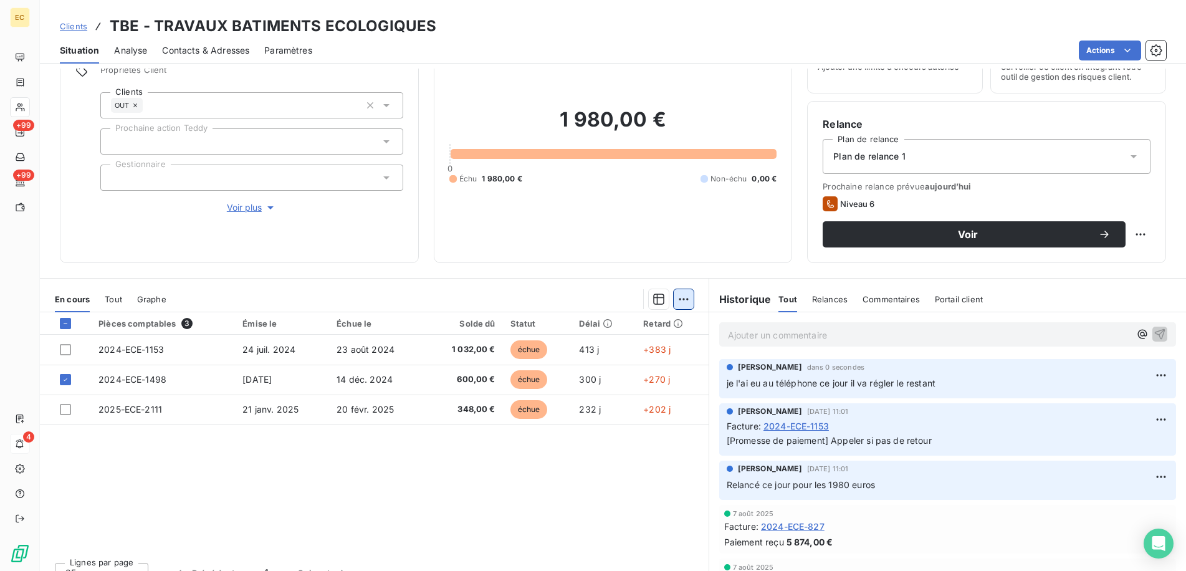
click at [678, 300] on html "EC +99 +99 4 Clients TBE - TRAVAUX BATIMENTS ECOLOGIQUES Situation Analyse Cont…" at bounding box center [593, 285] width 1186 height 571
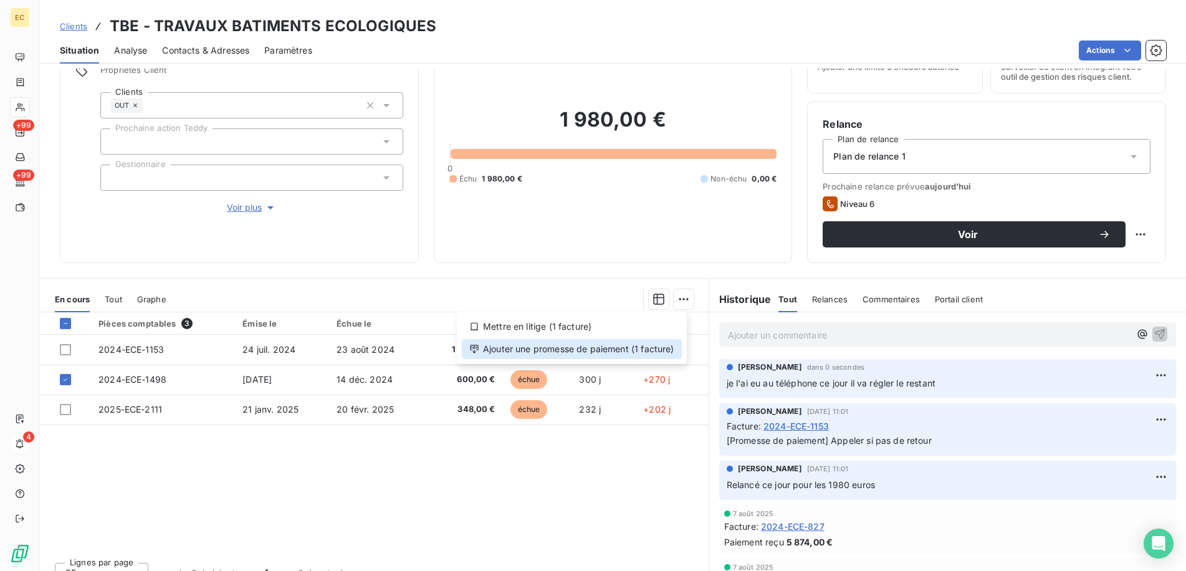
click at [642, 353] on div "Ajouter une promesse de paiement (1 facture)" at bounding box center [572, 349] width 220 height 20
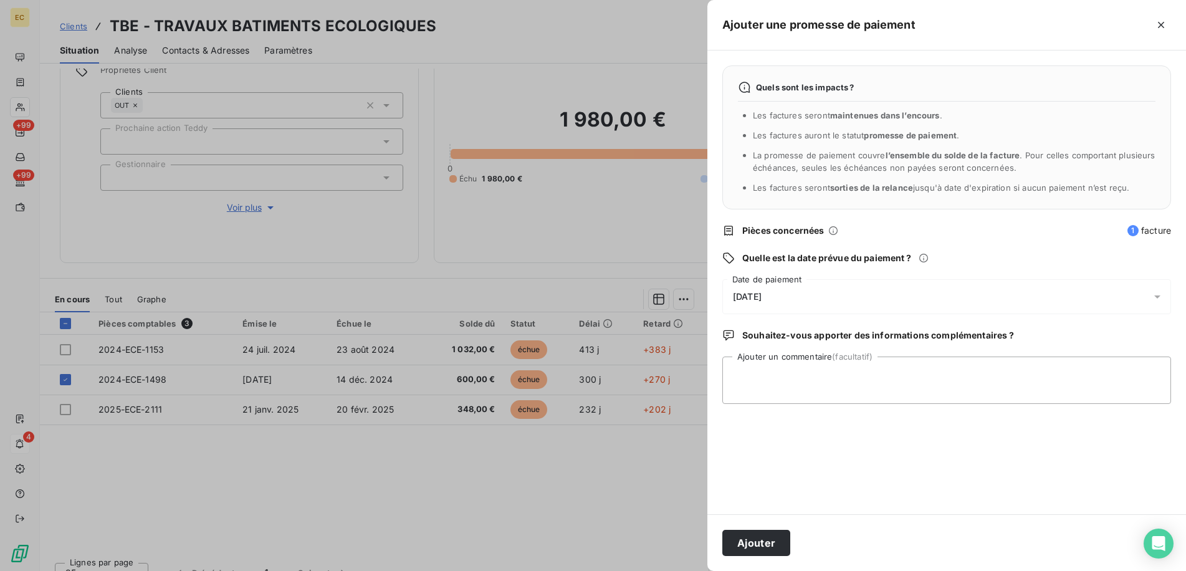
drag, startPoint x: 784, startPoint y: 292, endPoint x: 740, endPoint y: 312, distance: 48.3
click at [783, 292] on div "[DATE]" at bounding box center [946, 296] width 449 height 35
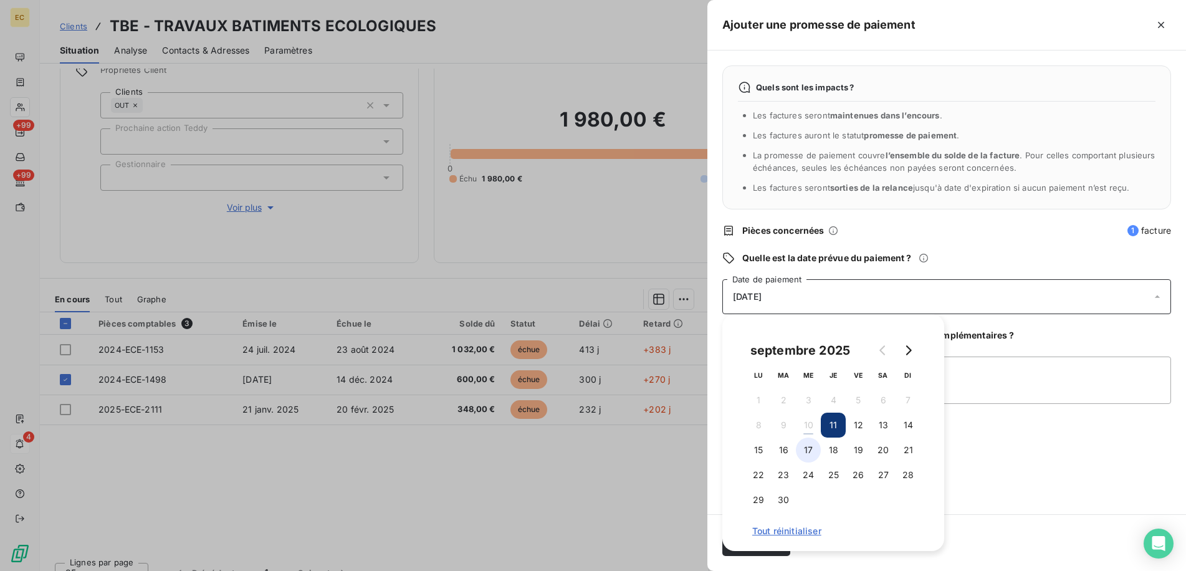
click at [805, 445] on button "17" at bounding box center [808, 449] width 25 height 25
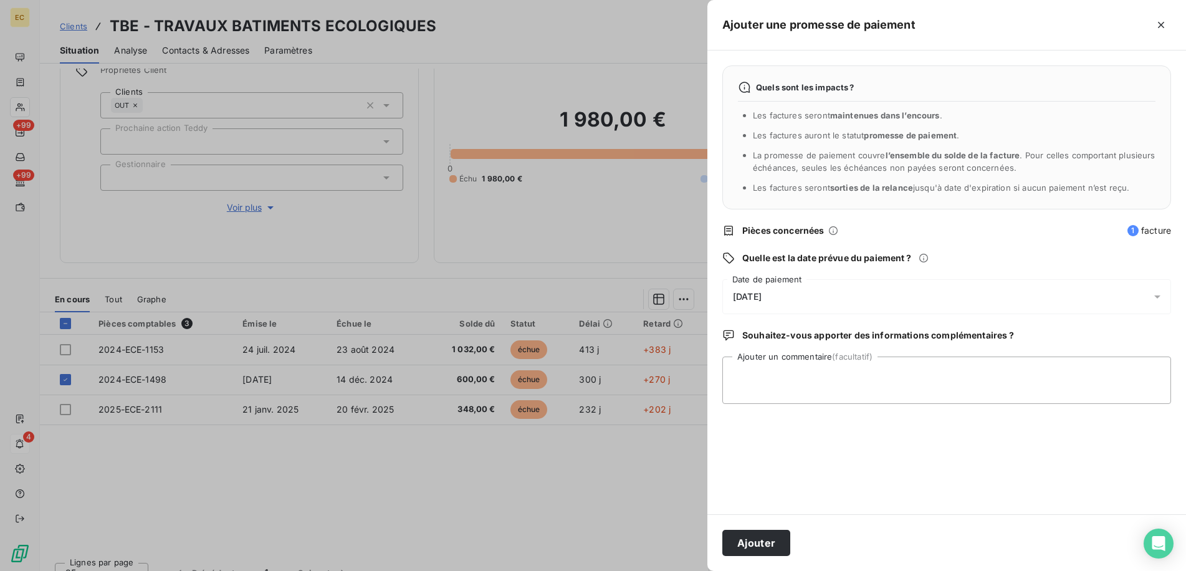
drag, startPoint x: 1035, startPoint y: 514, endPoint x: 1027, endPoint y: 514, distance: 8.1
click at [1031, 514] on div "Ajouter" at bounding box center [946, 542] width 479 height 57
click at [755, 546] on button "Ajouter" at bounding box center [756, 543] width 68 height 26
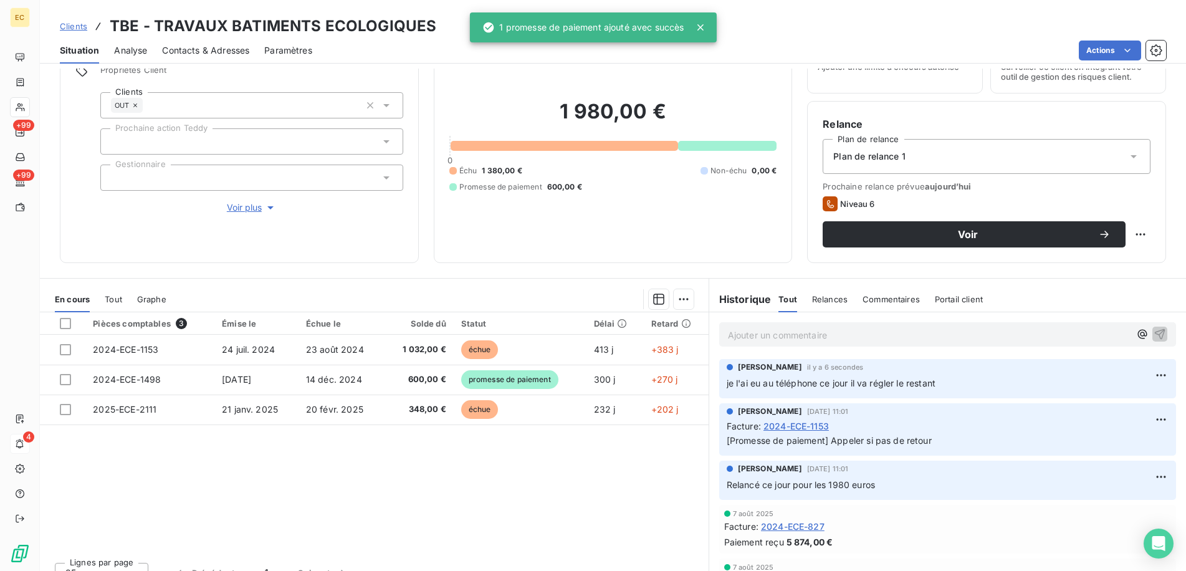
drag, startPoint x: 69, startPoint y: 26, endPoint x: 365, endPoint y: 26, distance: 296.0
click at [69, 26] on span "Clients" at bounding box center [73, 26] width 27 height 10
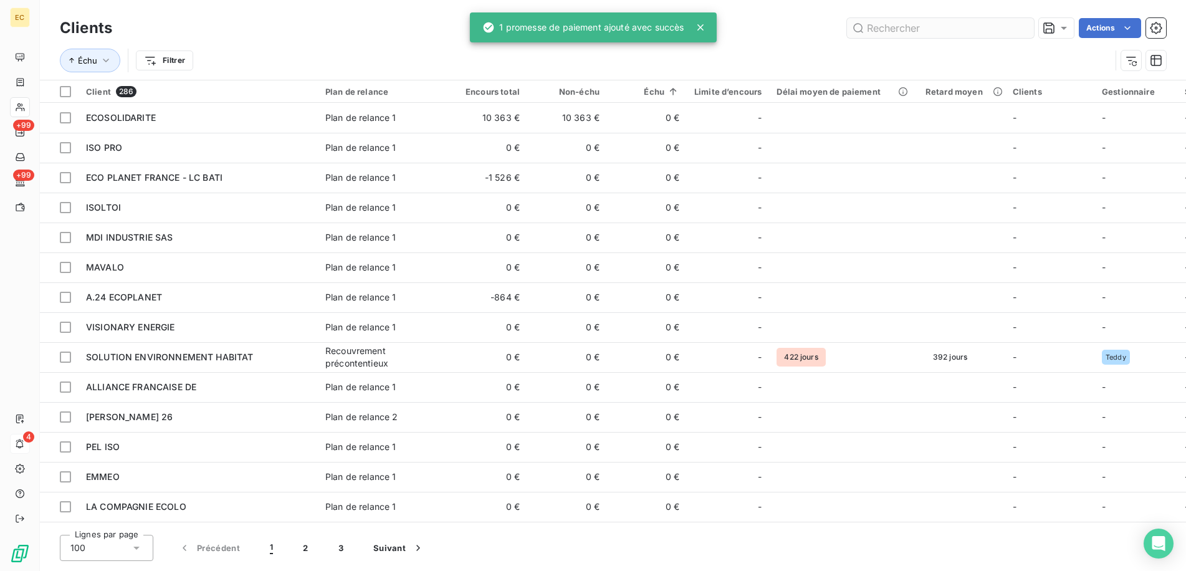
click at [918, 31] on input "text" at bounding box center [940, 28] width 187 height 20
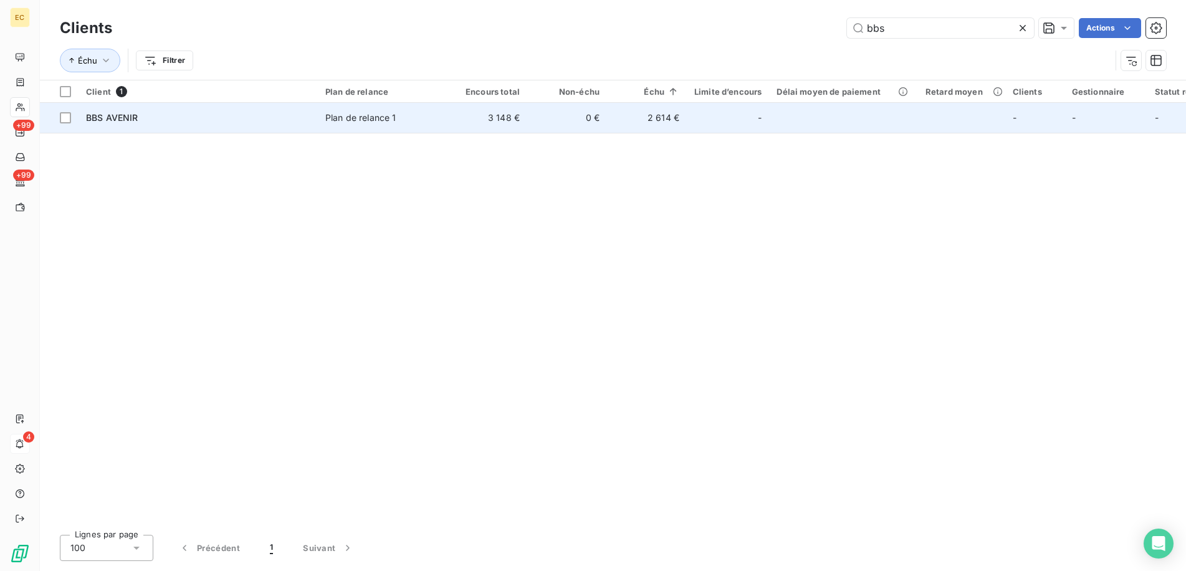
type input "bbs"
click at [270, 128] on td "BBS AVENIR" at bounding box center [198, 118] width 239 height 30
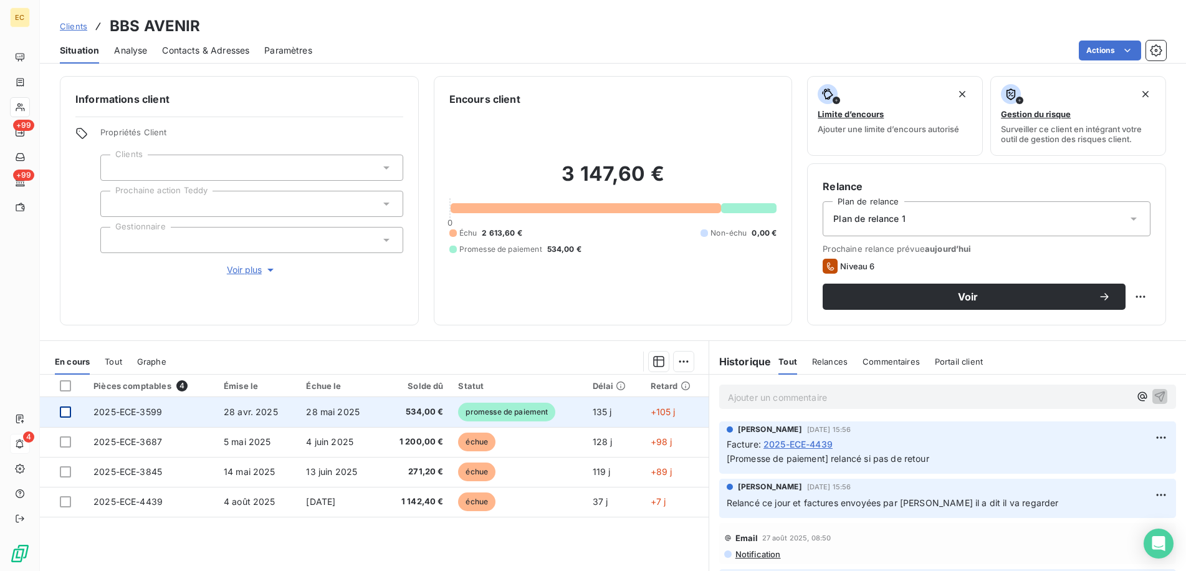
click at [64, 409] on div at bounding box center [65, 411] width 11 height 11
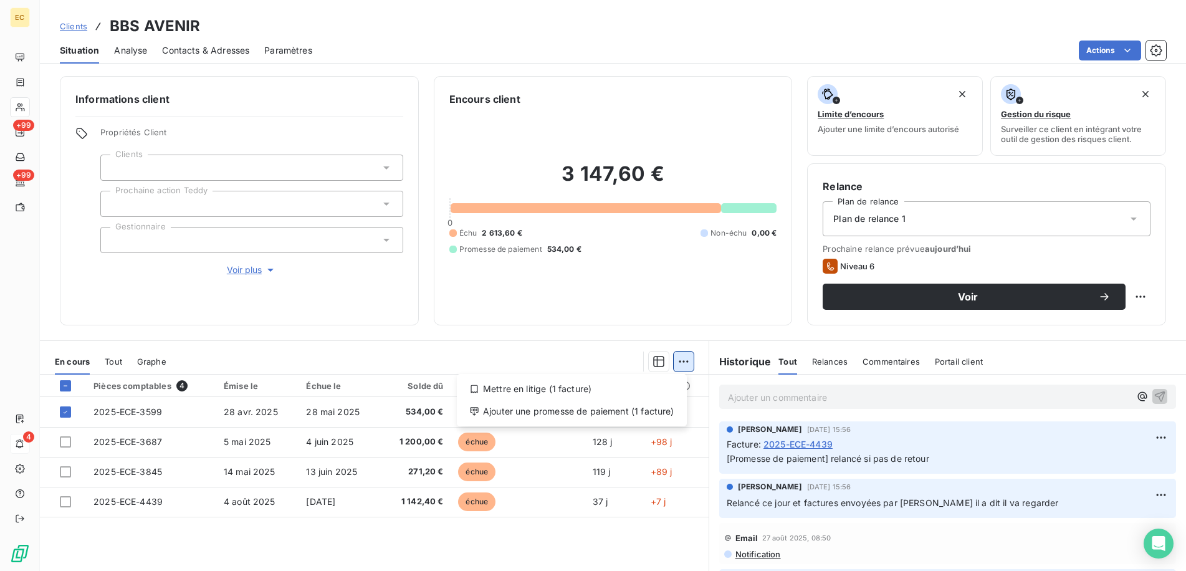
click at [677, 357] on html "EC +99 +99 4 Clients BBS AVENIR Situation Analyse Contacts & Adresses Paramètre…" at bounding box center [593, 285] width 1186 height 571
click at [647, 404] on div "Ajouter une promesse de paiement (1 facture)" at bounding box center [572, 411] width 220 height 20
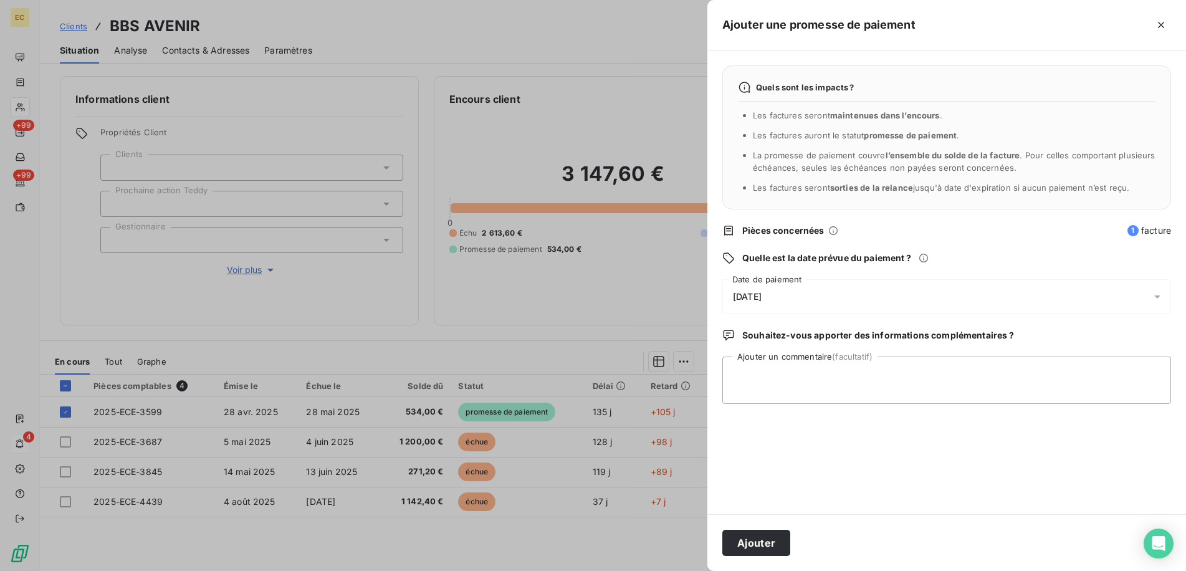
drag, startPoint x: 774, startPoint y: 279, endPoint x: 764, endPoint y: 292, distance: 16.8
click at [774, 279] on div "Quels sont les impacts ? Les factures seront maintenues dans l’encours . Les fa…" at bounding box center [946, 282] width 479 height 464
click at [789, 298] on div "11/09/2025" at bounding box center [946, 296] width 449 height 35
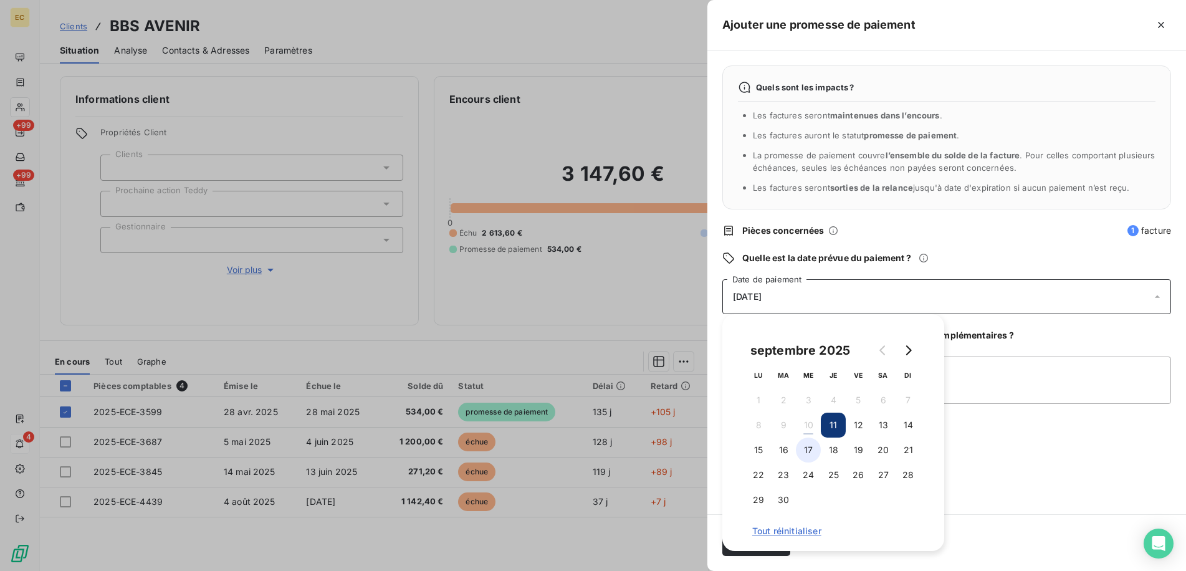
drag, startPoint x: 804, startPoint y: 444, endPoint x: 995, endPoint y: 479, distance: 193.8
click at [806, 447] on button "17" at bounding box center [808, 449] width 25 height 25
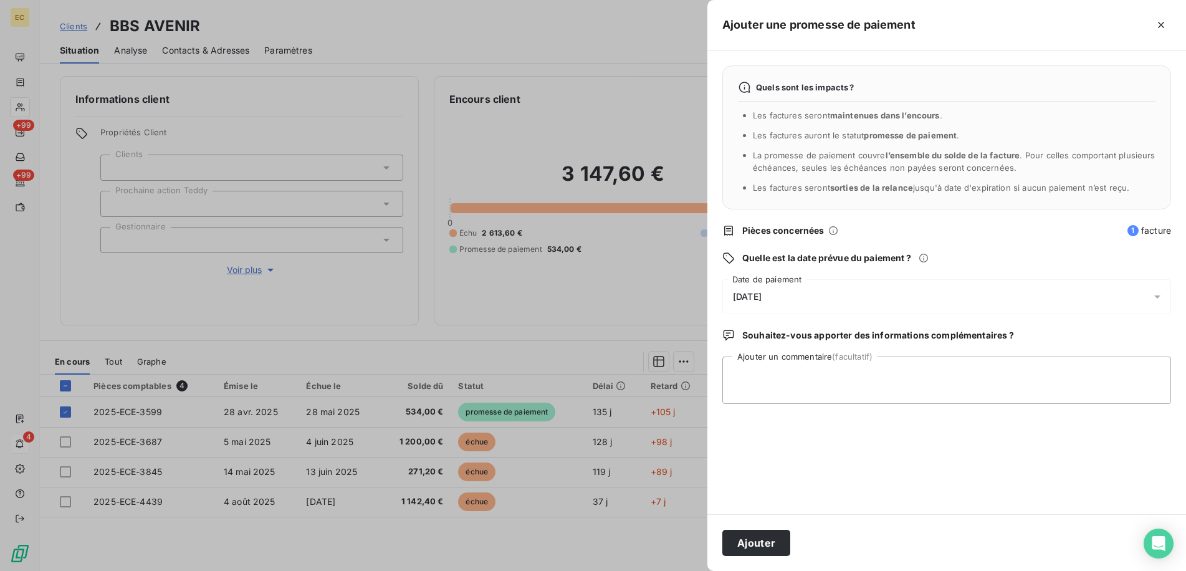
drag, startPoint x: 1012, startPoint y: 480, endPoint x: 996, endPoint y: 486, distance: 17.1
click at [1010, 482] on div "Quels sont les impacts ? Les factures seront maintenues dans l’encours . Les fa…" at bounding box center [946, 282] width 479 height 464
click at [811, 396] on textarea "Ajouter un commentaire (facultatif)" at bounding box center [946, 379] width 449 height 47
type textarea "il a eu Jade ce jour donc relancer pour paiement"
click at [750, 540] on button "Ajouter" at bounding box center [756, 543] width 68 height 26
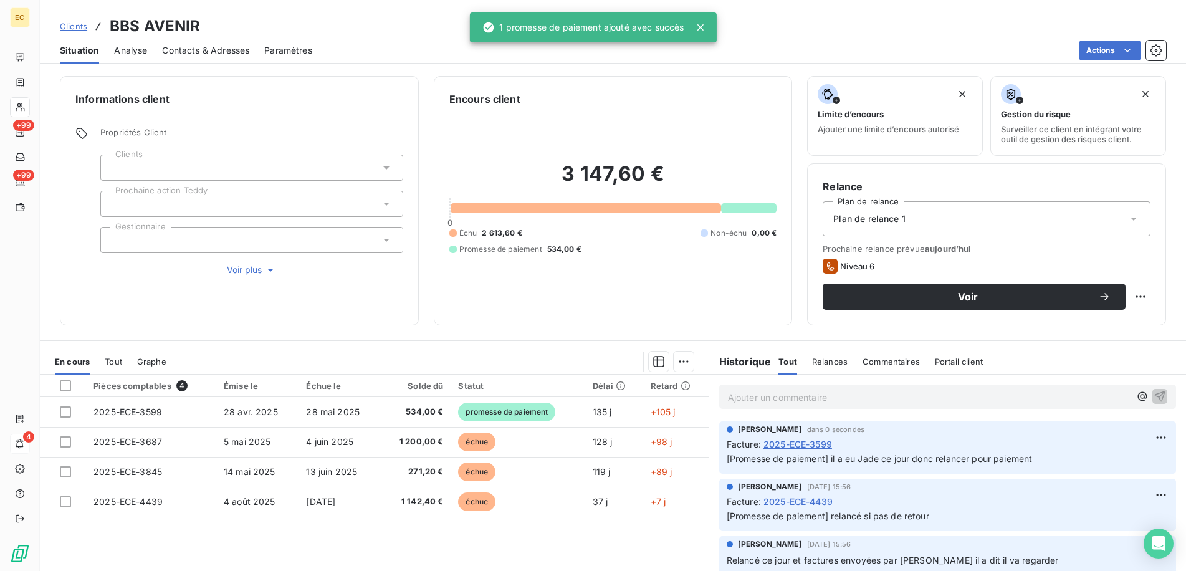
click at [26, 436] on div "4" at bounding box center [20, 444] width 20 height 20
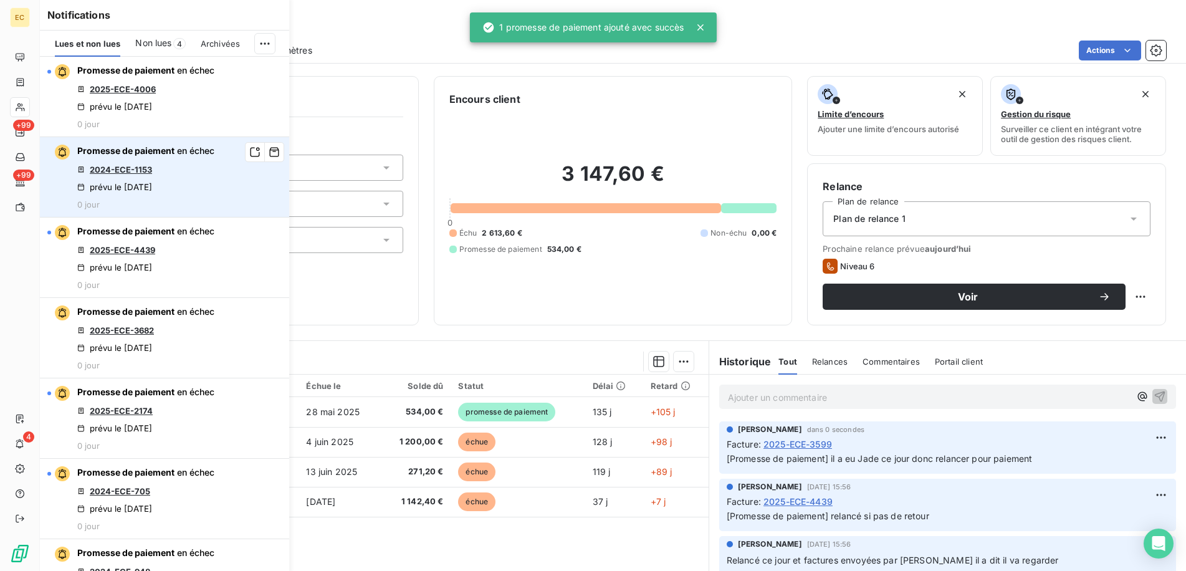
click at [147, 173] on link "2024-ECE-1153" at bounding box center [121, 169] width 62 height 10
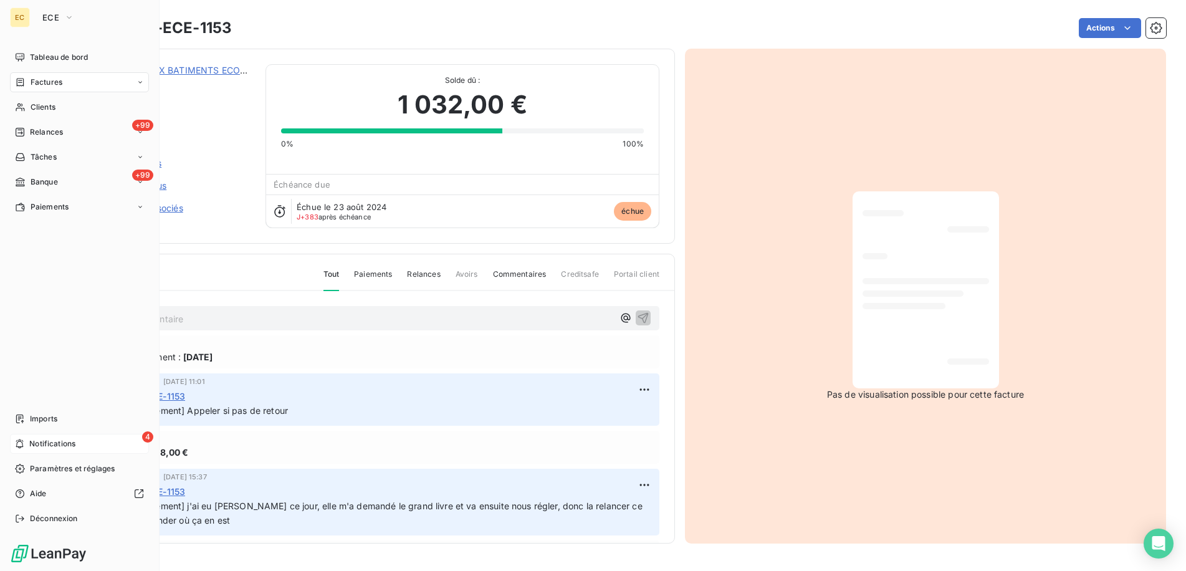
click at [45, 438] on span "Notifications" at bounding box center [52, 443] width 46 height 11
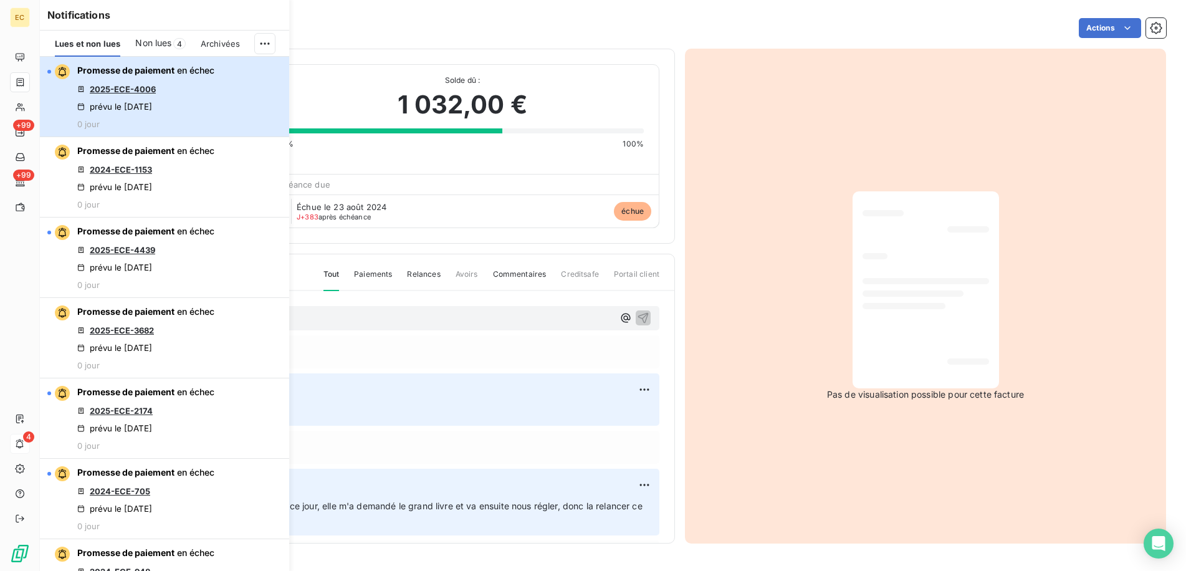
click at [156, 86] on div "Promesse de paiement en échec 2025-ECE-4006 prévu le [DATE] 0 jour" at bounding box center [145, 96] width 137 height 65
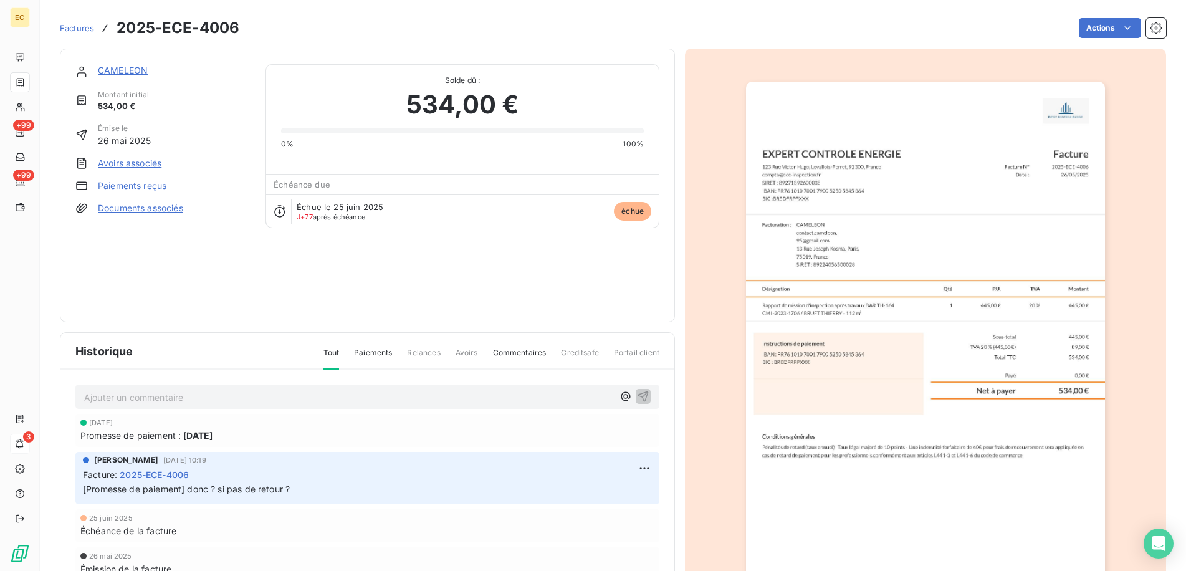
click at [126, 70] on link "CAMELEON" at bounding box center [123, 70] width 50 height 11
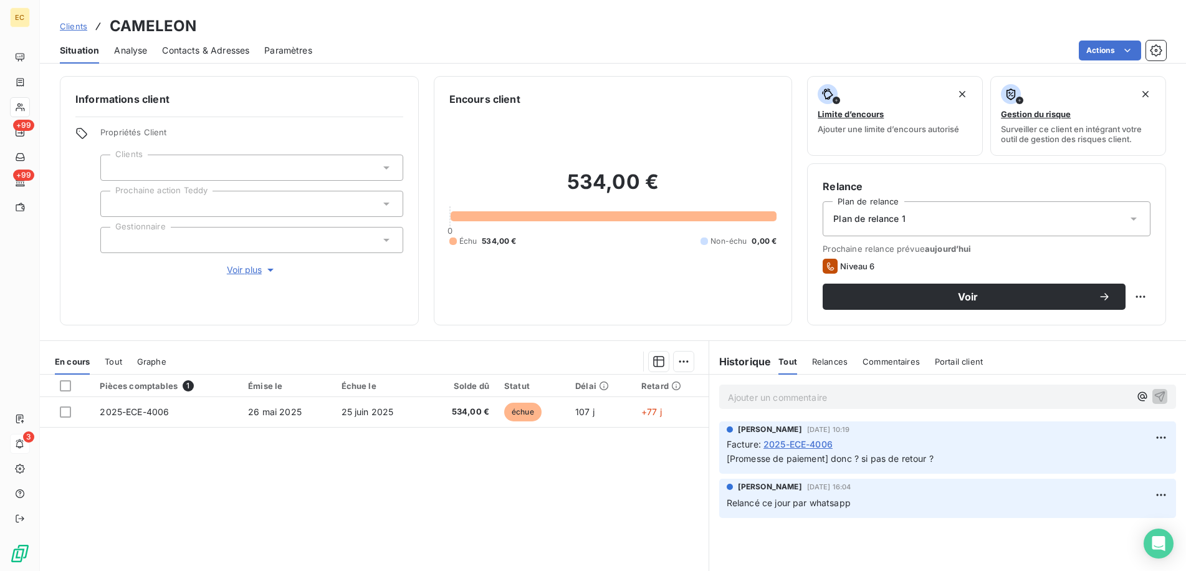
click at [811, 389] on div "Ajouter un commentaire ﻿" at bounding box center [929, 396] width 402 height 17
click at [818, 397] on p "Ajouter un commentaire ﻿" at bounding box center [929, 397] width 402 height 16
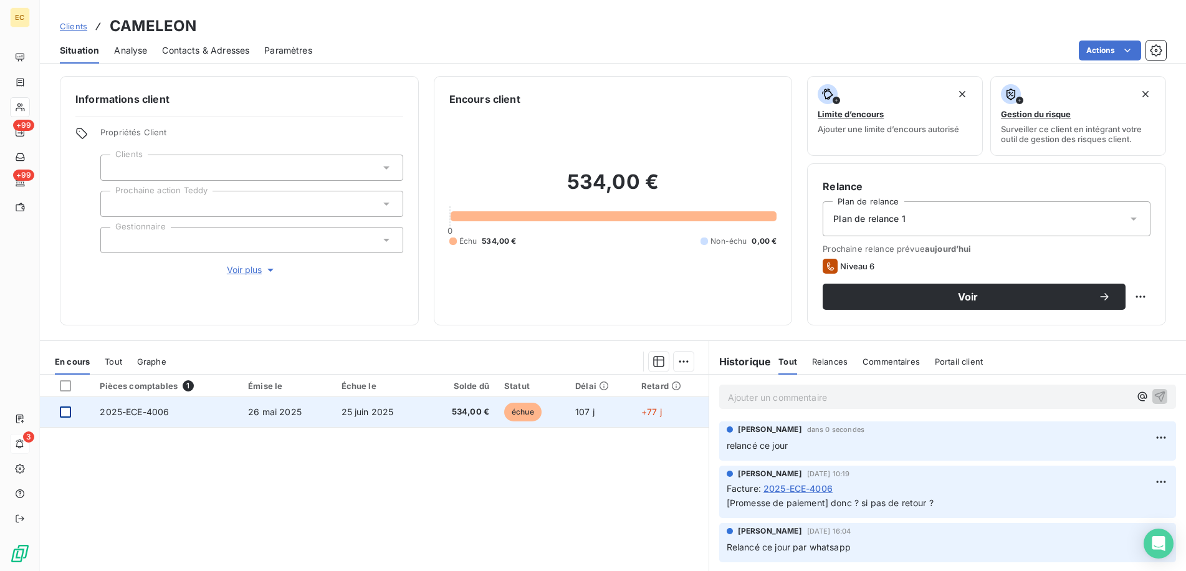
click at [65, 410] on div at bounding box center [65, 411] width 11 height 11
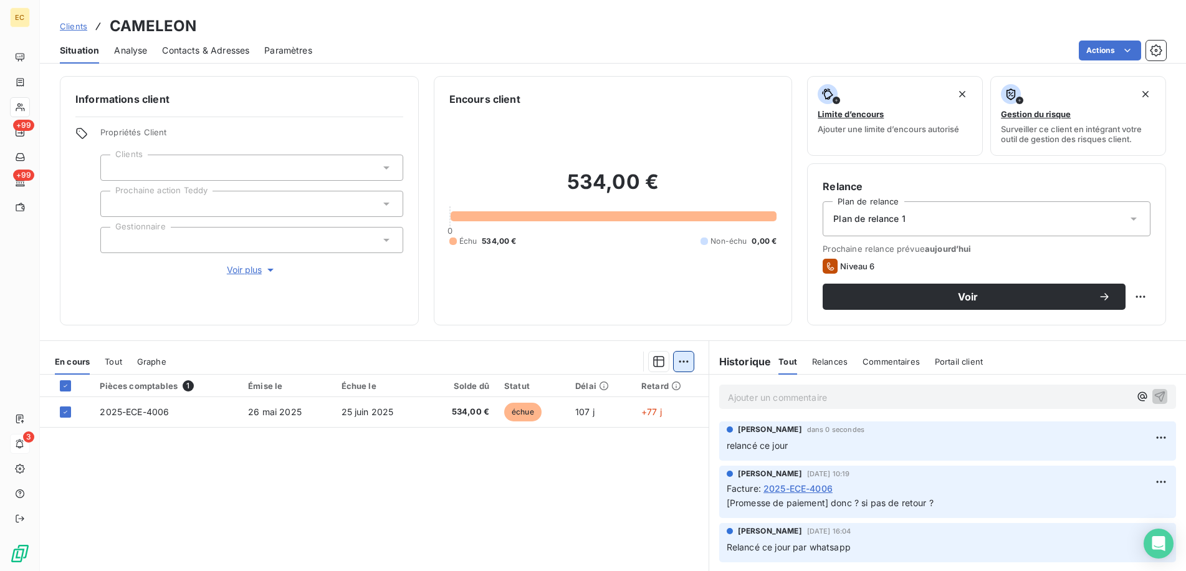
click at [679, 364] on html "EC +99 +99 3 Clients CAMELEON Situation Analyse Contacts & Adresses Paramètres …" at bounding box center [593, 285] width 1186 height 571
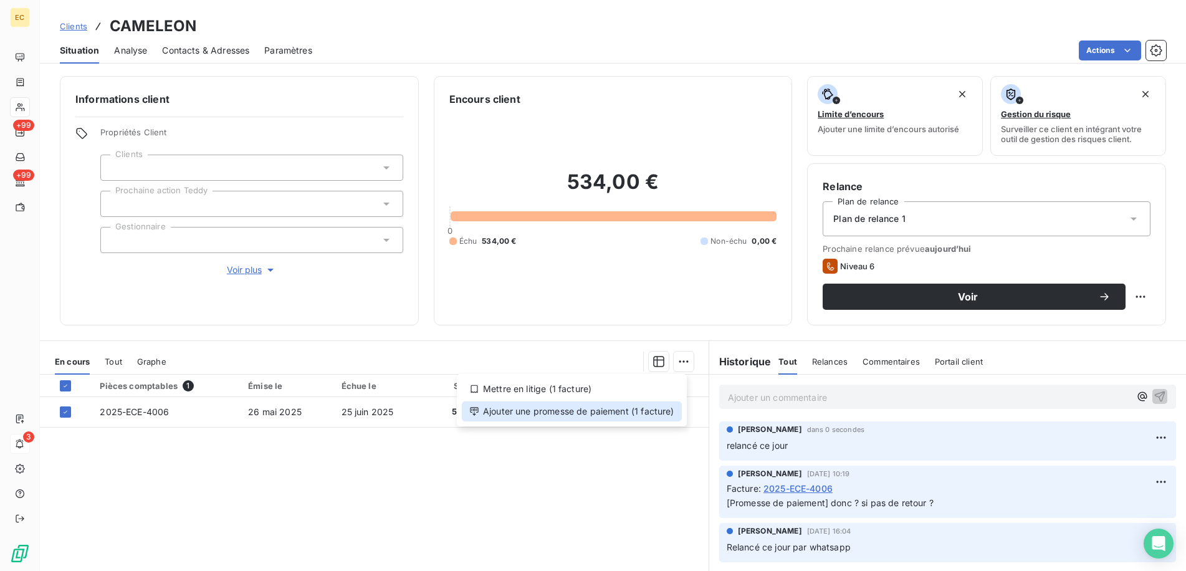
click at [660, 410] on div "Ajouter une promesse de paiement (1 facture)" at bounding box center [572, 411] width 220 height 20
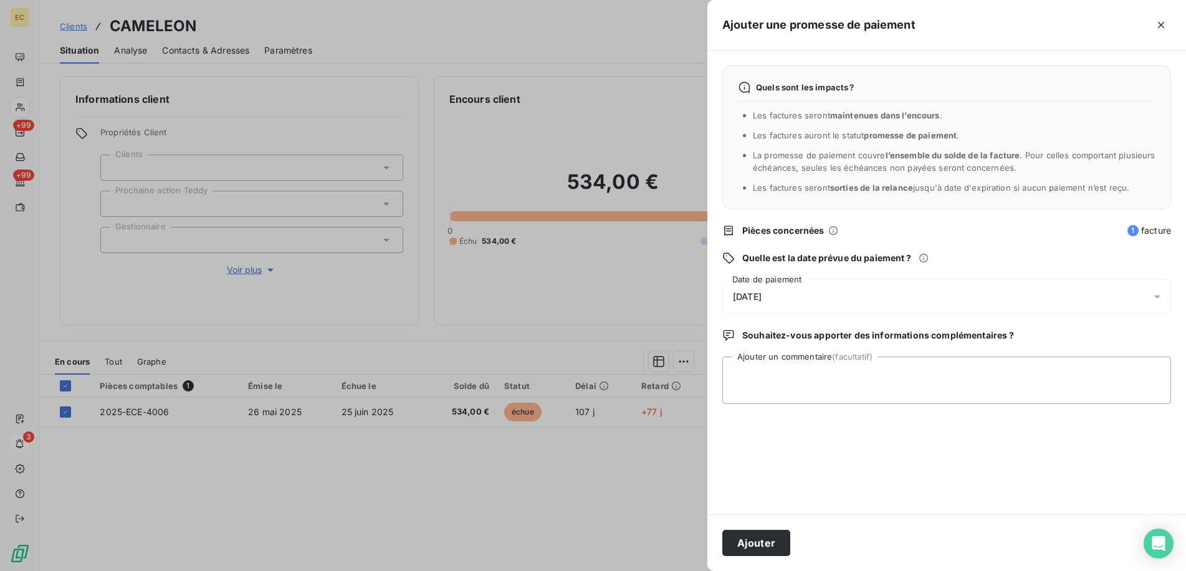
click at [775, 290] on div "11/09/2025" at bounding box center [946, 296] width 449 height 35
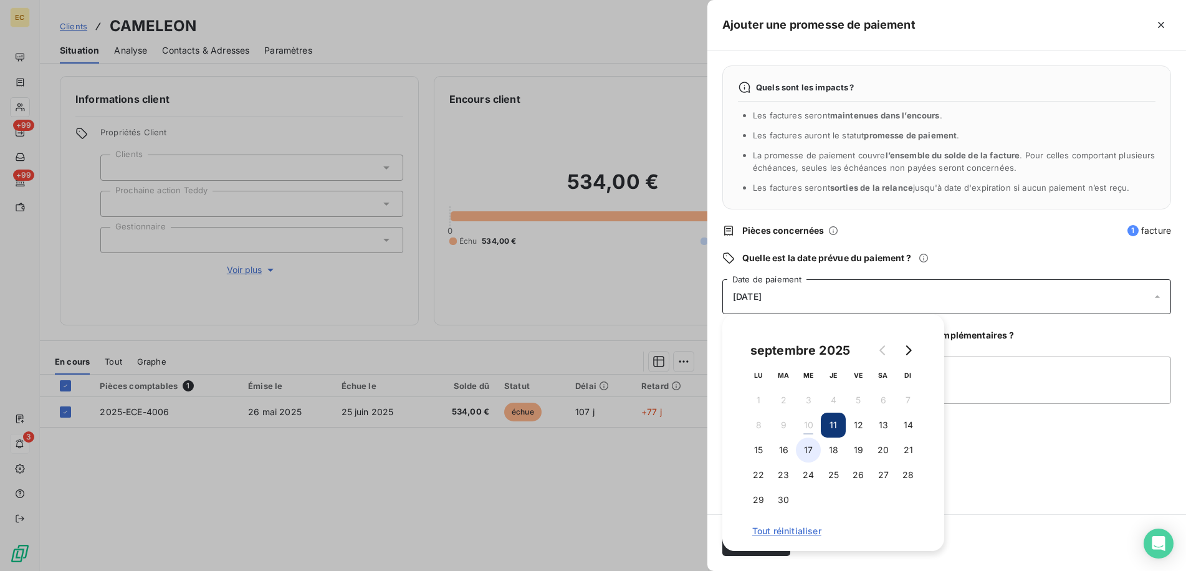
click at [806, 449] on button "17" at bounding box center [808, 449] width 25 height 25
drag, startPoint x: 1087, startPoint y: 450, endPoint x: 890, endPoint y: 479, distance: 199.1
click at [1082, 450] on div "Quels sont les impacts ? Les factures seront maintenues dans l’encours . Les fa…" at bounding box center [946, 282] width 479 height 464
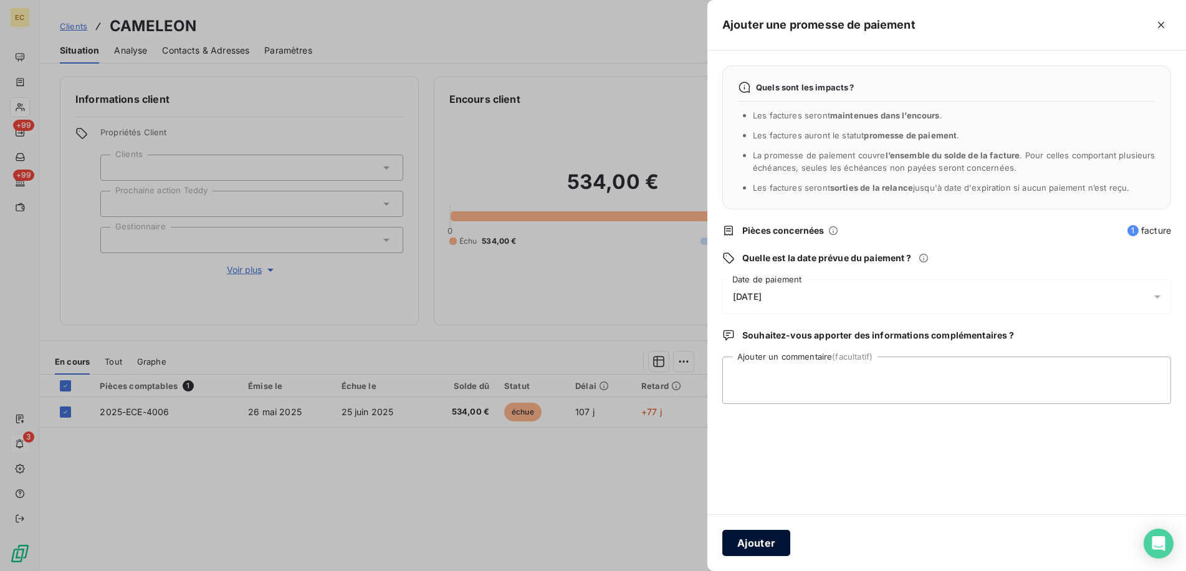
click at [747, 540] on button "Ajouter" at bounding box center [756, 543] width 68 height 26
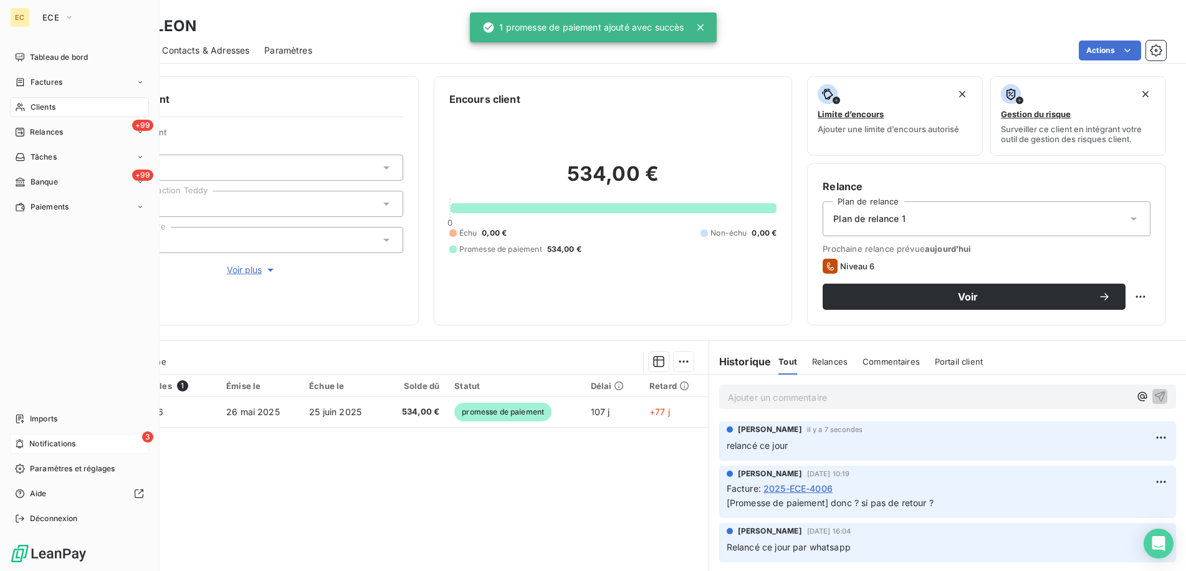
click at [21, 442] on icon at bounding box center [19, 444] width 9 height 10
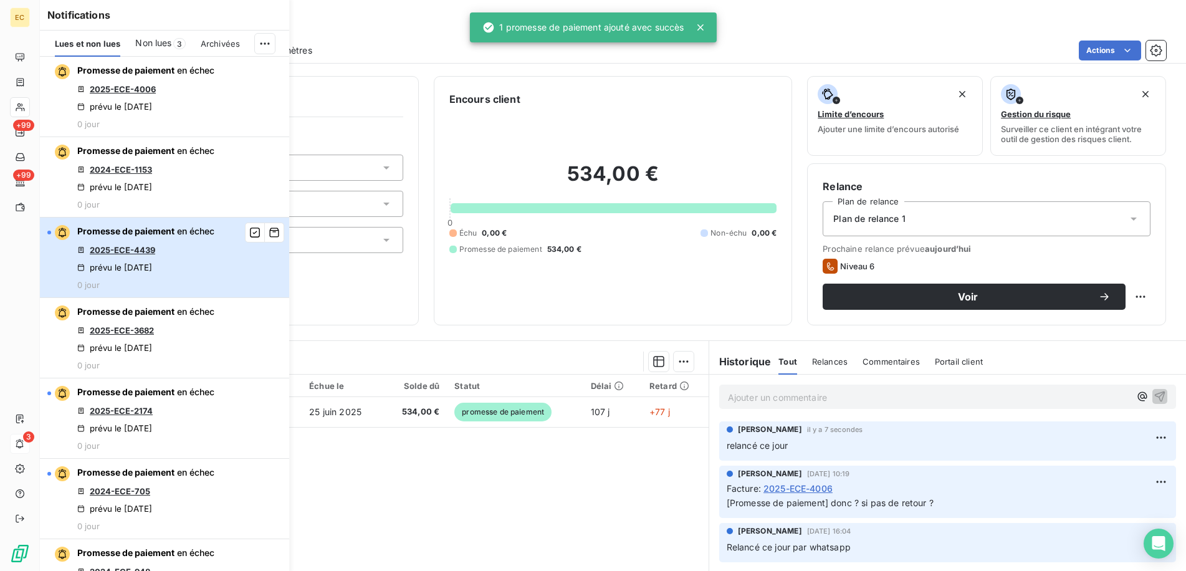
click at [160, 242] on div "Promesse de paiement en échec 2025-ECE-4439 prévu le 9 sept. 2025 0 jour" at bounding box center [145, 257] width 137 height 65
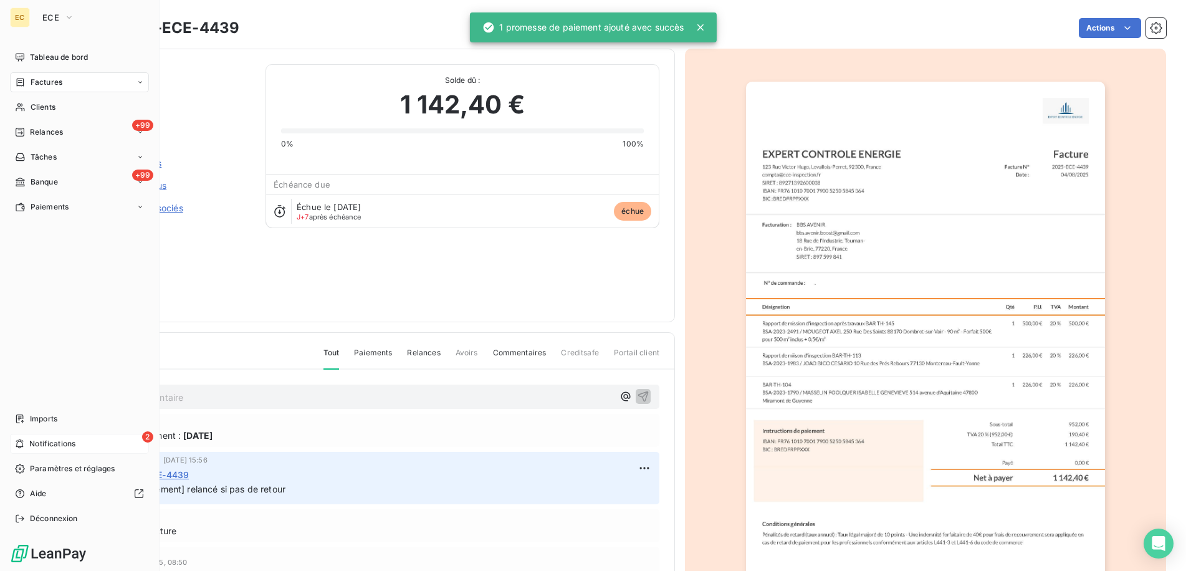
click at [32, 441] on span "Notifications" at bounding box center [52, 443] width 46 height 11
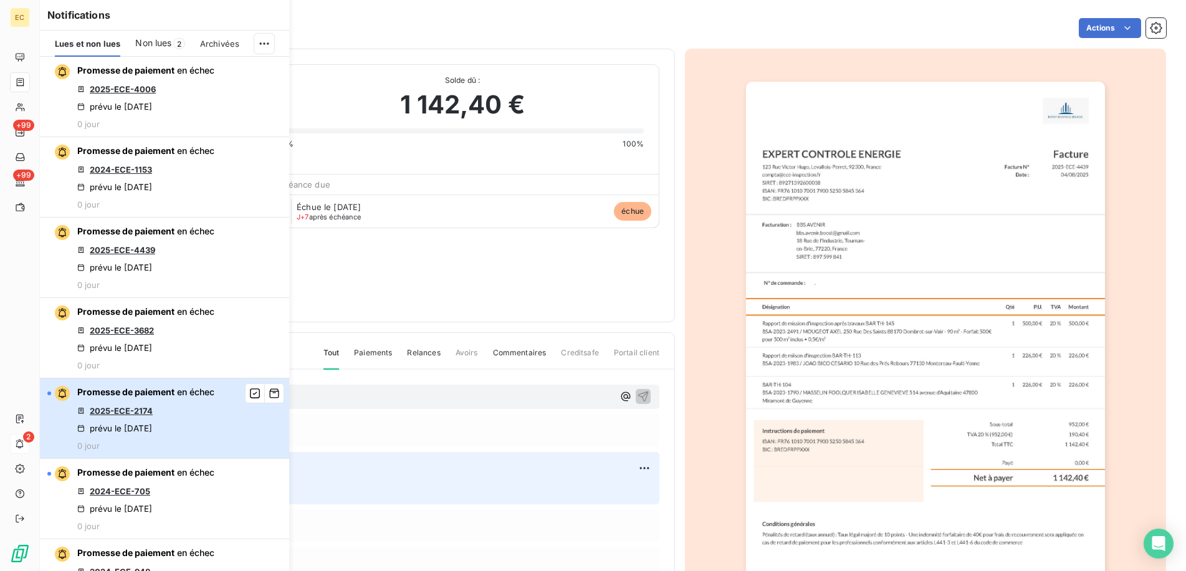
click at [151, 422] on div "Promesse de paiement en échec 2025-ECE-2174 prévu le 9 sept. 2025 0 jour" at bounding box center [145, 418] width 137 height 65
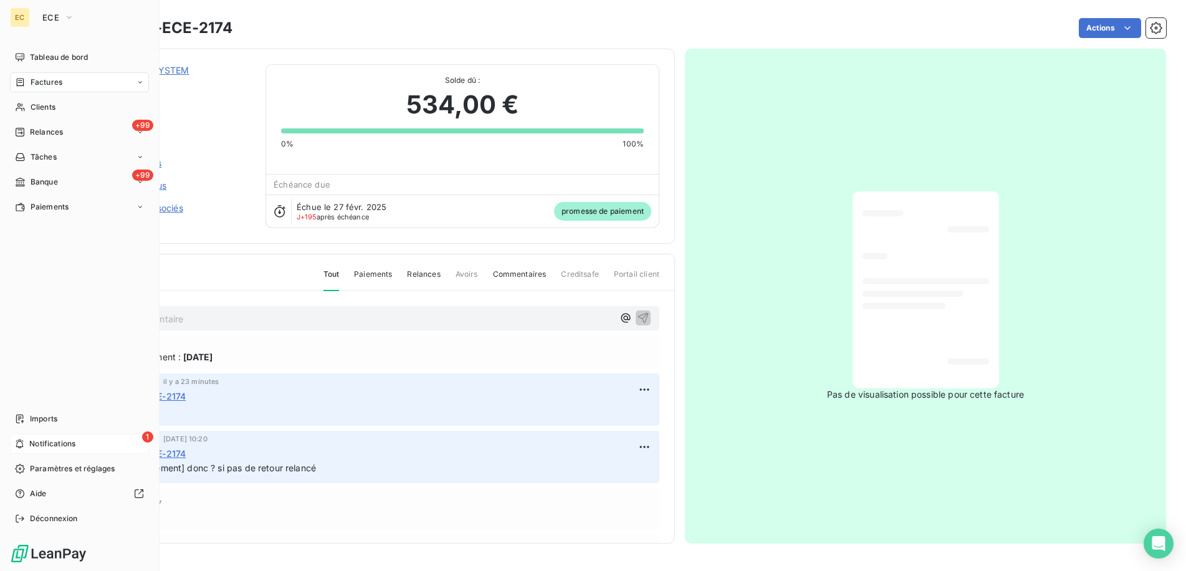
click at [48, 439] on span "Notifications" at bounding box center [52, 443] width 46 height 11
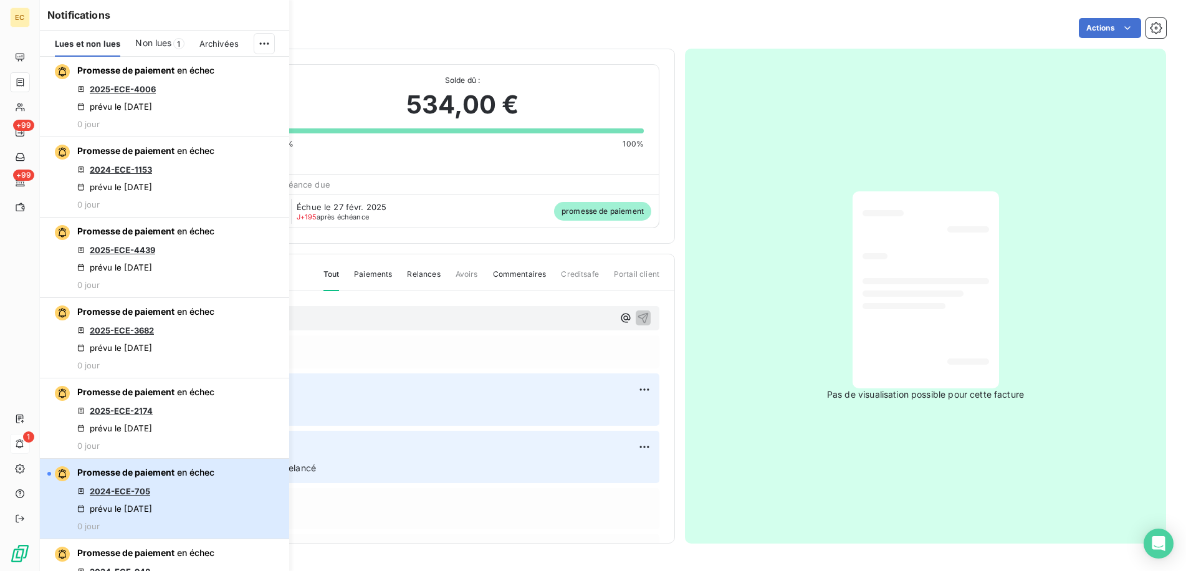
click at [141, 470] on span "Promesse de paiement" at bounding box center [125, 472] width 97 height 11
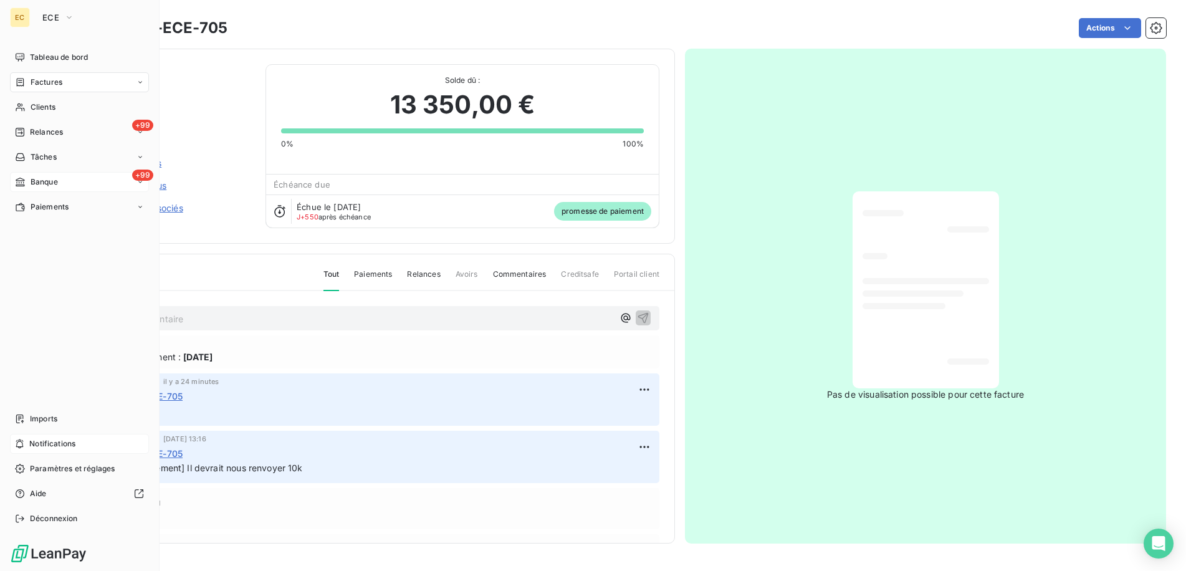
click at [65, 179] on div "+99 Banque" at bounding box center [79, 182] width 139 height 20
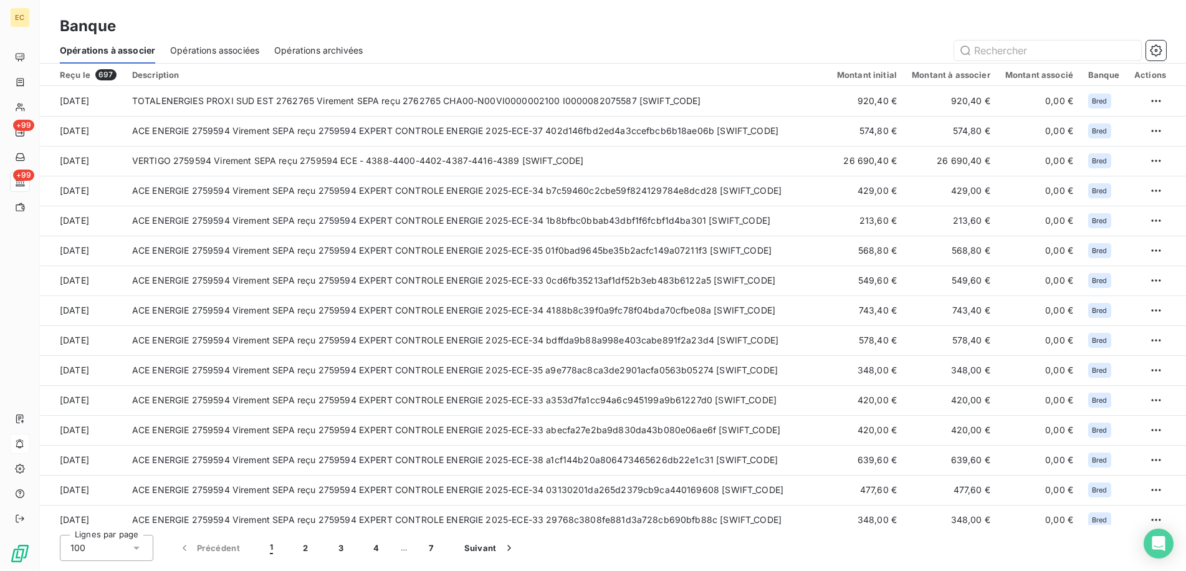
click at [227, 49] on span "Opérations associées" at bounding box center [214, 50] width 89 height 12
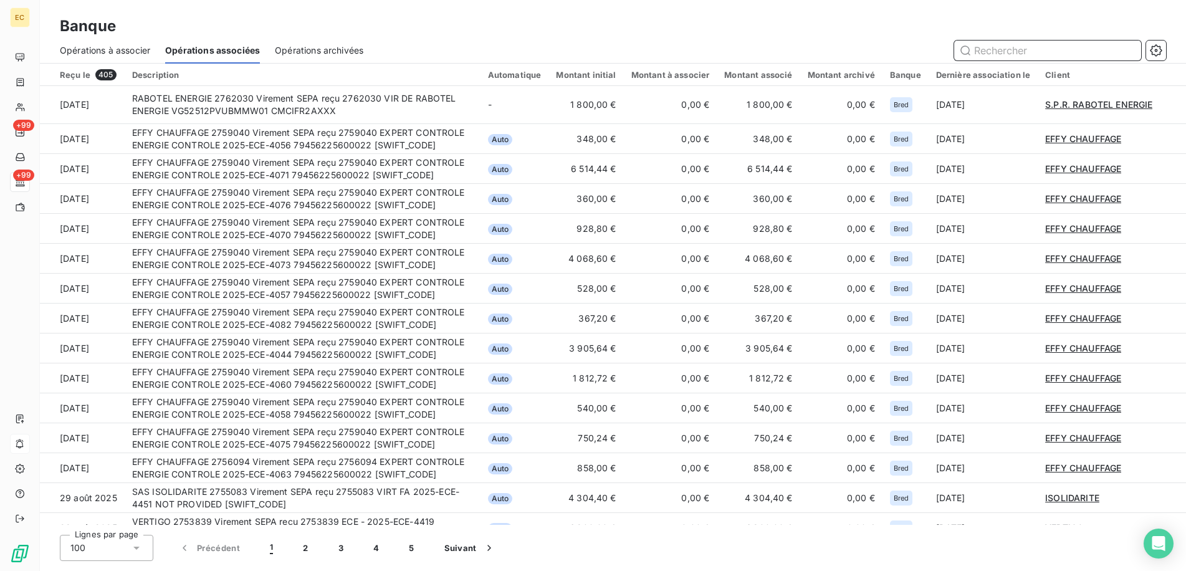
click at [1013, 51] on input "text" at bounding box center [1047, 50] width 187 height 20
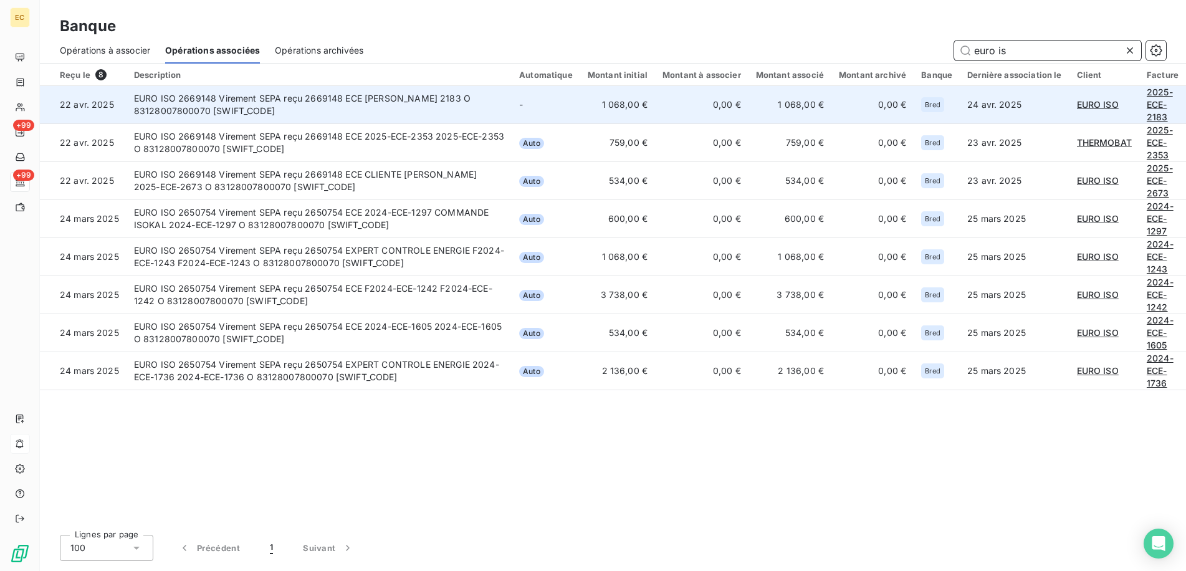
type input "euro is"
click at [259, 99] on td "EURO ISO 2669148 Virement SEPA reçu 2669148 ECE LECLERE YANN 2183 O 83128007800…" at bounding box center [318, 105] width 385 height 38
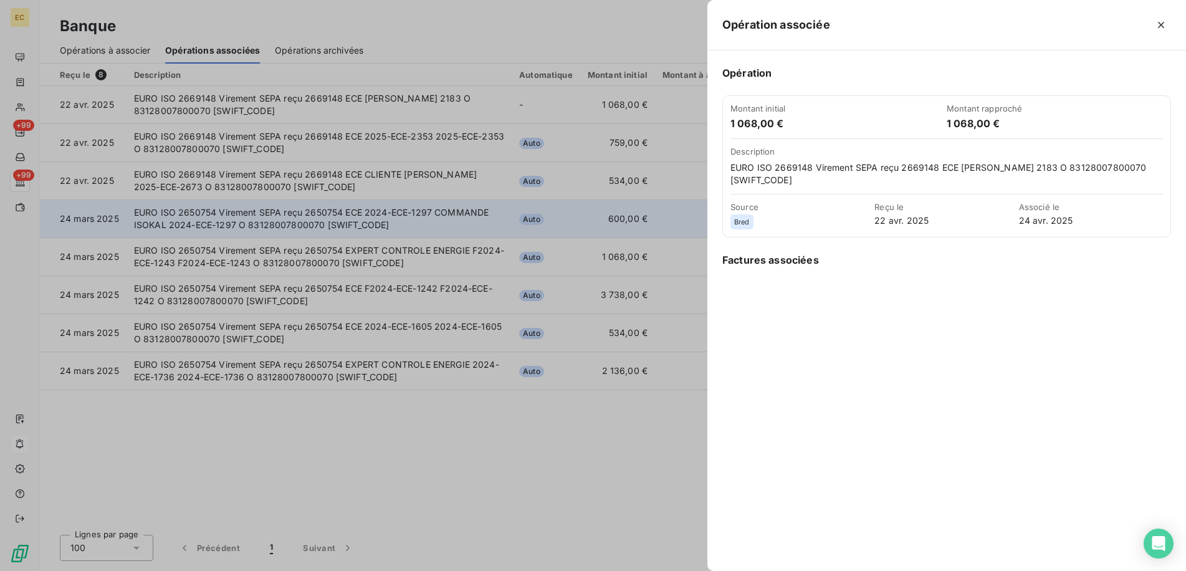
click at [356, 232] on div at bounding box center [593, 285] width 1186 height 571
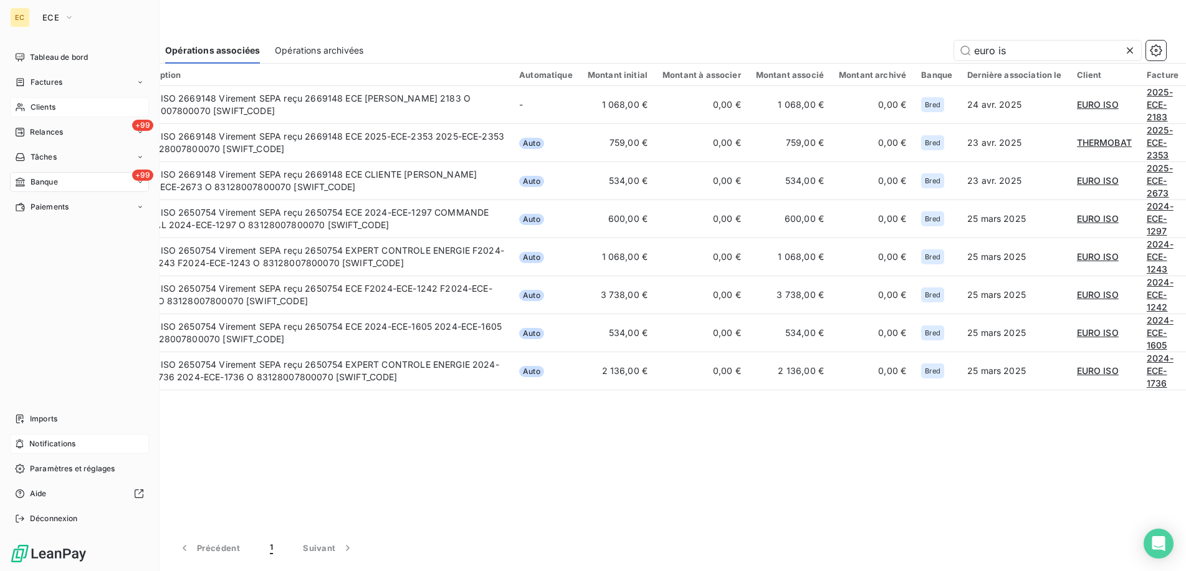
click at [49, 105] on span "Clients" at bounding box center [43, 107] width 25 height 11
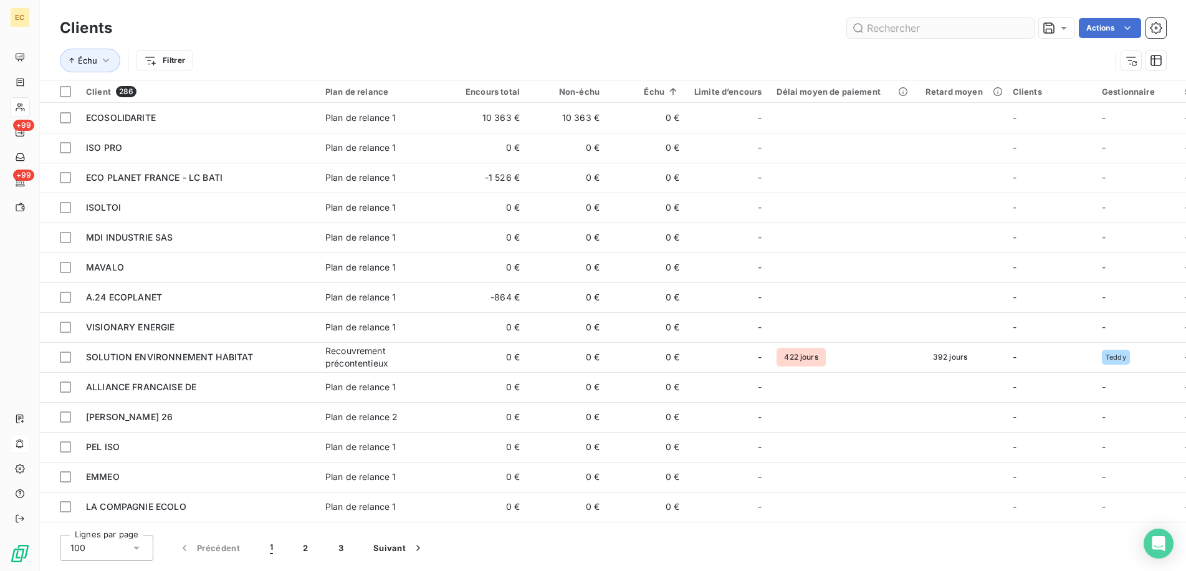
click at [941, 30] on input "text" at bounding box center [940, 28] width 187 height 20
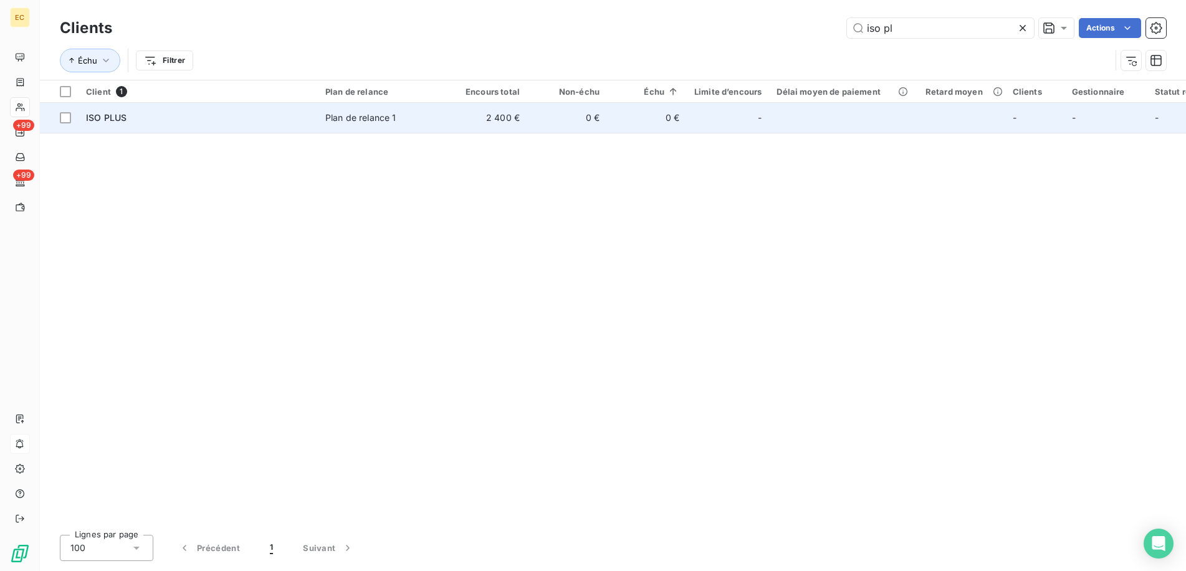
type input "iso pl"
click at [325, 113] on td "Plan de relance 1" at bounding box center [383, 118] width 130 height 30
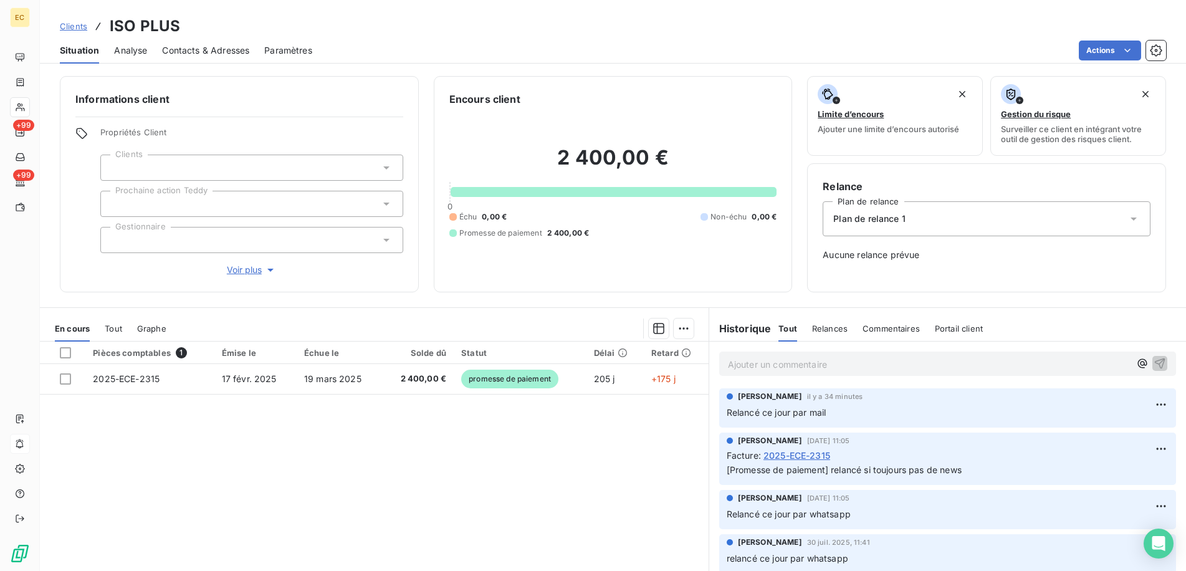
click at [771, 361] on p "Ajouter un commentaire ﻿" at bounding box center [929, 364] width 402 height 16
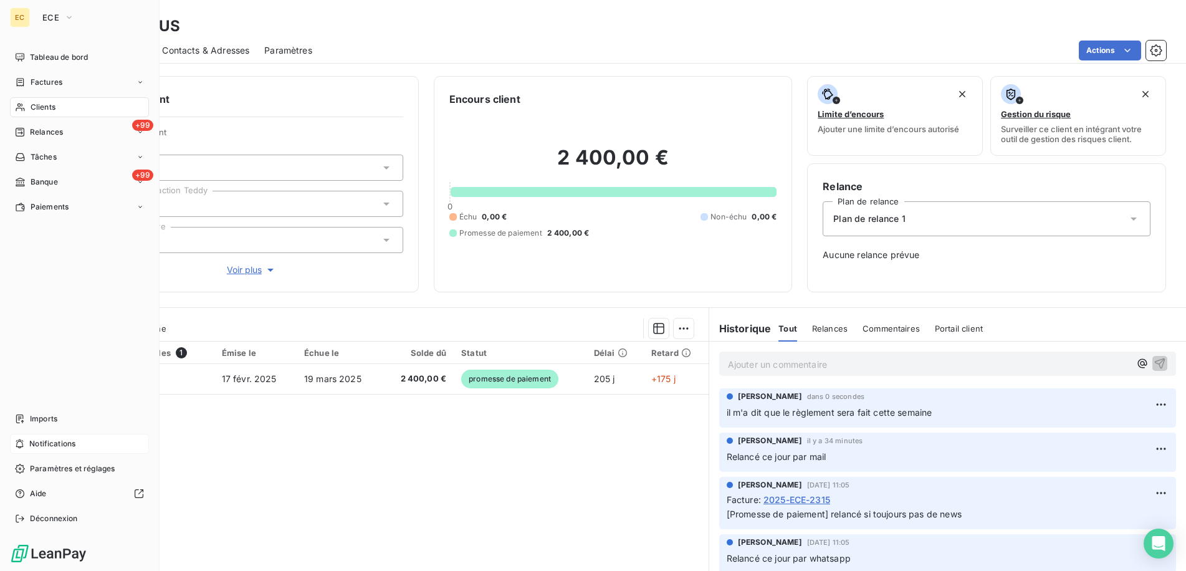
click at [63, 105] on div "Clients" at bounding box center [79, 107] width 139 height 20
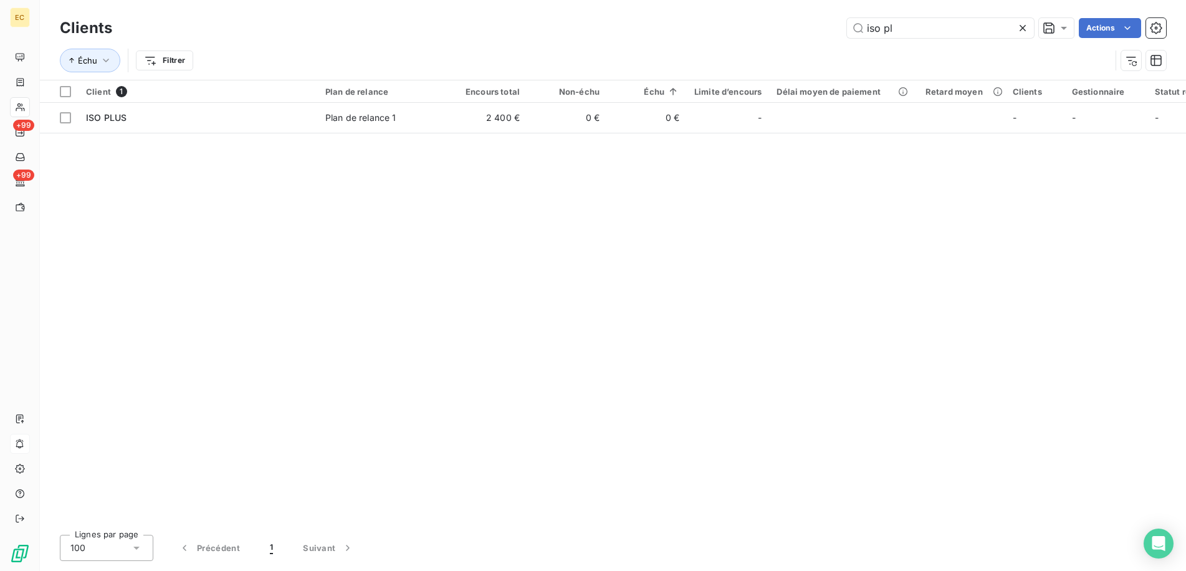
click at [277, 378] on div "Client 1 Plan de relance Encours total Non-échu Échu Limite d’encours Délai moy…" at bounding box center [613, 302] width 1146 height 444
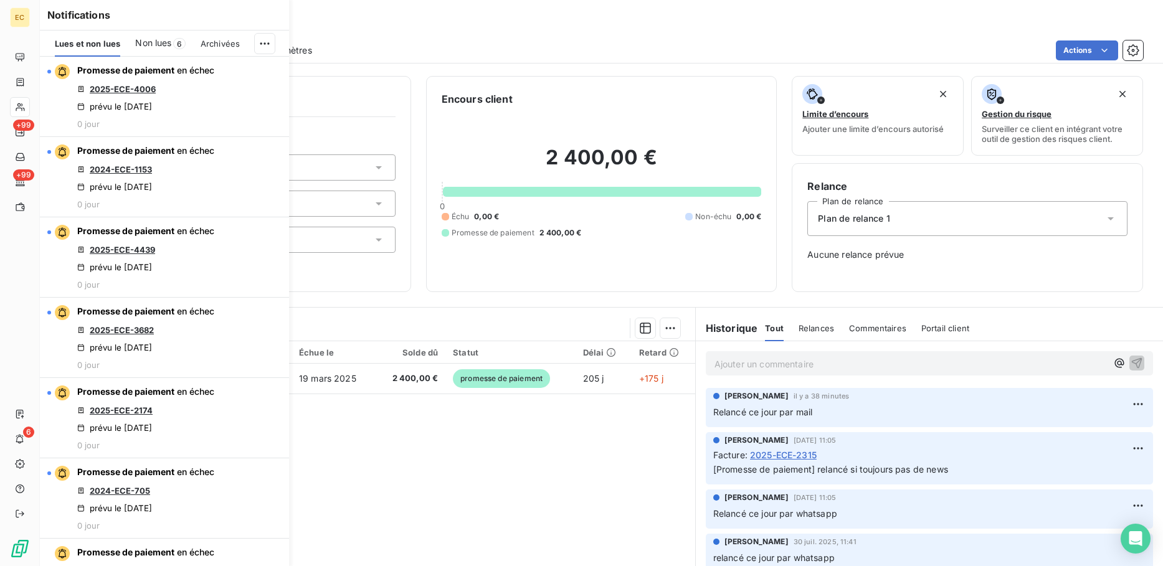
scroll to position [265, 0]
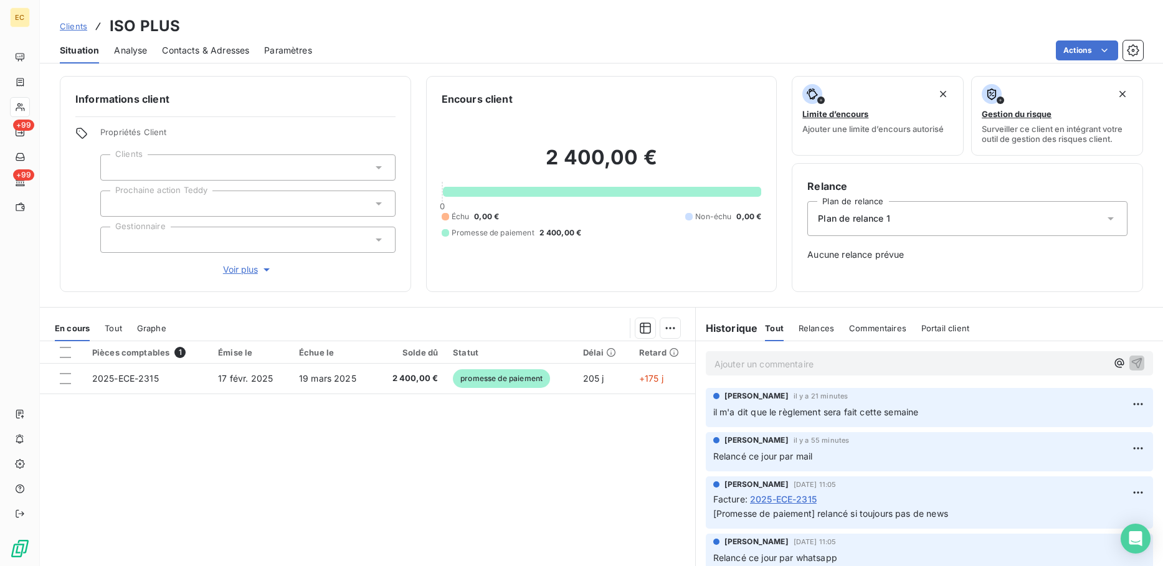
click at [480, 50] on div "Actions" at bounding box center [735, 50] width 816 height 20
